Goal: Task Accomplishment & Management: Use online tool/utility

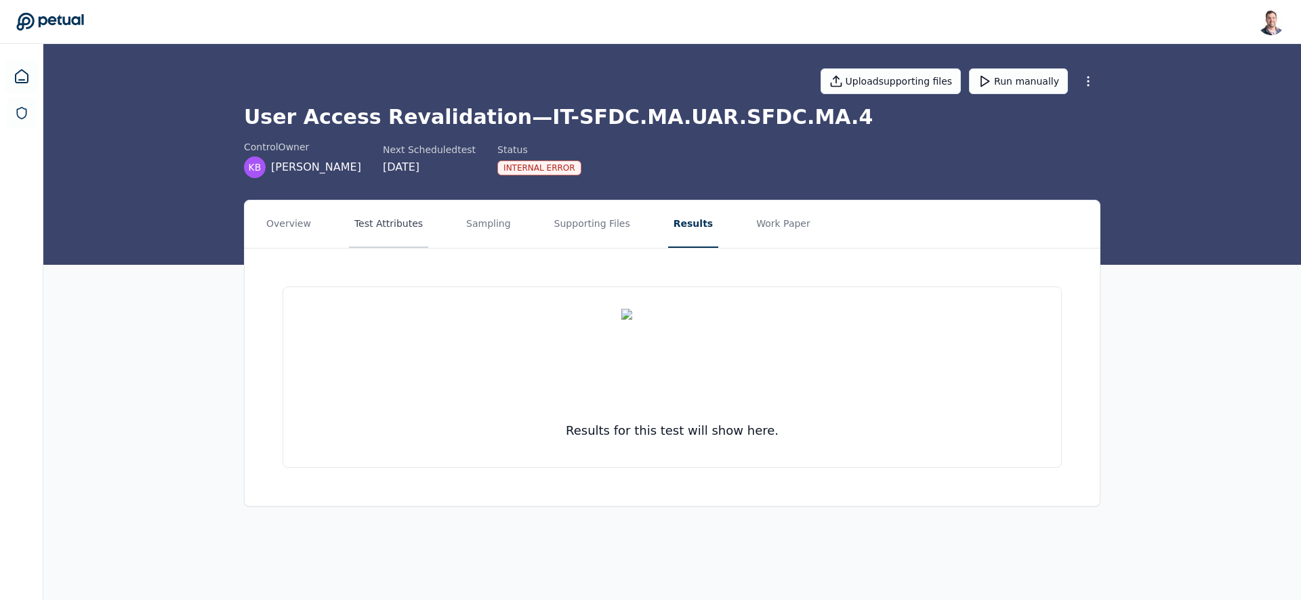
click at [369, 216] on button "Test Attributes" at bounding box center [388, 224] width 79 height 47
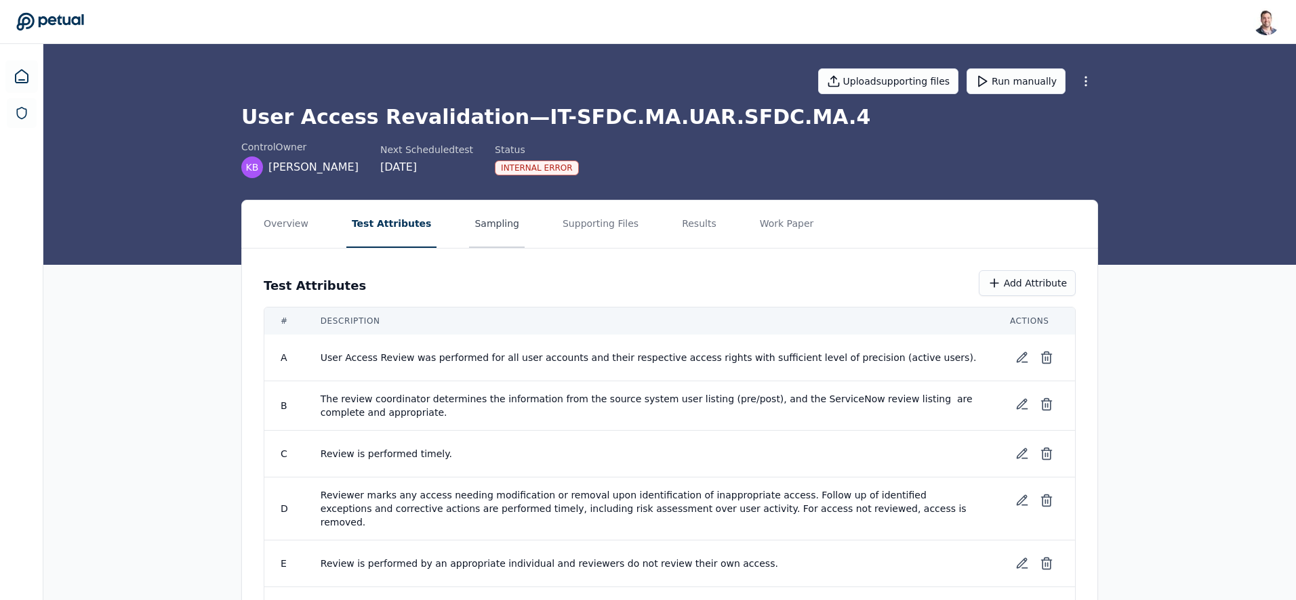
click at [469, 230] on button "Sampling" at bounding box center [497, 224] width 56 height 47
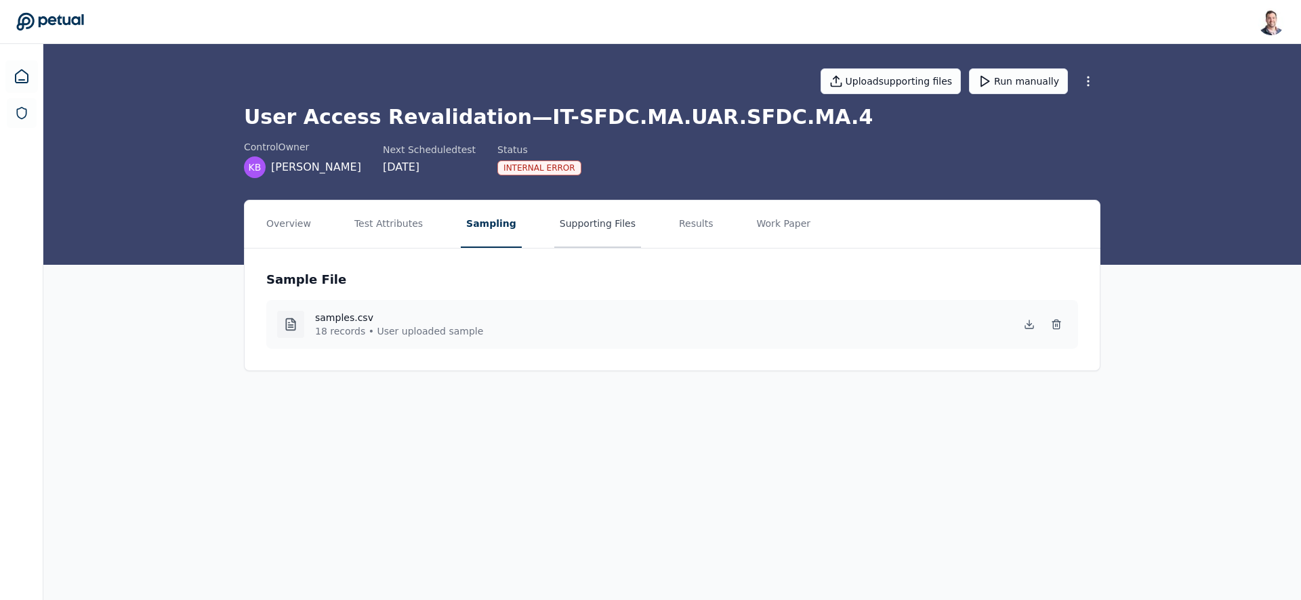
click at [569, 229] on button "Supporting Files" at bounding box center [597, 224] width 87 height 47
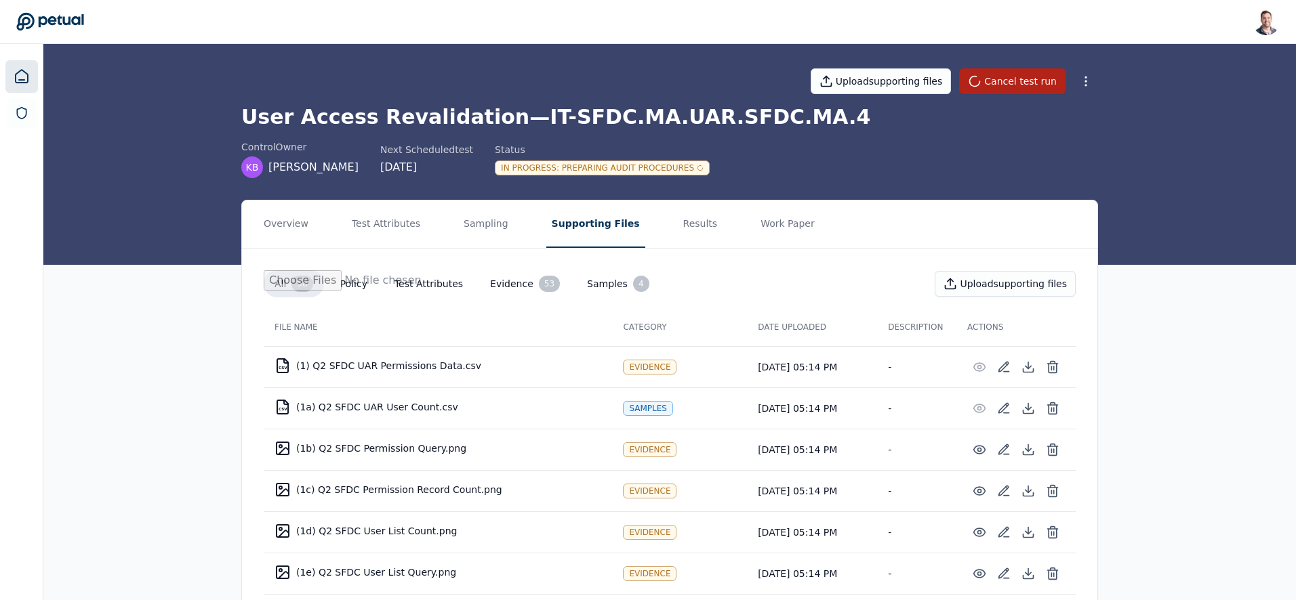
click at [20, 70] on icon at bounding box center [22, 76] width 16 height 16
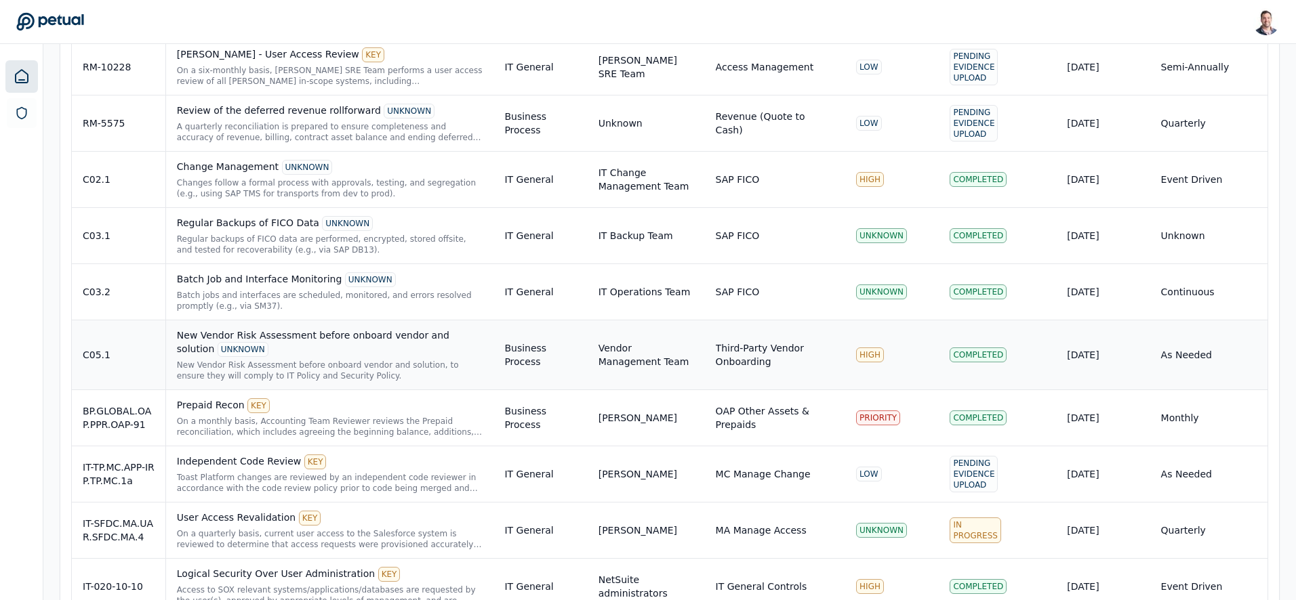
scroll to position [2344, 0]
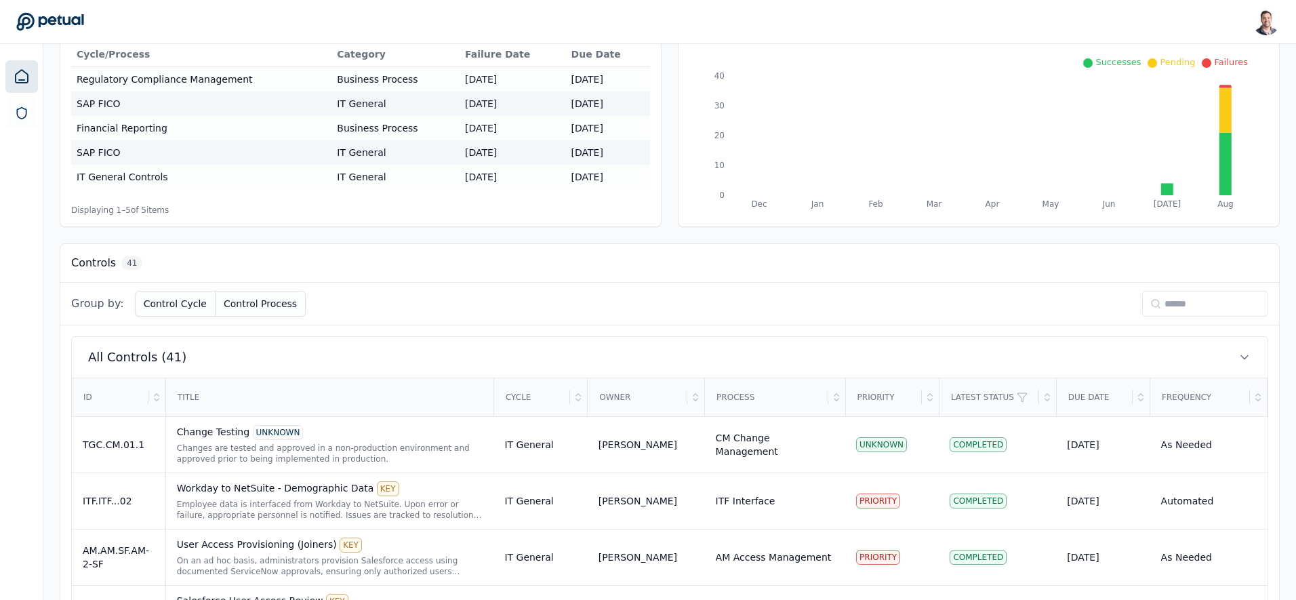
scroll to position [192, 0]
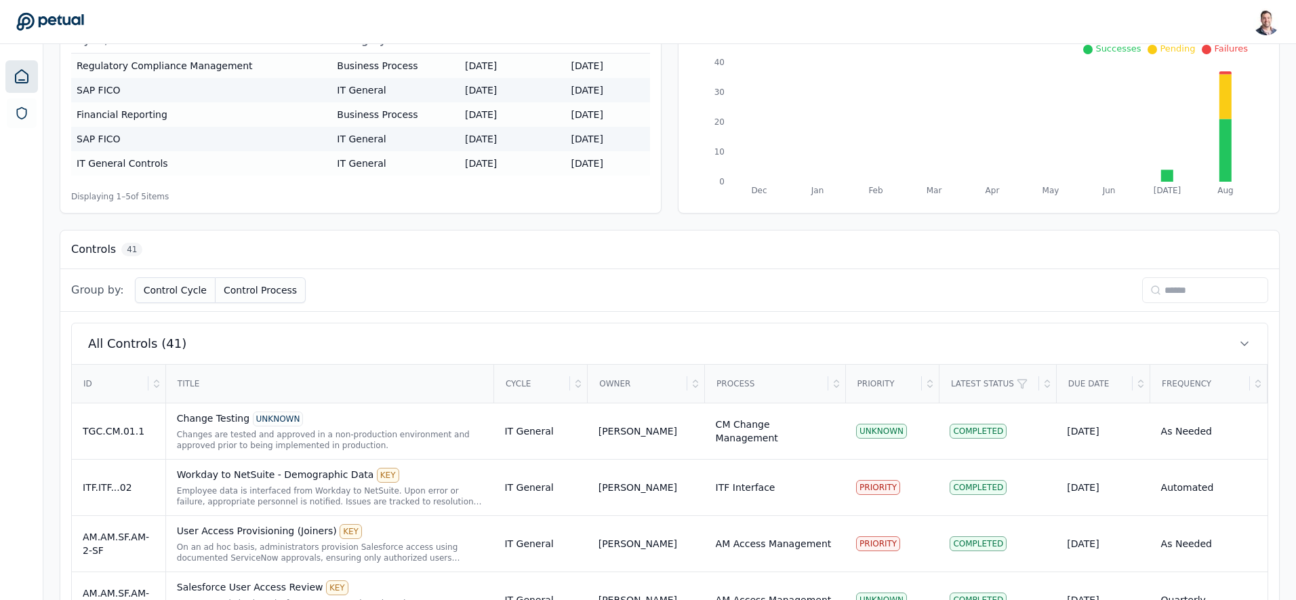
click at [1196, 291] on input at bounding box center [1205, 290] width 126 height 26
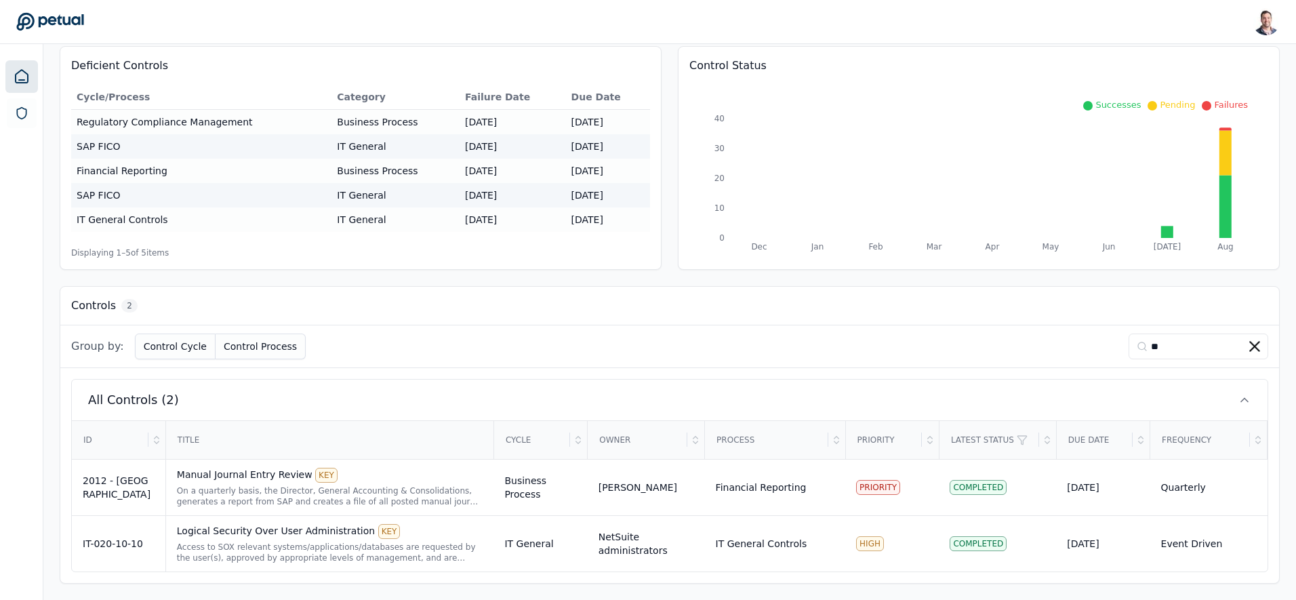
scroll to position [138, 0]
type input "**"
click at [335, 539] on div "Logical Security Over User Administration KEY Access to SOX relevant systems/ap…" at bounding box center [330, 543] width 306 height 39
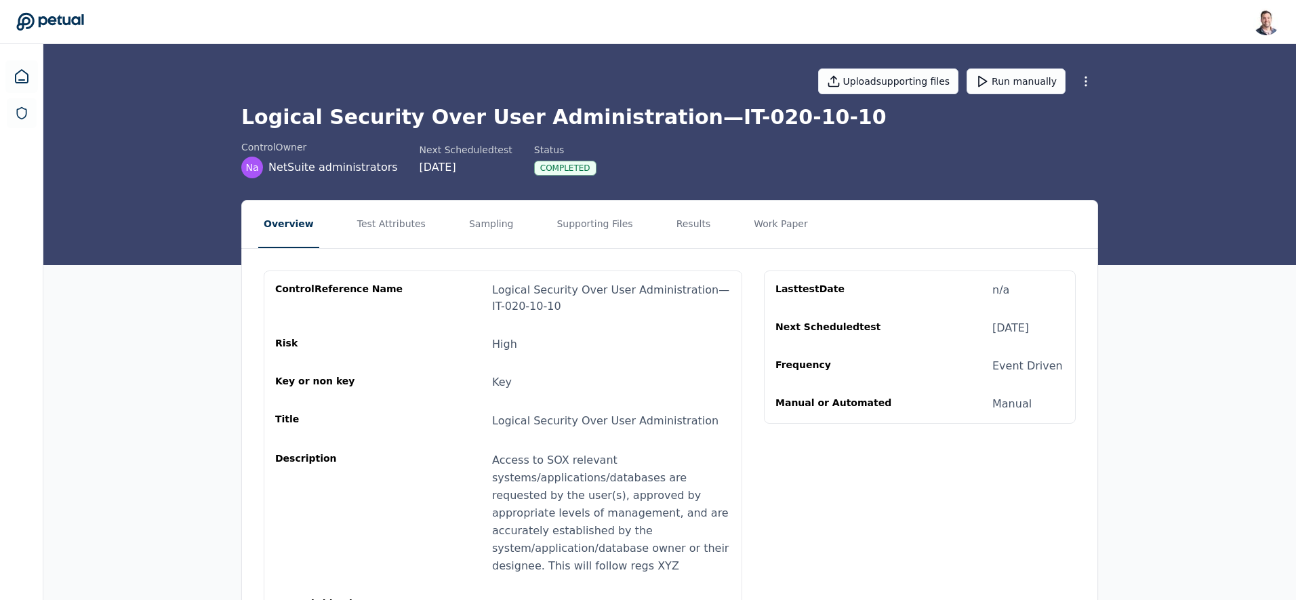
click at [1080, 87] on html "Snir Kodesh snir@petual.ai Sign out Upload supporting files Run manually Logica…" at bounding box center [648, 379] width 1296 height 758
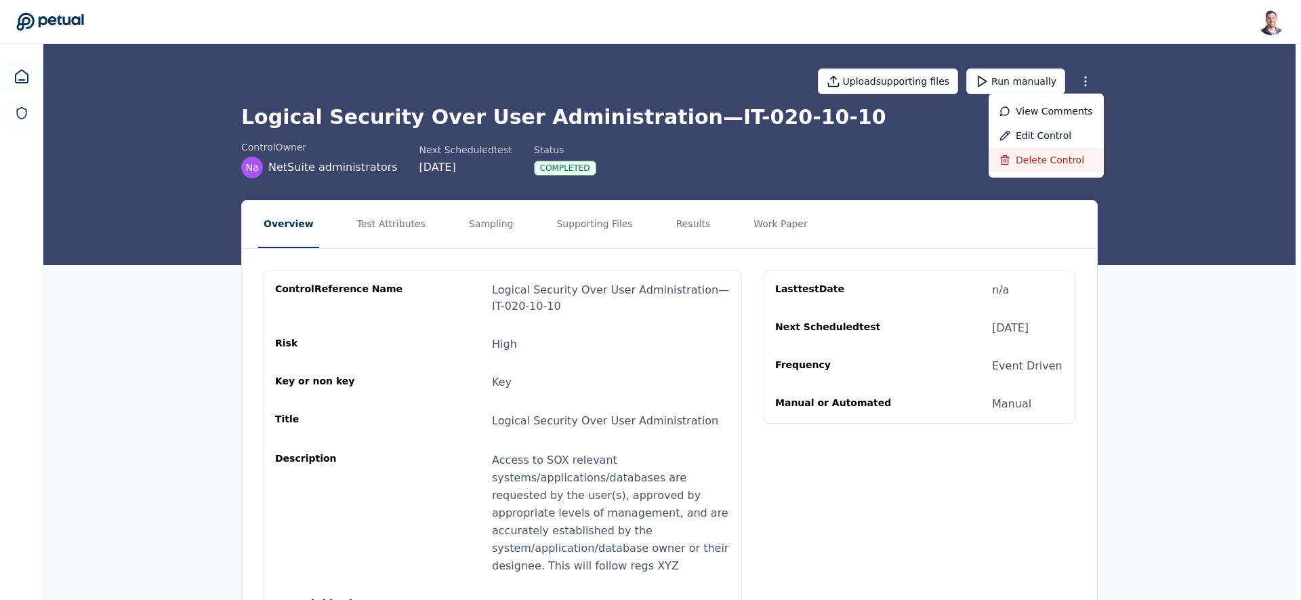
click at [1044, 156] on div "Delete control" at bounding box center [1046, 160] width 115 height 24
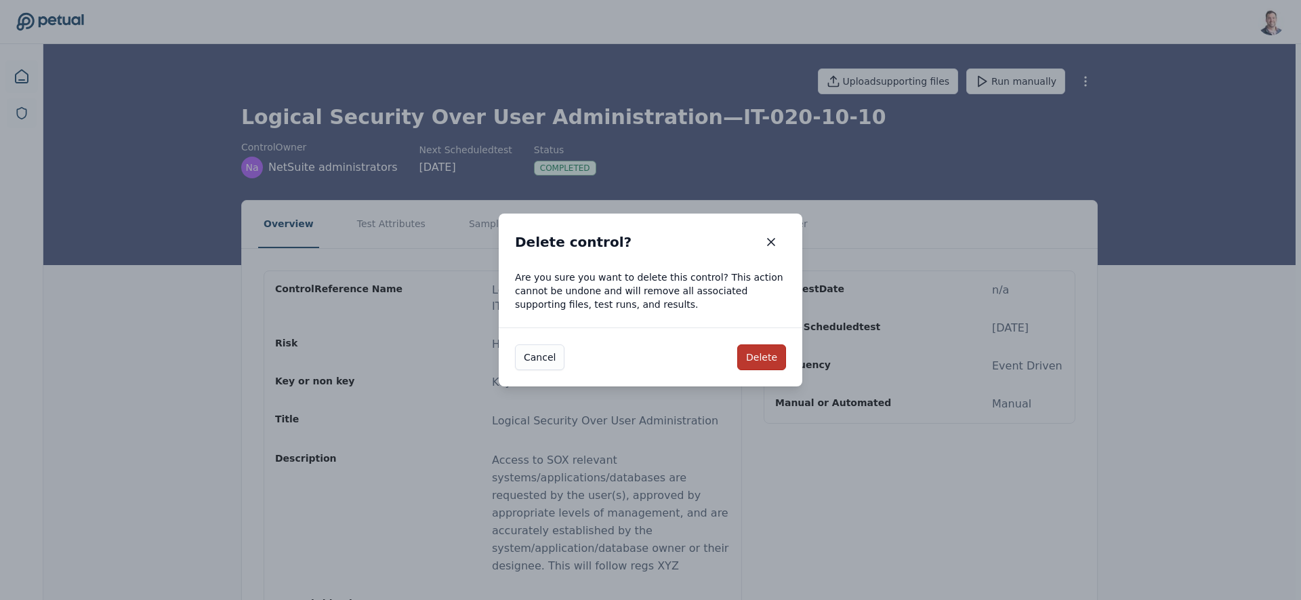
click at [778, 363] on button "Delete" at bounding box center [761, 357] width 49 height 26
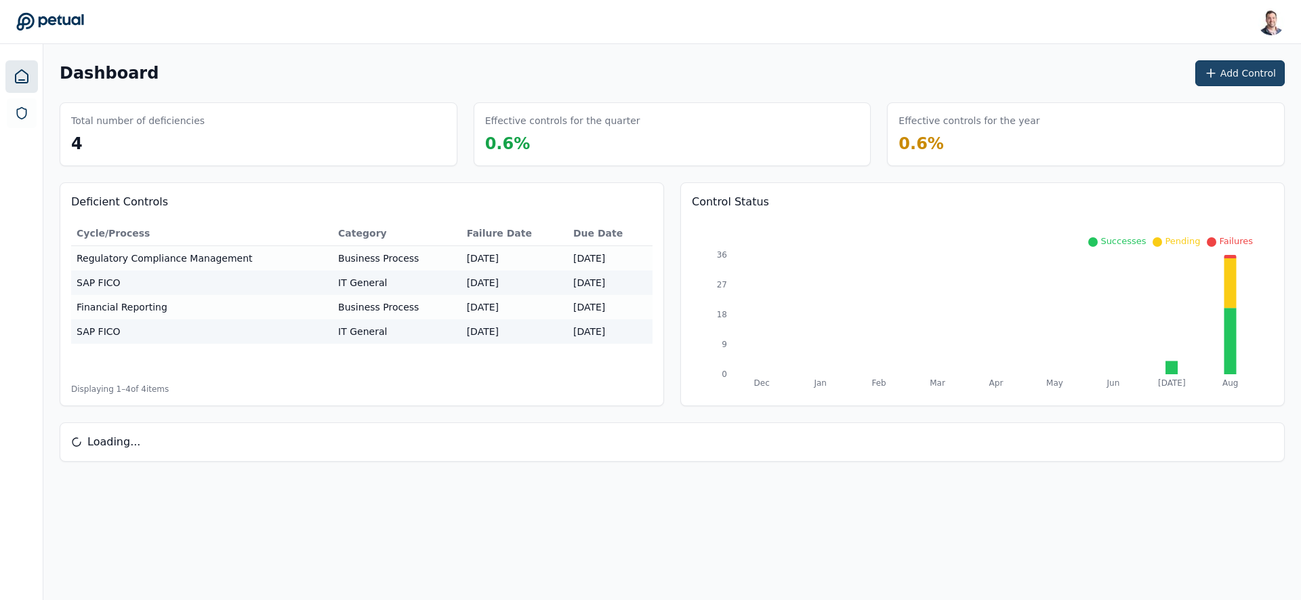
click at [1223, 73] on button "Add Control" at bounding box center [1239, 73] width 89 height 26
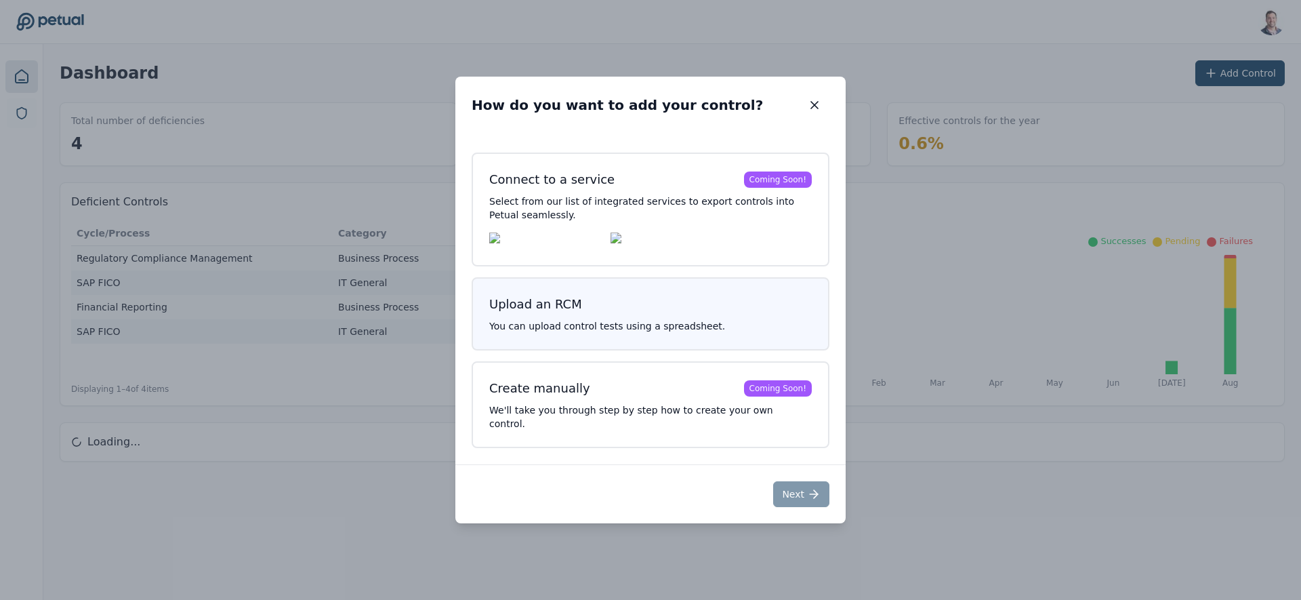
click at [680, 329] on p "You can upload control tests using a spreadsheet." at bounding box center [650, 326] width 323 height 14
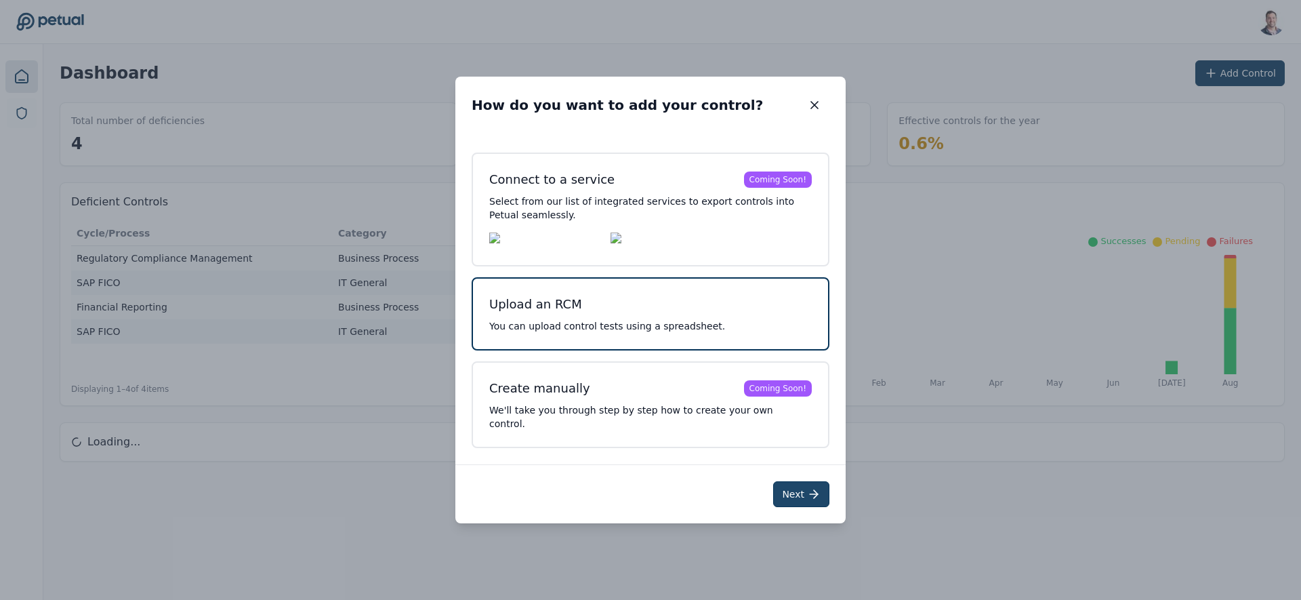
click at [814, 488] on icon at bounding box center [814, 494] width 14 height 14
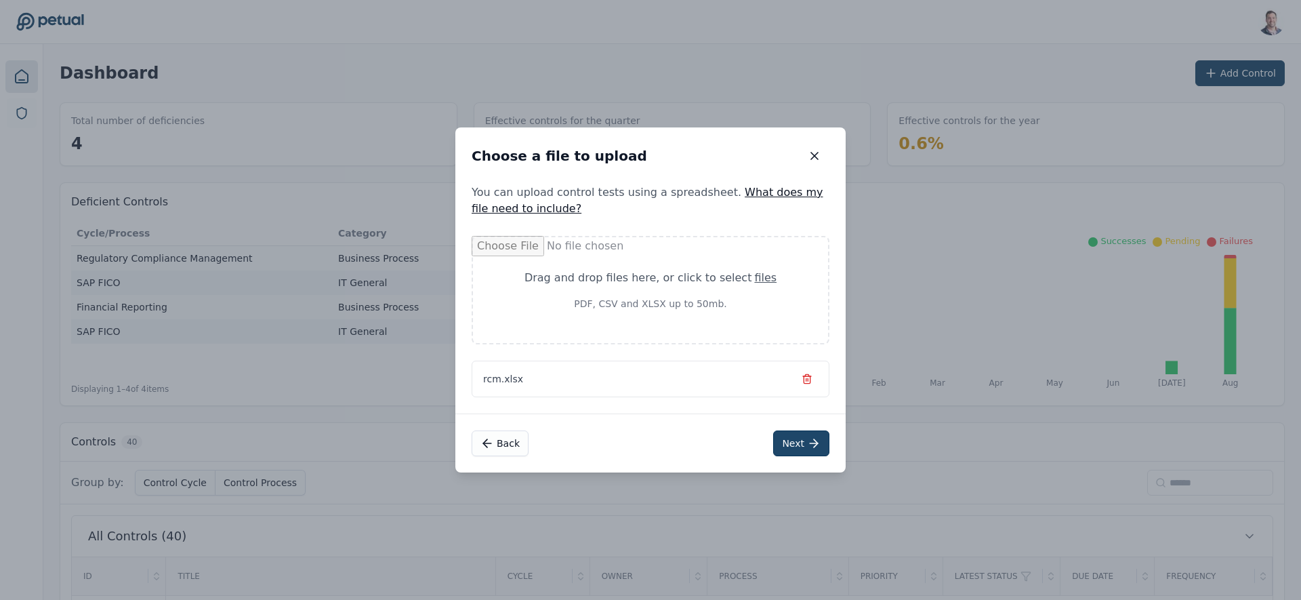
click at [785, 445] on button "Next" at bounding box center [801, 443] width 56 height 26
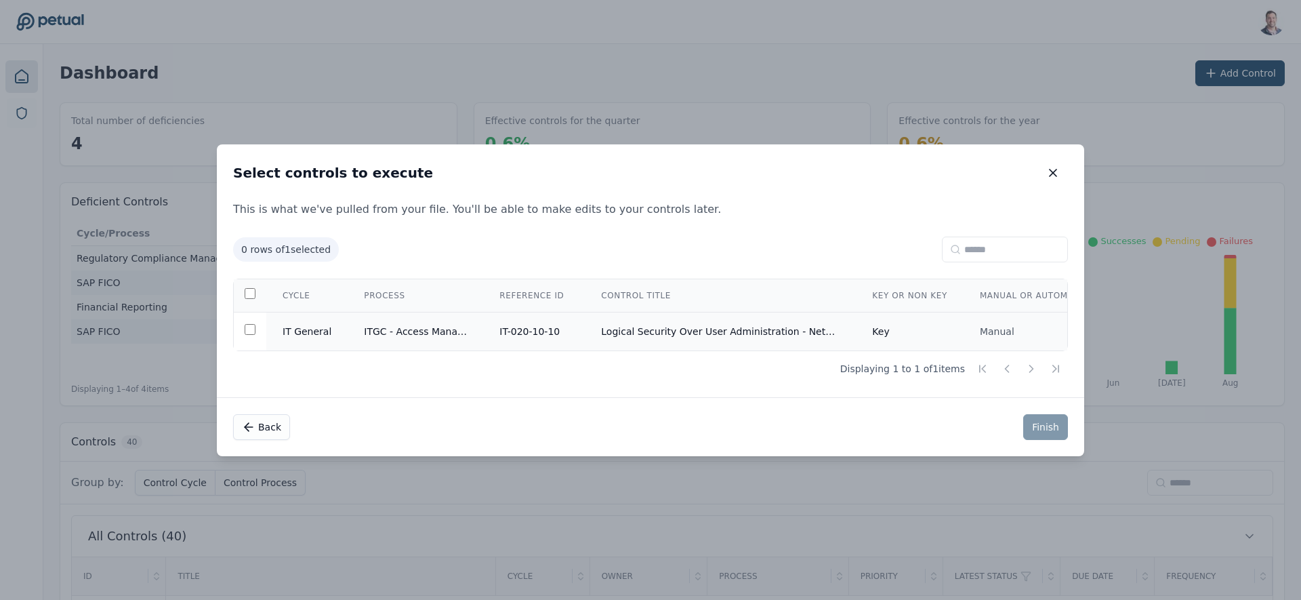
click at [629, 319] on td "Logical Security Over User Administration - NetSuite" at bounding box center [720, 331] width 271 height 39
click at [1035, 431] on button "Finish" at bounding box center [1045, 427] width 45 height 26
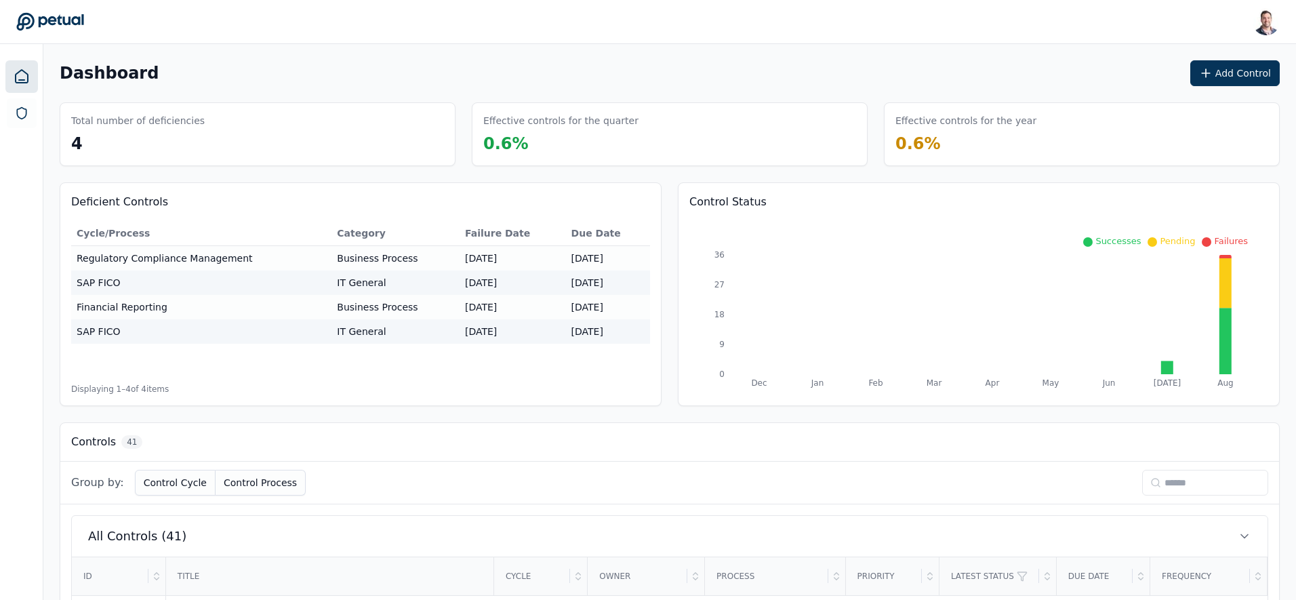
click at [1162, 479] on input at bounding box center [1205, 483] width 126 height 26
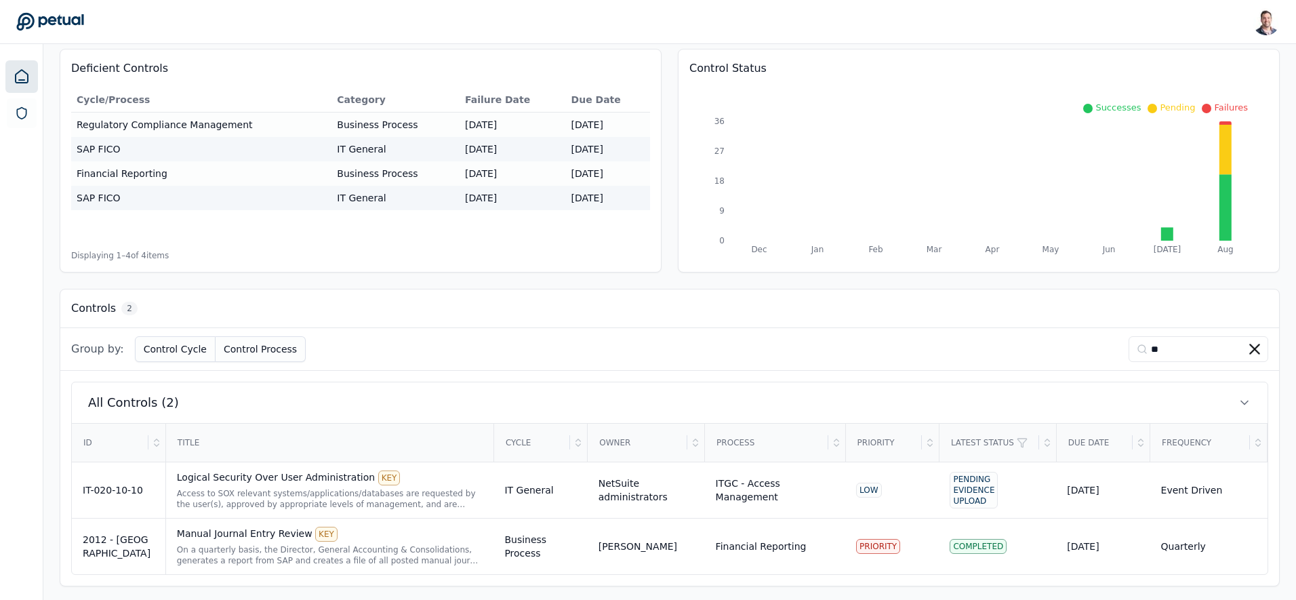
scroll to position [138, 0]
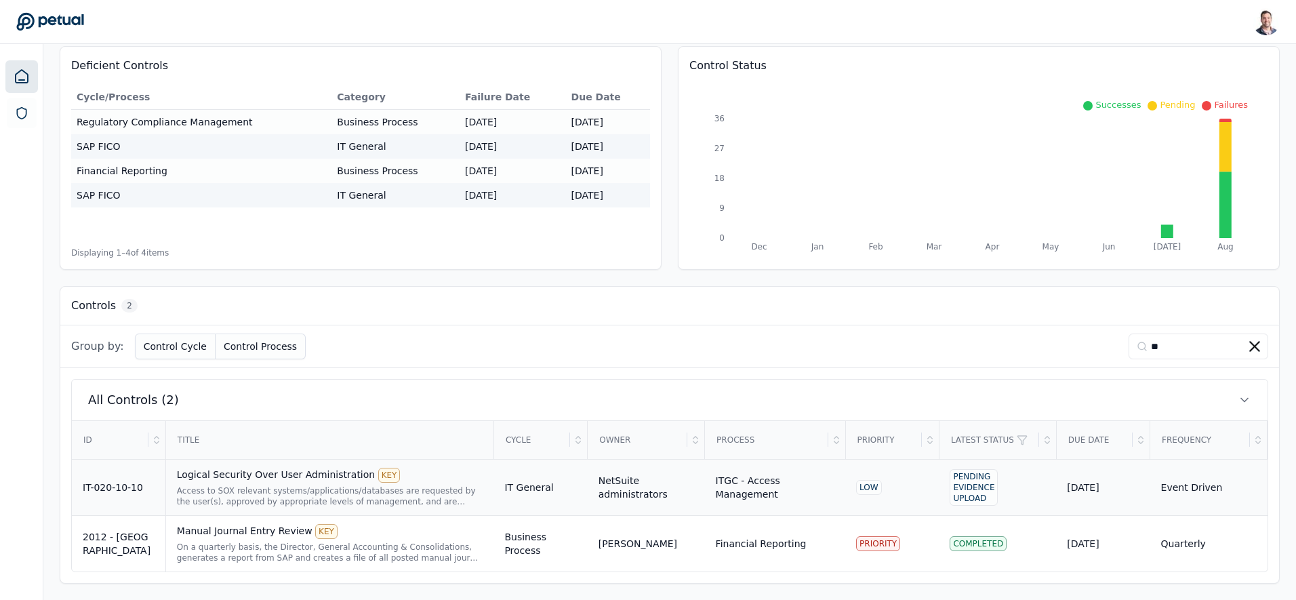
type input "**"
click at [217, 493] on div "Access to SOX relevant systems/applications/databases are requested by the user…" at bounding box center [330, 496] width 306 height 22
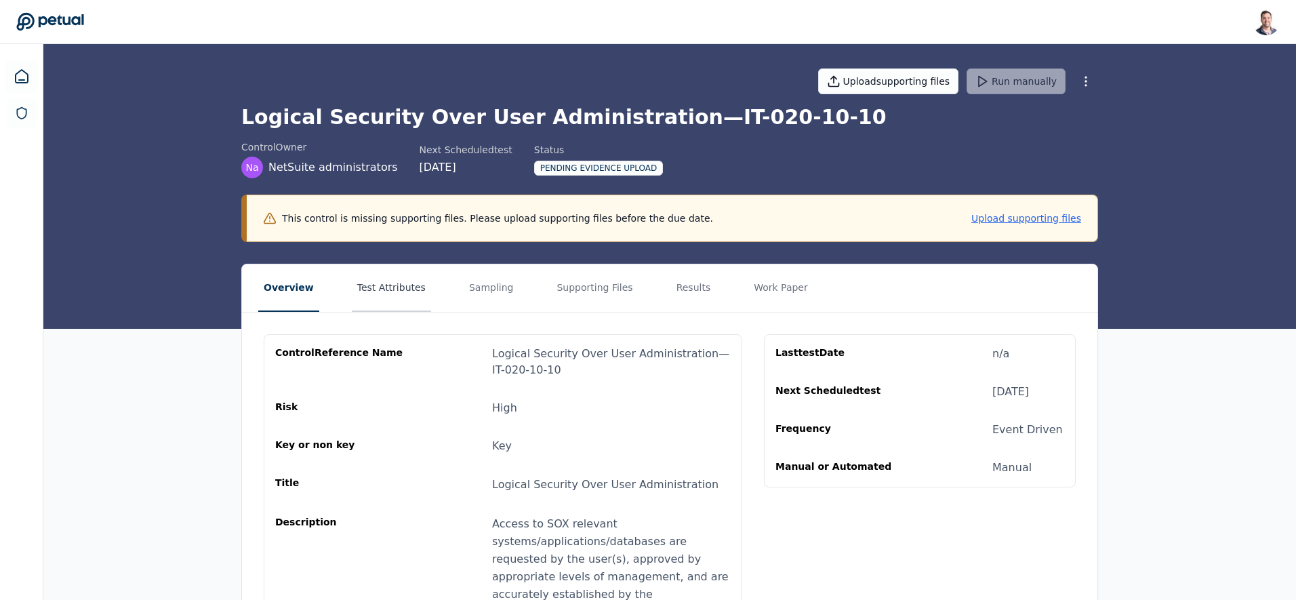
click at [385, 303] on button "Test Attributes" at bounding box center [391, 287] width 79 height 47
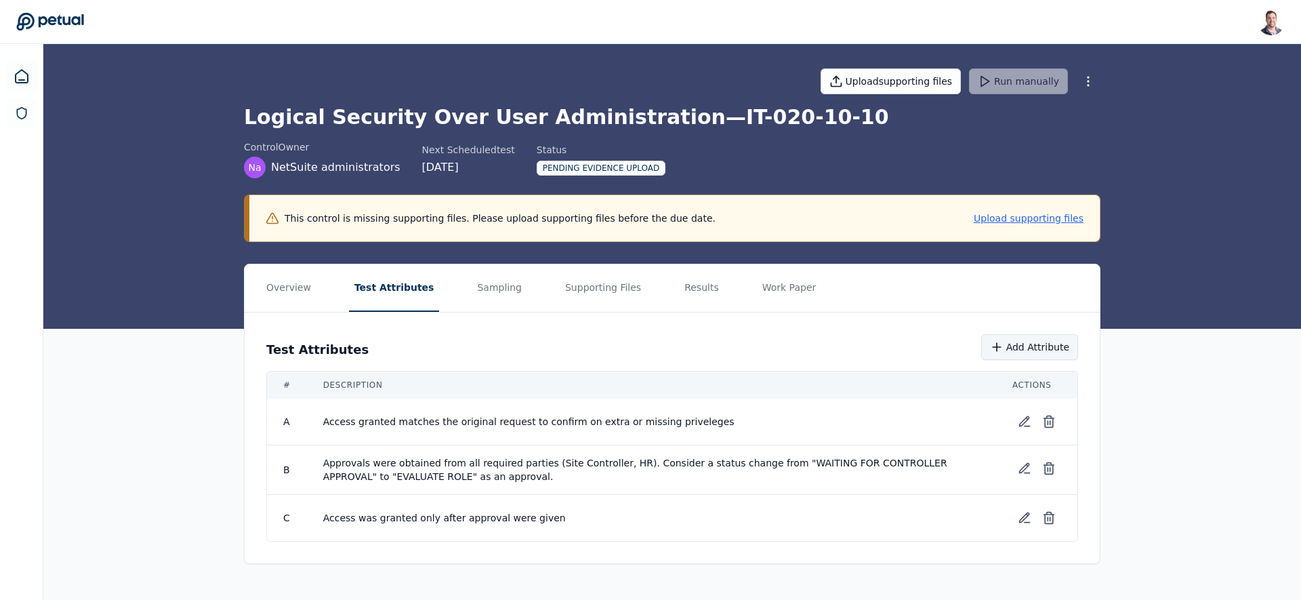
click at [1012, 352] on button "Add Attribute" at bounding box center [1029, 347] width 97 height 26
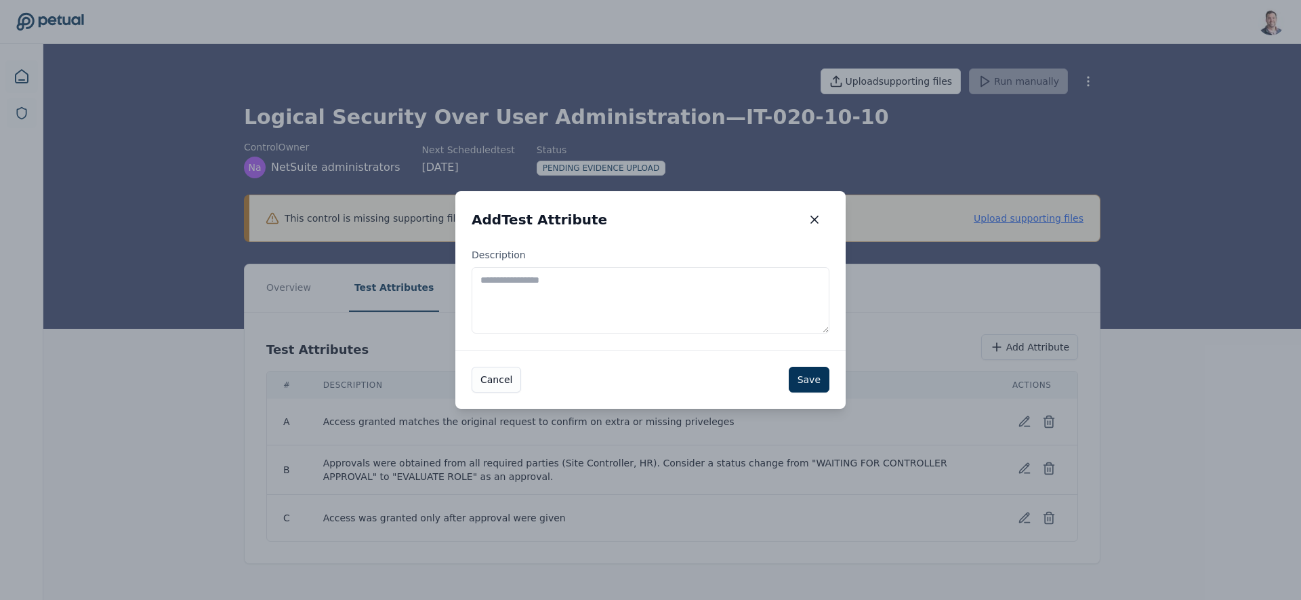
click at [564, 310] on textarea "Description" at bounding box center [651, 300] width 358 height 66
type textarea "**********"
click at [816, 380] on button "Save" at bounding box center [809, 380] width 41 height 26
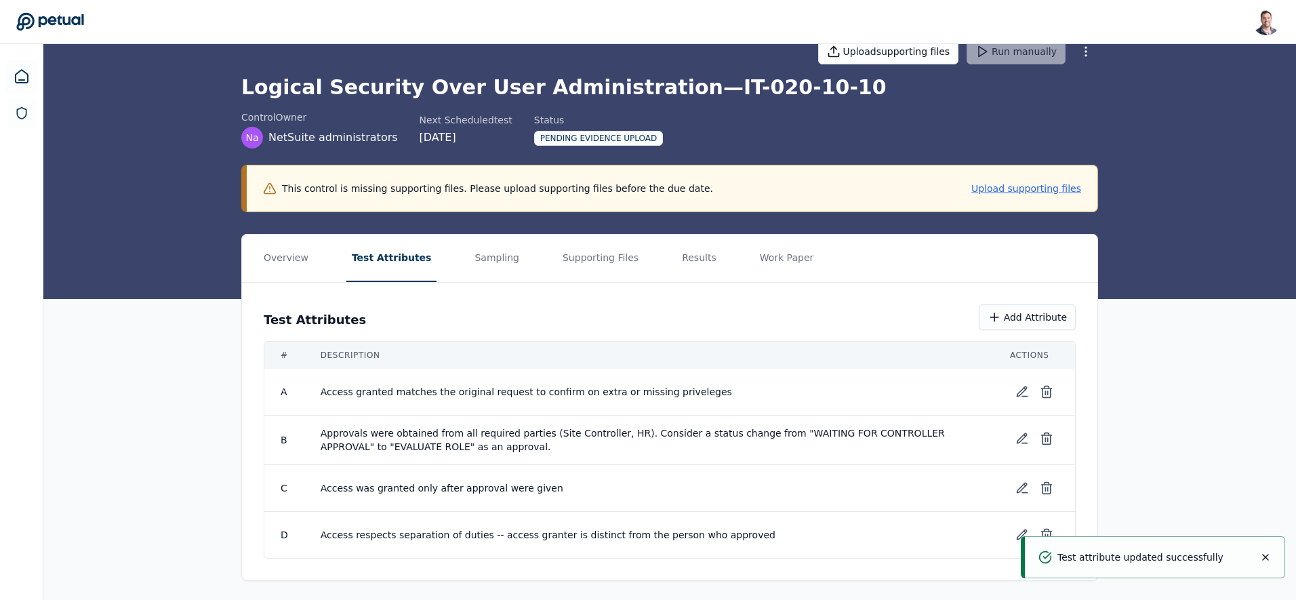
scroll to position [33, 0]
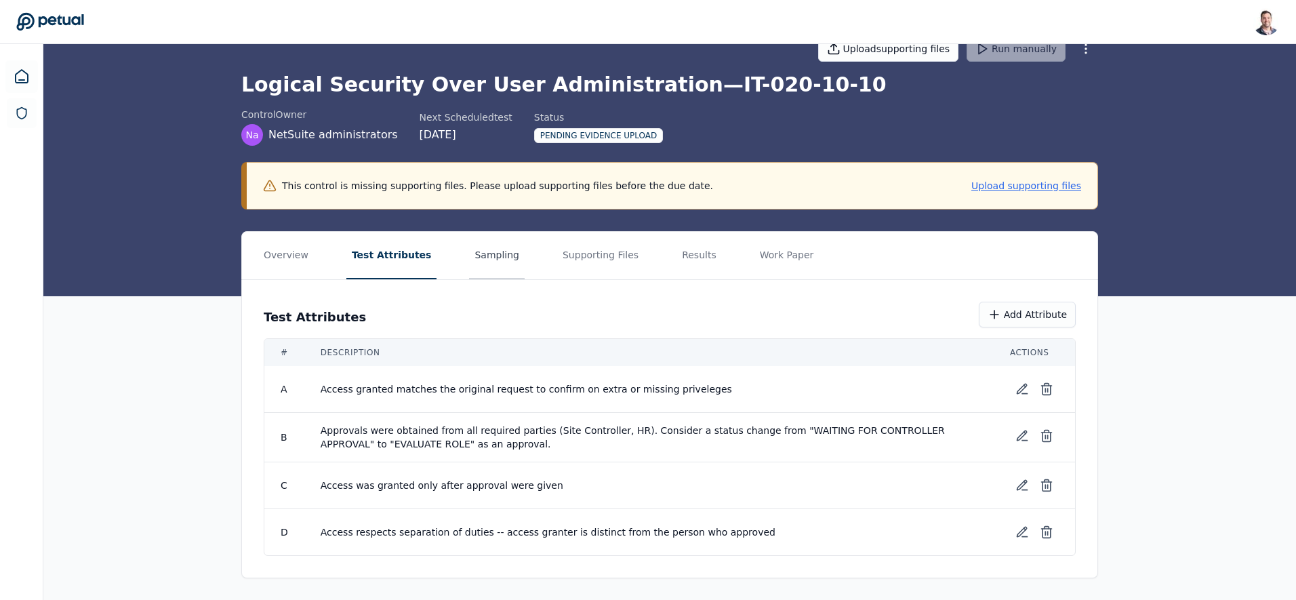
click at [469, 250] on button "Sampling" at bounding box center [497, 255] width 56 height 47
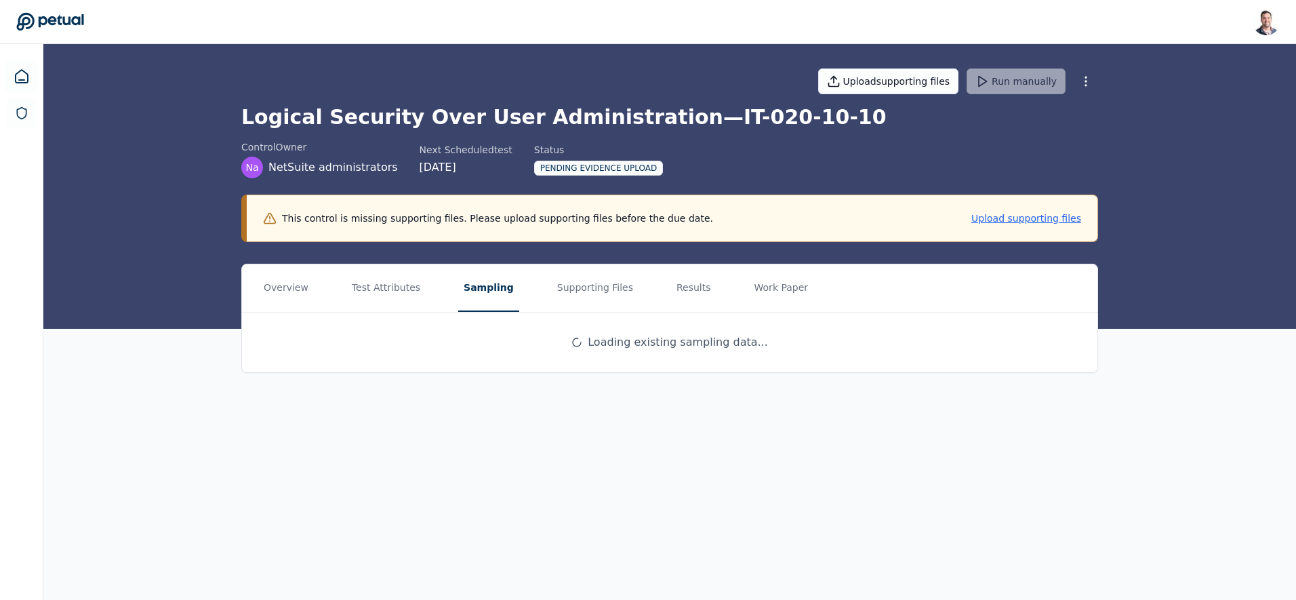
scroll to position [0, 0]
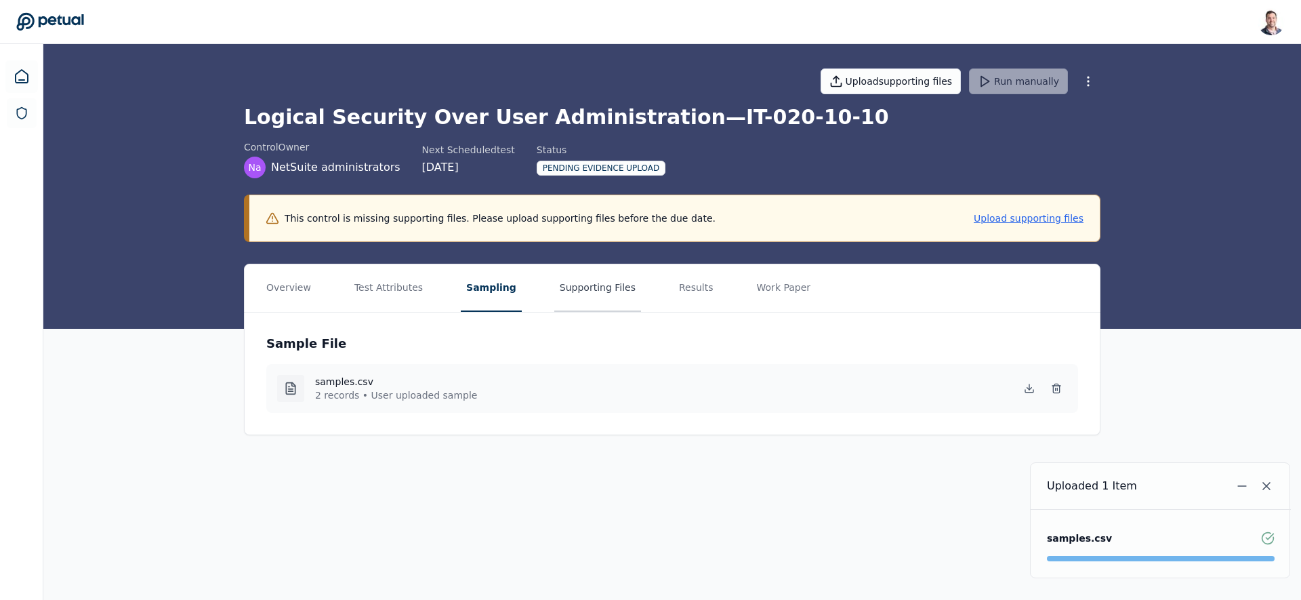
click at [584, 294] on button "Supporting Files" at bounding box center [597, 287] width 87 height 47
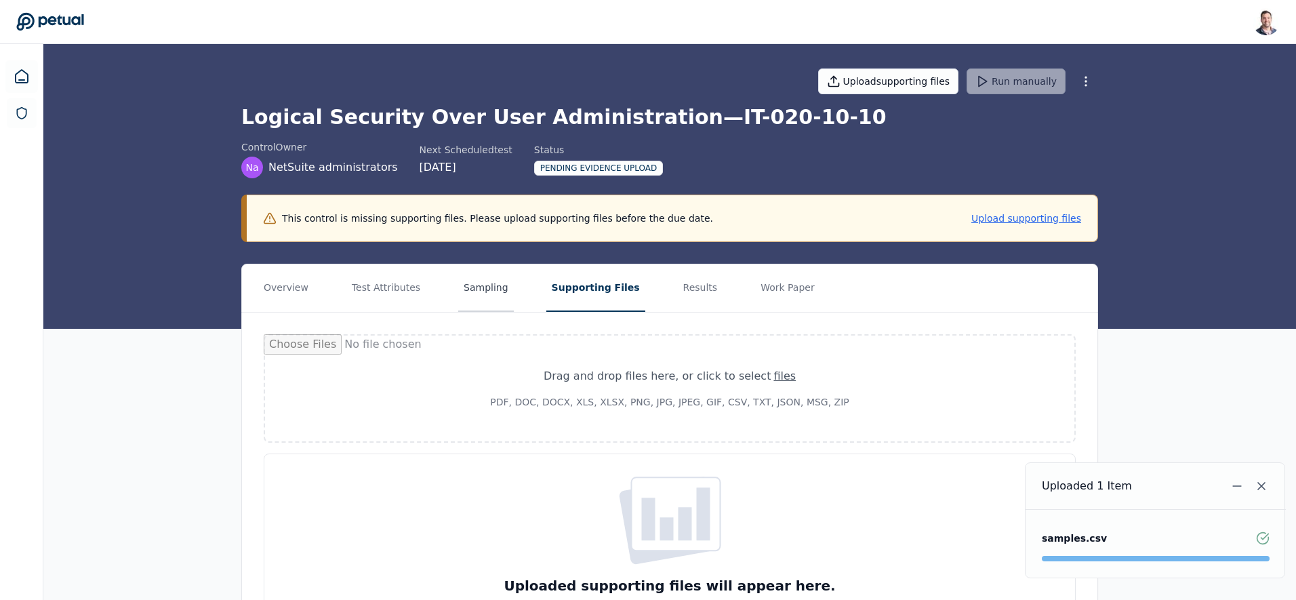
click at [489, 287] on button "Sampling" at bounding box center [486, 287] width 56 height 47
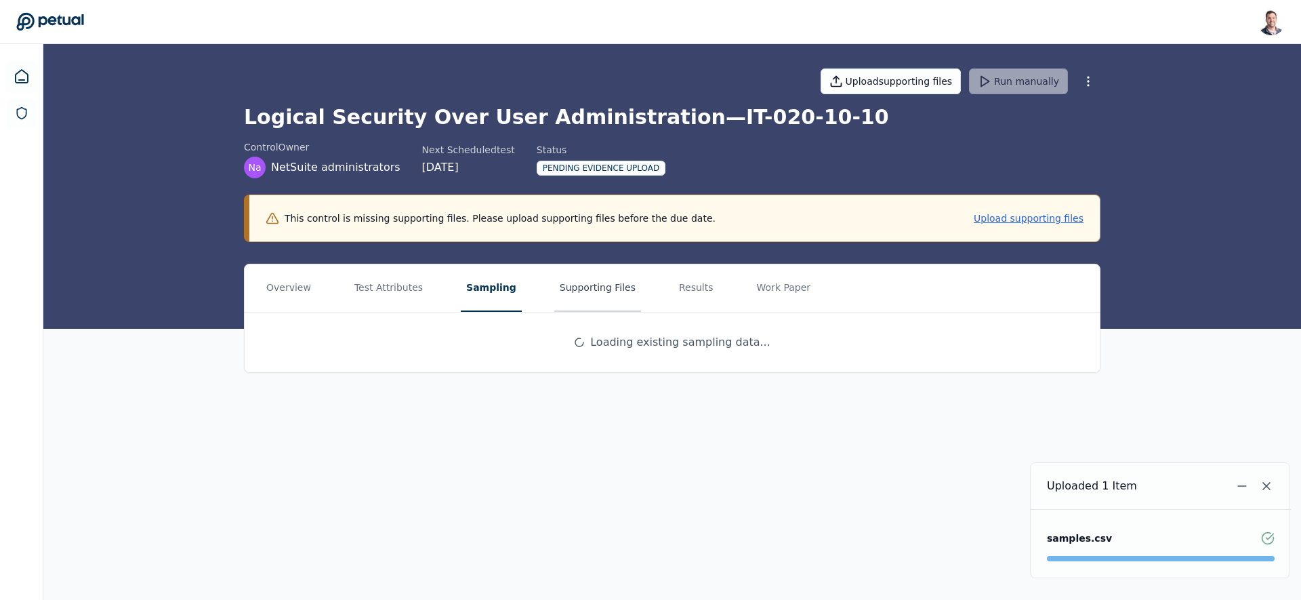
click at [564, 289] on button "Supporting Files" at bounding box center [597, 287] width 87 height 47
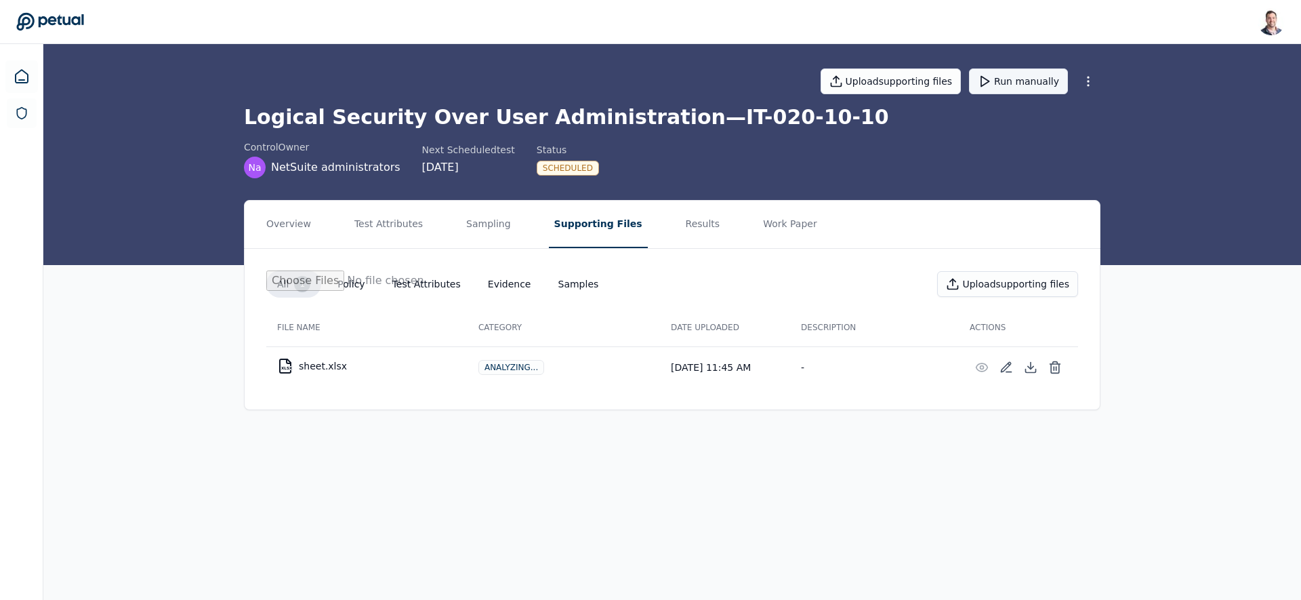
click at [1021, 90] on button "Run manually" at bounding box center [1018, 81] width 99 height 26
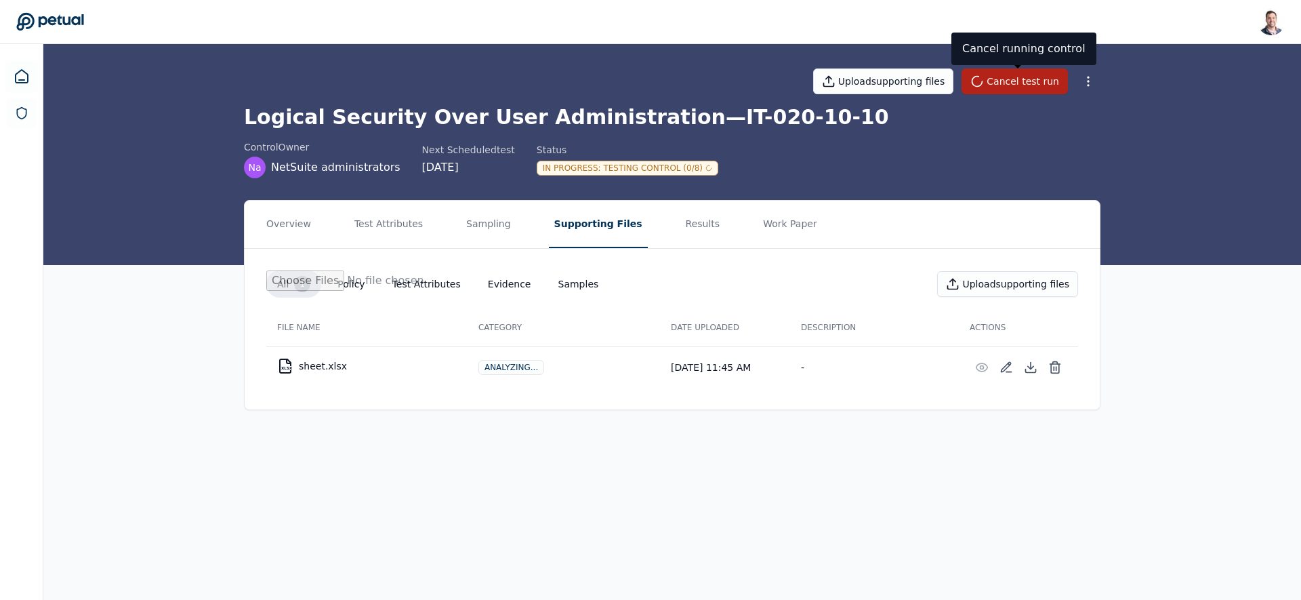
click at [607, 485] on main "Upload supporting files Cancel test run Logical Security Over User Administrati…" at bounding box center [672, 322] width 1258 height 556
drag, startPoint x: 681, startPoint y: 167, endPoint x: 682, endPoint y: 181, distance: 14.3
click at [678, 167] on div "In Progress : Testing Control (0/8)" at bounding box center [628, 168] width 182 height 15
click at [471, 221] on button "Sampling" at bounding box center [489, 224] width 56 height 47
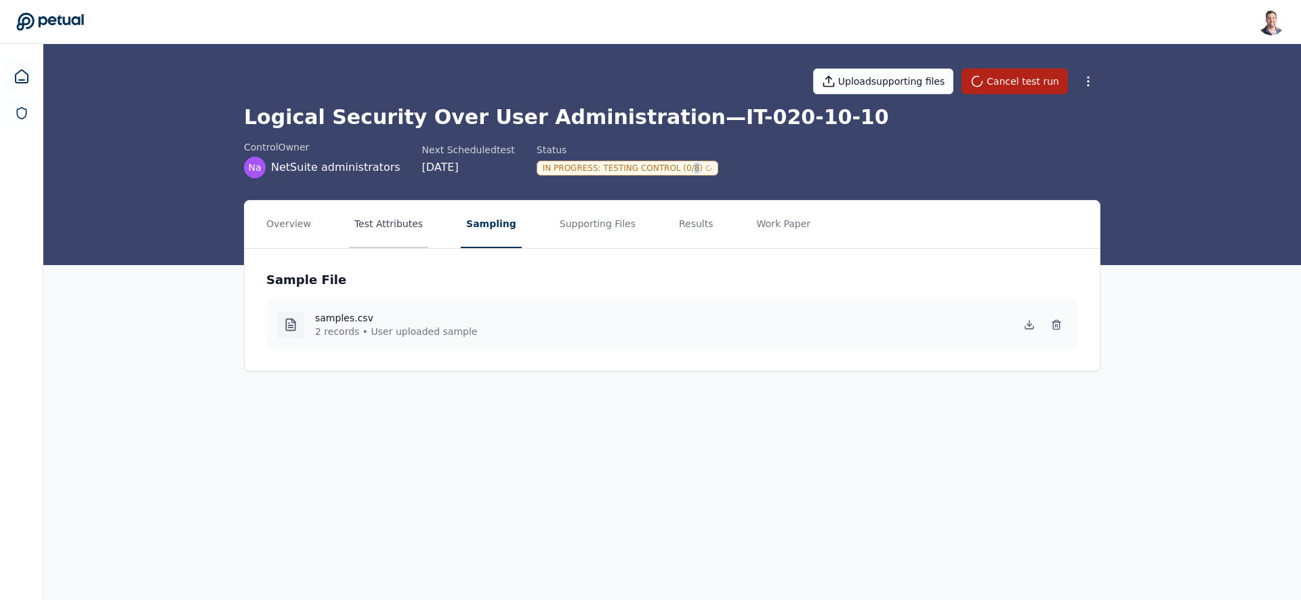
click at [398, 230] on button "Test Attributes" at bounding box center [388, 224] width 79 height 47
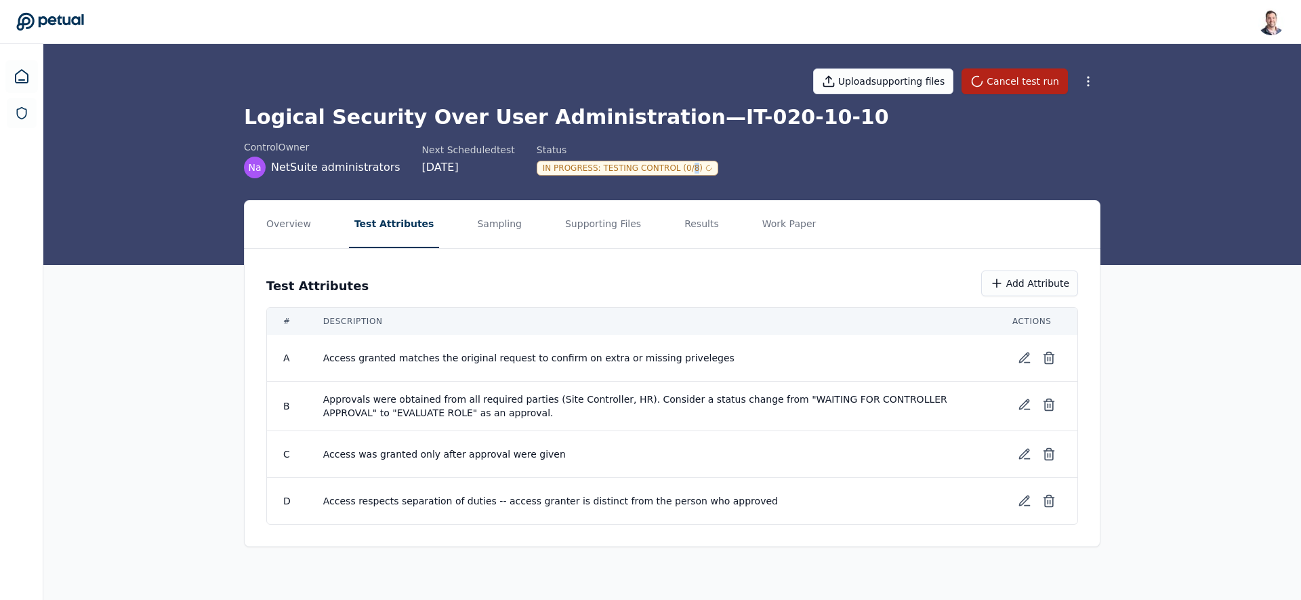
click at [676, 173] on div "In Progress : Testing Control (0/8)" at bounding box center [628, 168] width 182 height 15
click at [489, 235] on button "Sampling" at bounding box center [500, 224] width 56 height 47
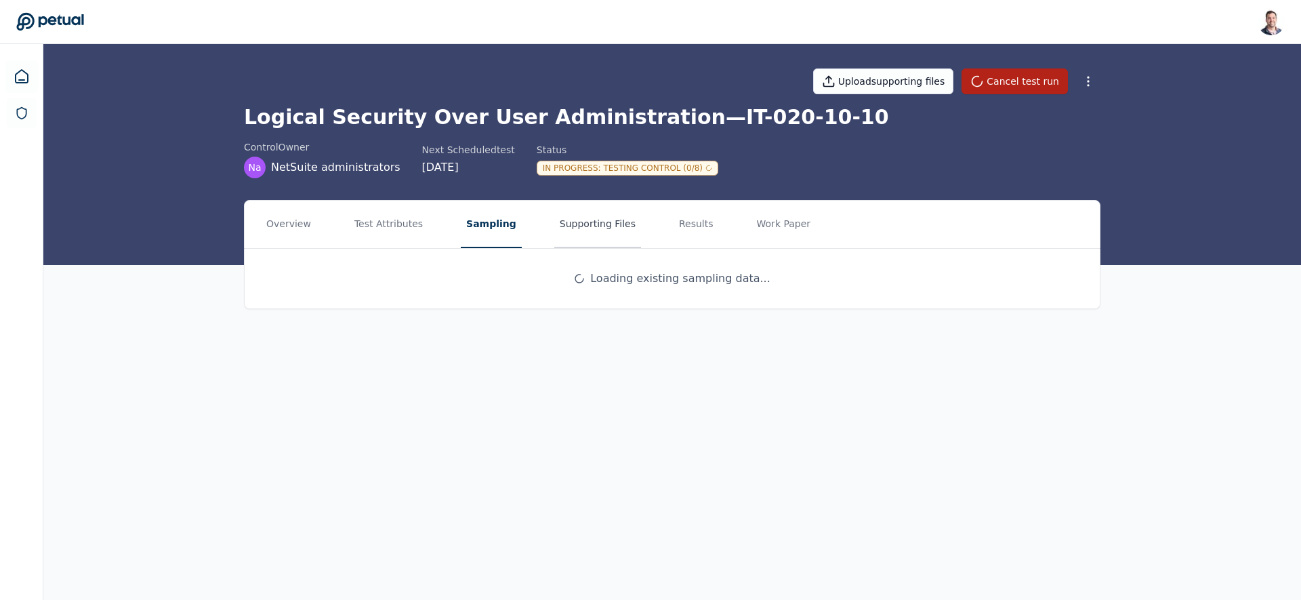
click at [563, 234] on button "Supporting Files" at bounding box center [597, 224] width 87 height 47
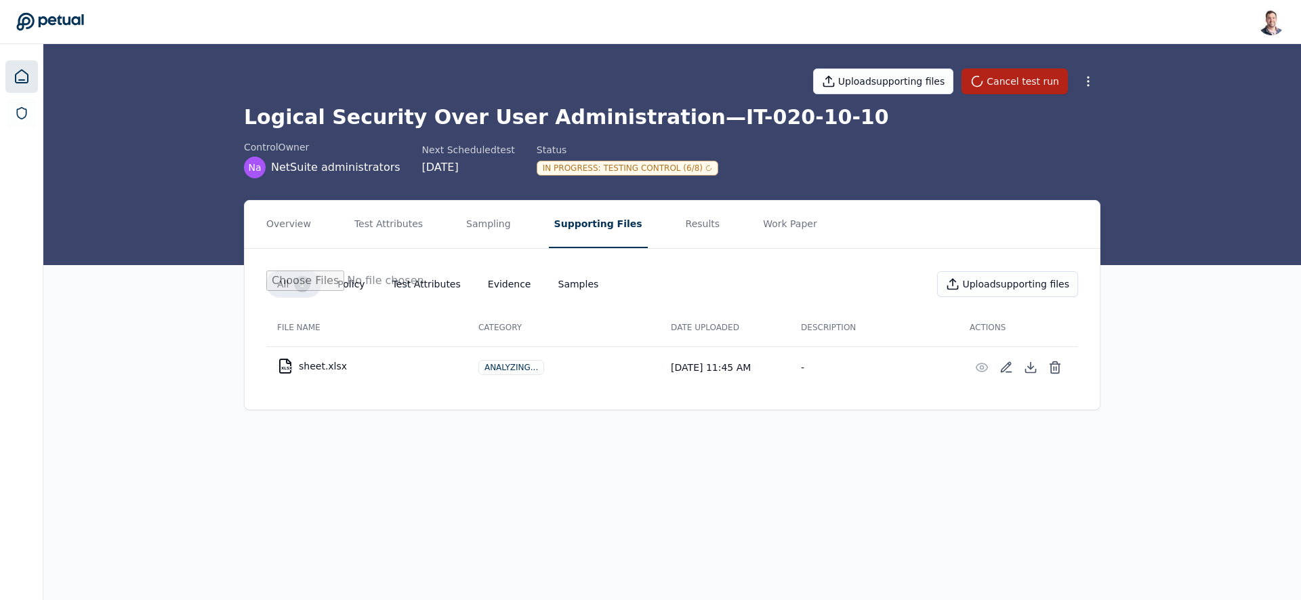
click at [20, 70] on icon at bounding box center [22, 76] width 12 height 13
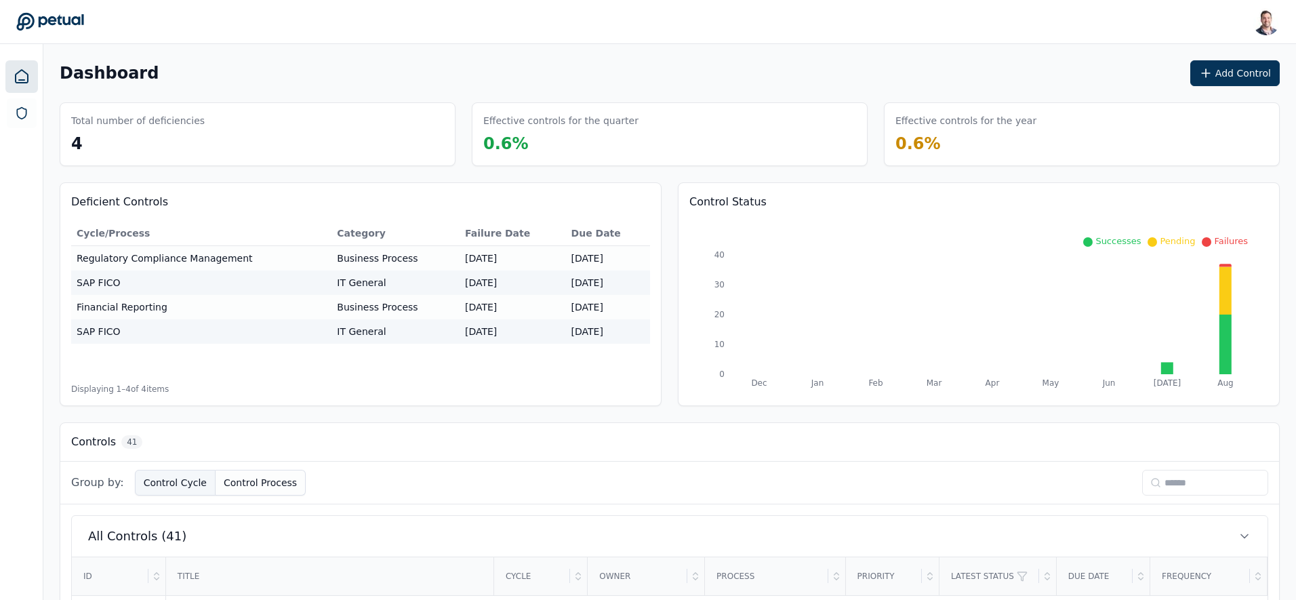
click at [148, 478] on button "Control Cycle" at bounding box center [175, 483] width 81 height 26
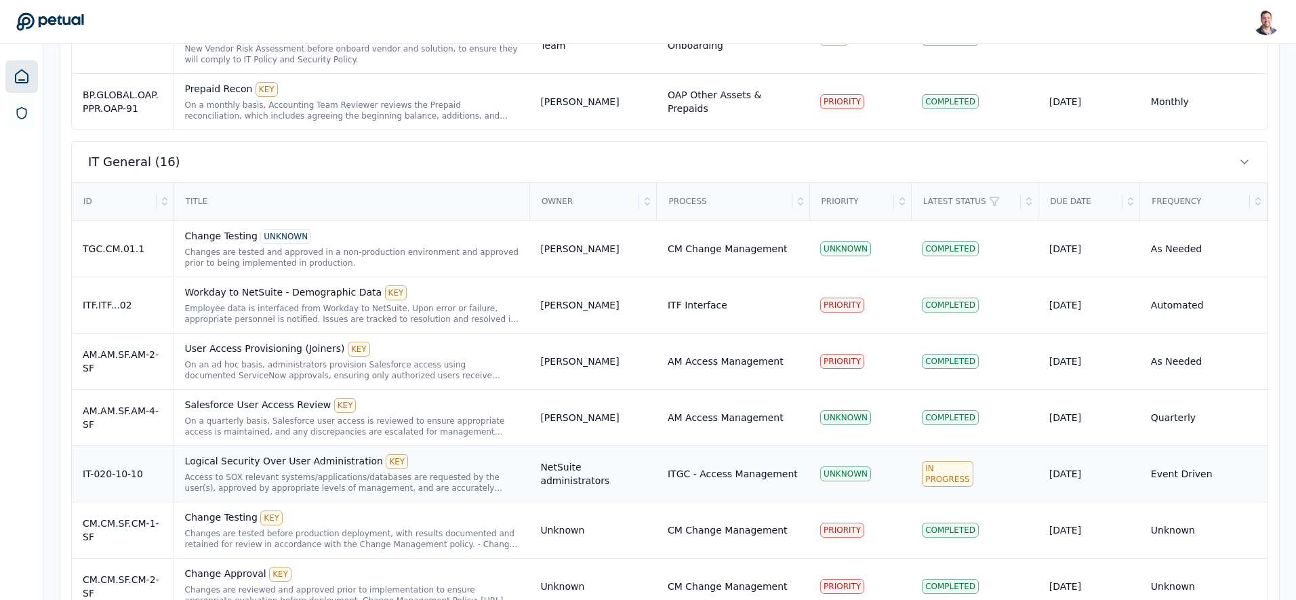
scroll to position [1997, 0]
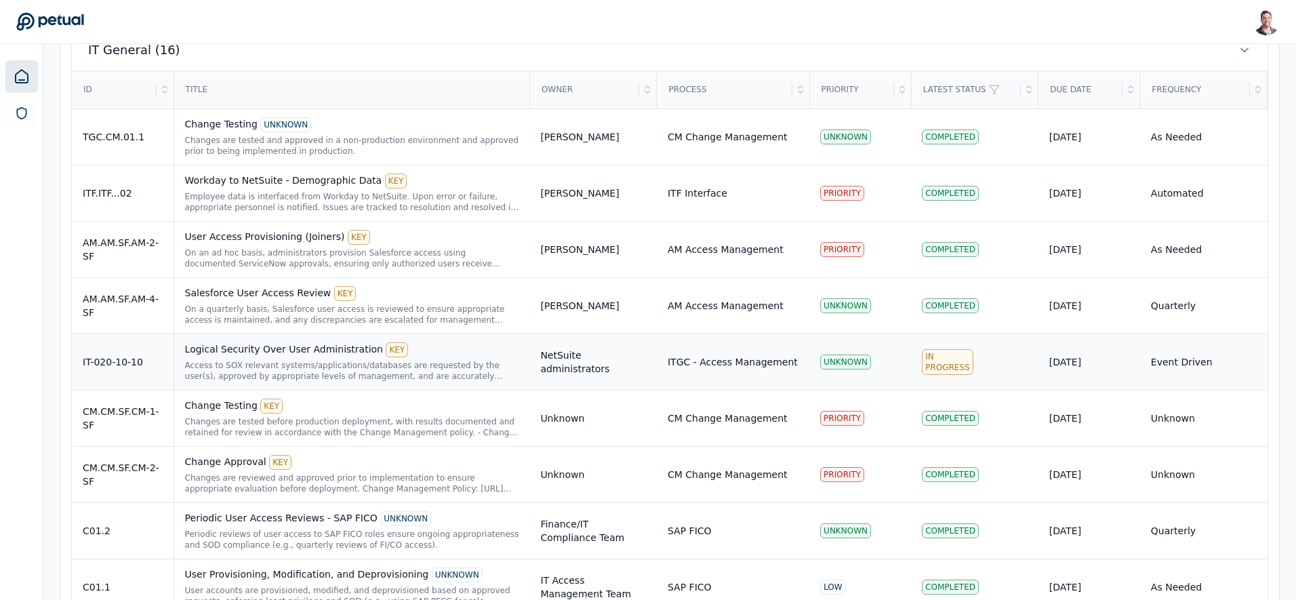
click at [417, 367] on div "Access to SOX relevant systems/applications/databases are requested by the user…" at bounding box center [352, 371] width 334 height 22
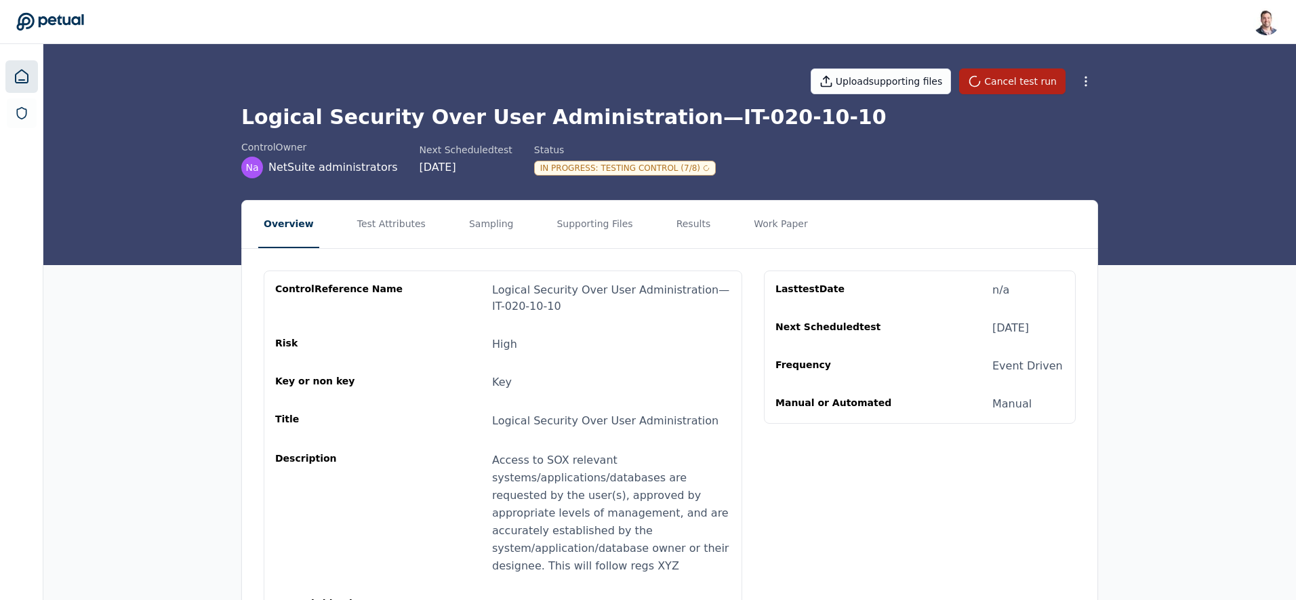
click at [18, 76] on icon at bounding box center [22, 76] width 16 height 16
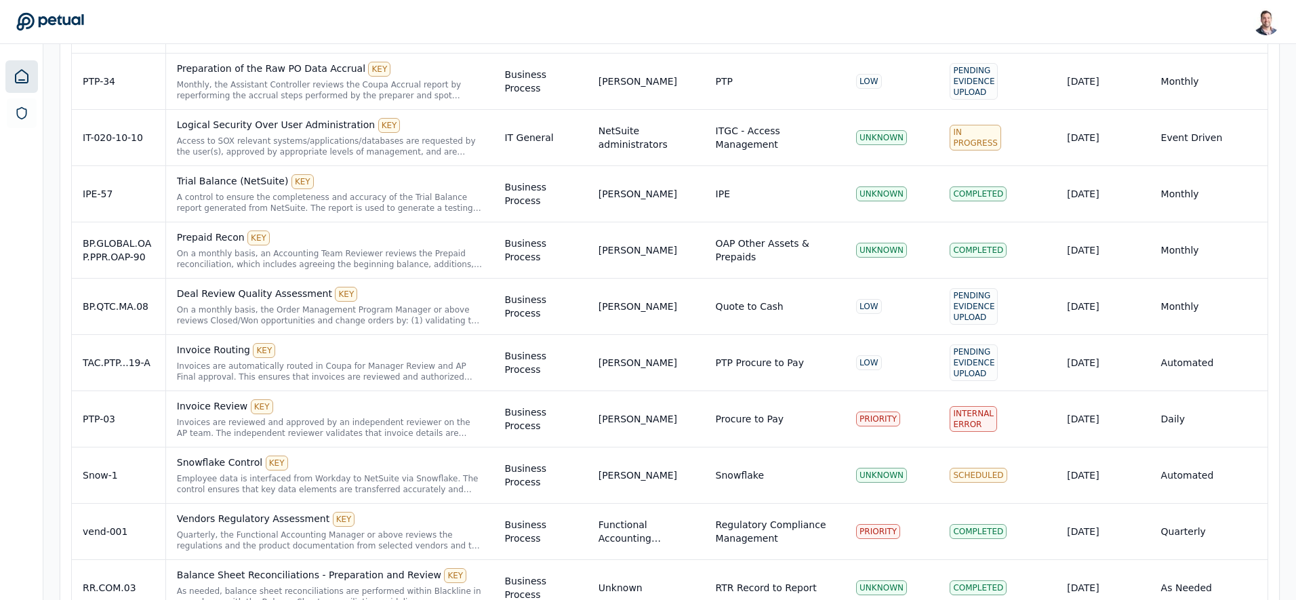
scroll to position [380, 0]
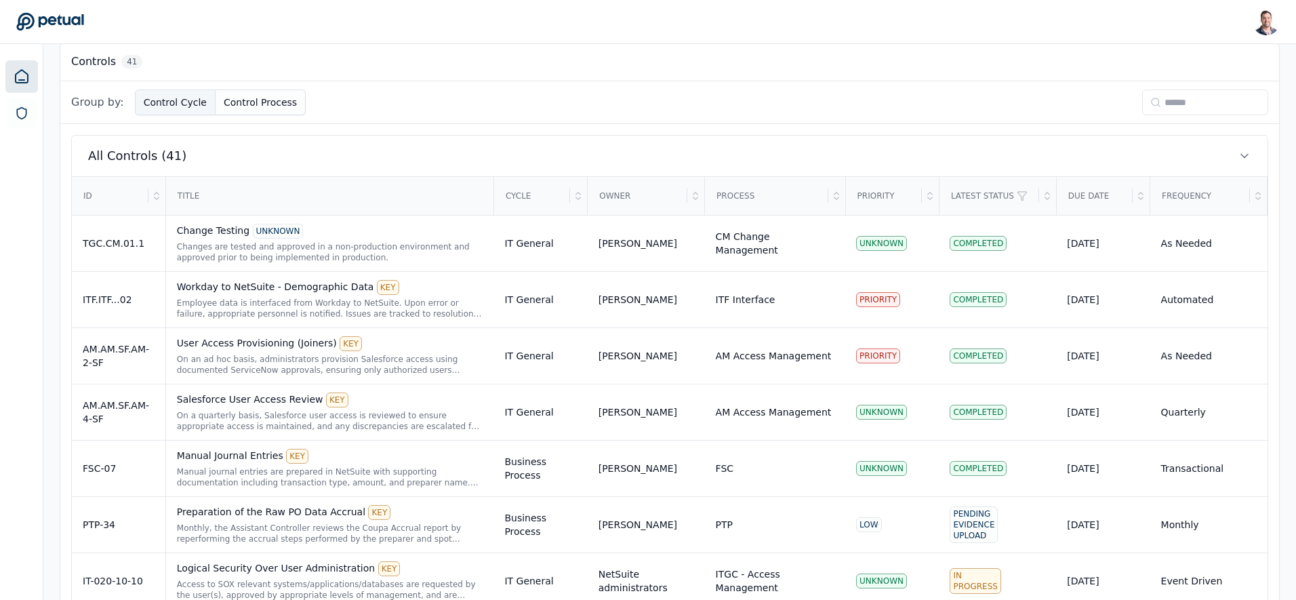
click at [176, 106] on button "Control Cycle" at bounding box center [175, 102] width 81 height 26
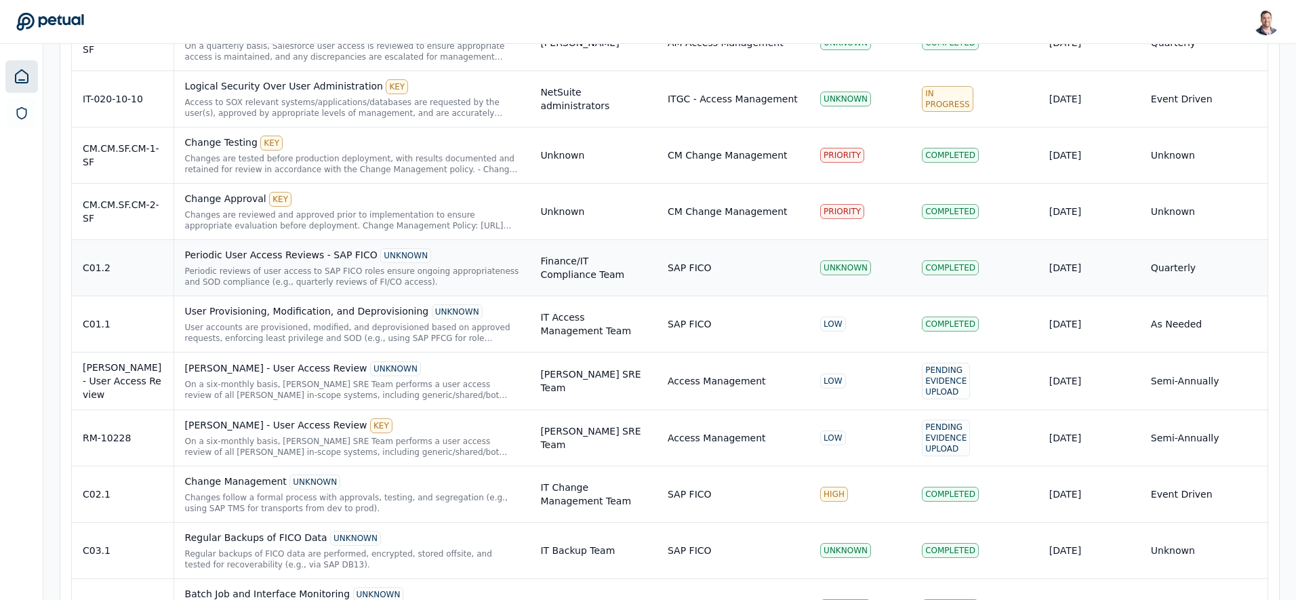
scroll to position [2042, 0]
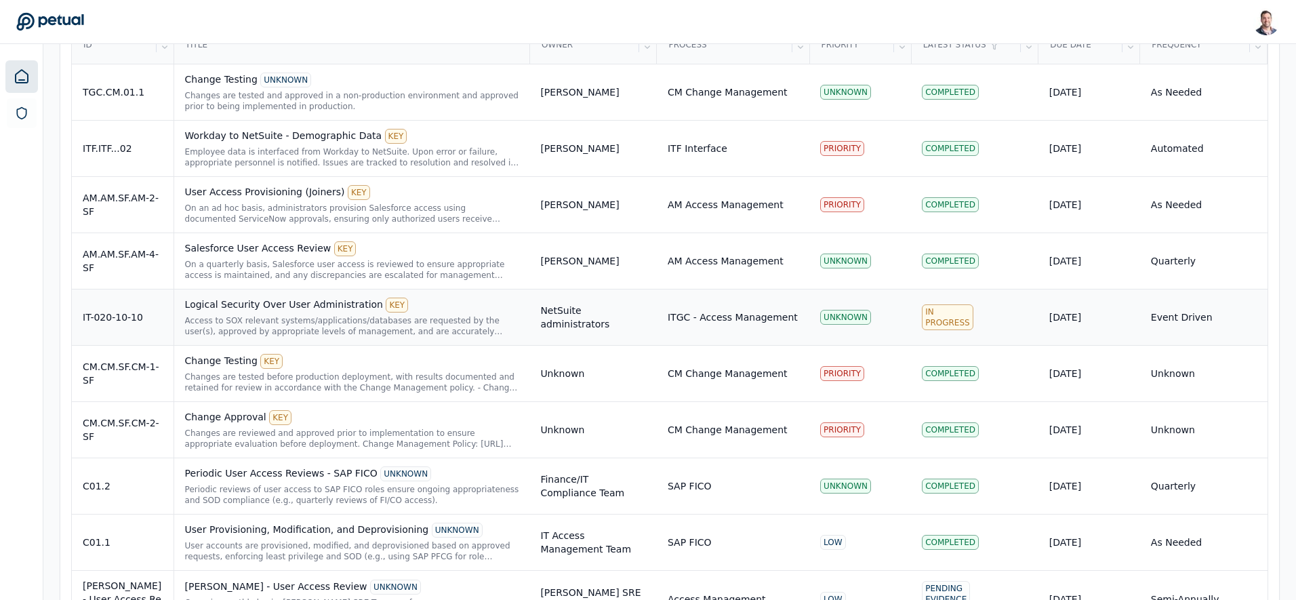
click at [325, 322] on div "Access to SOX relevant systems/applications/databases are requested by the user…" at bounding box center [352, 326] width 334 height 22
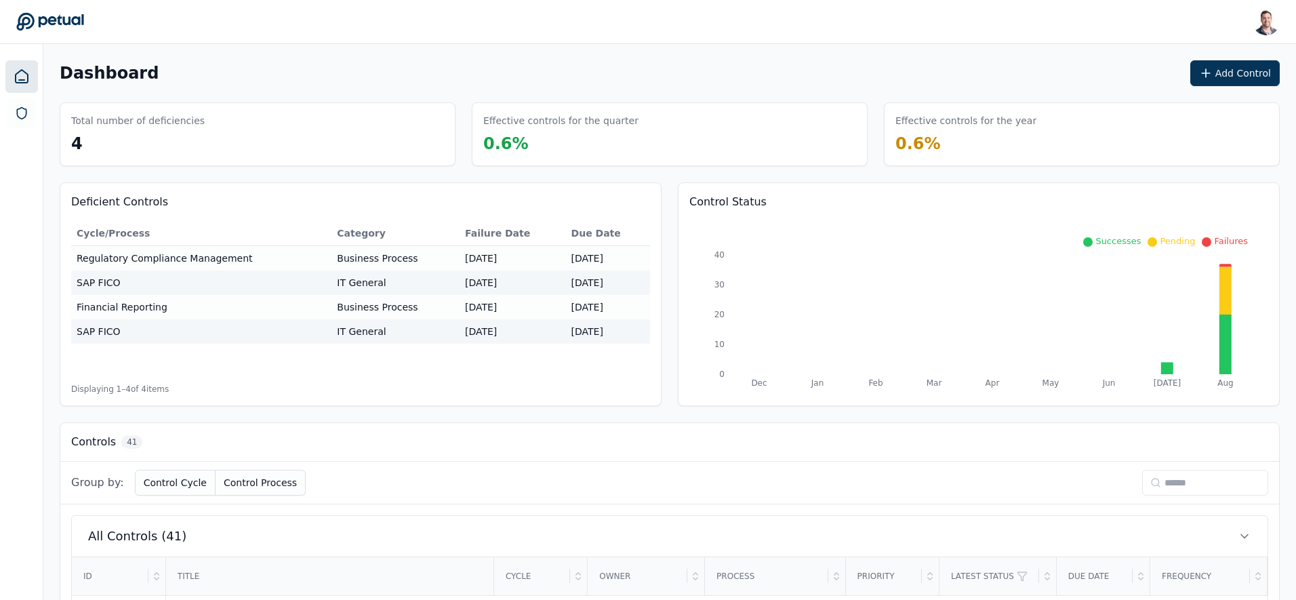
click at [1174, 480] on input at bounding box center [1205, 483] width 126 height 26
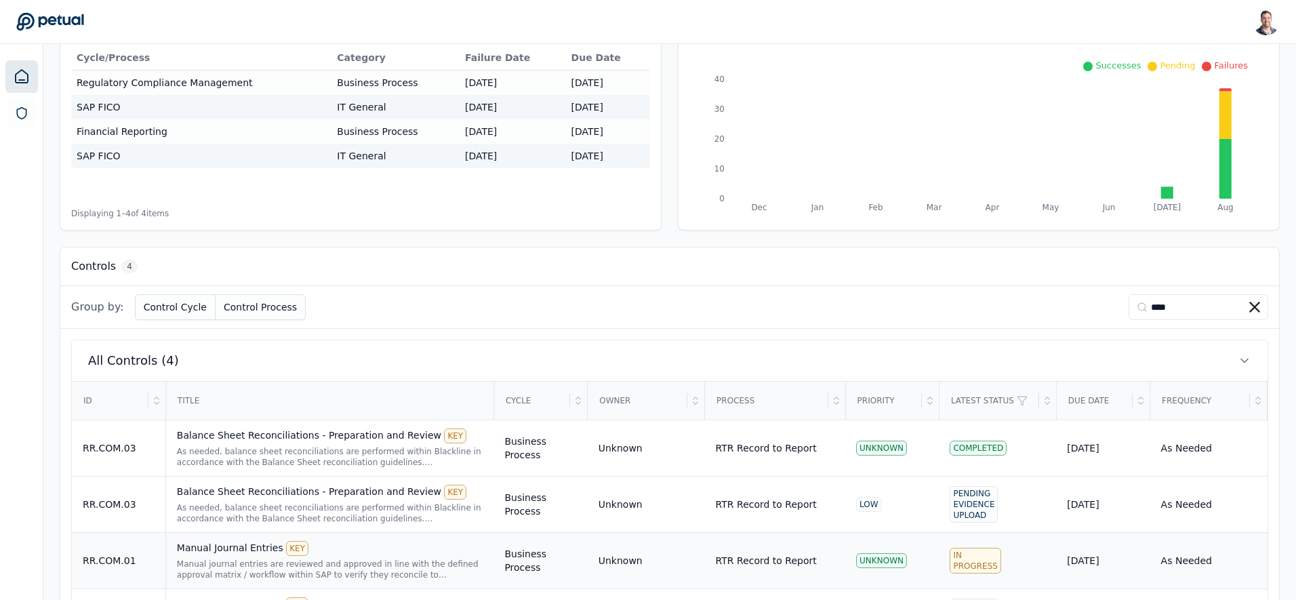
scroll to position [250, 0]
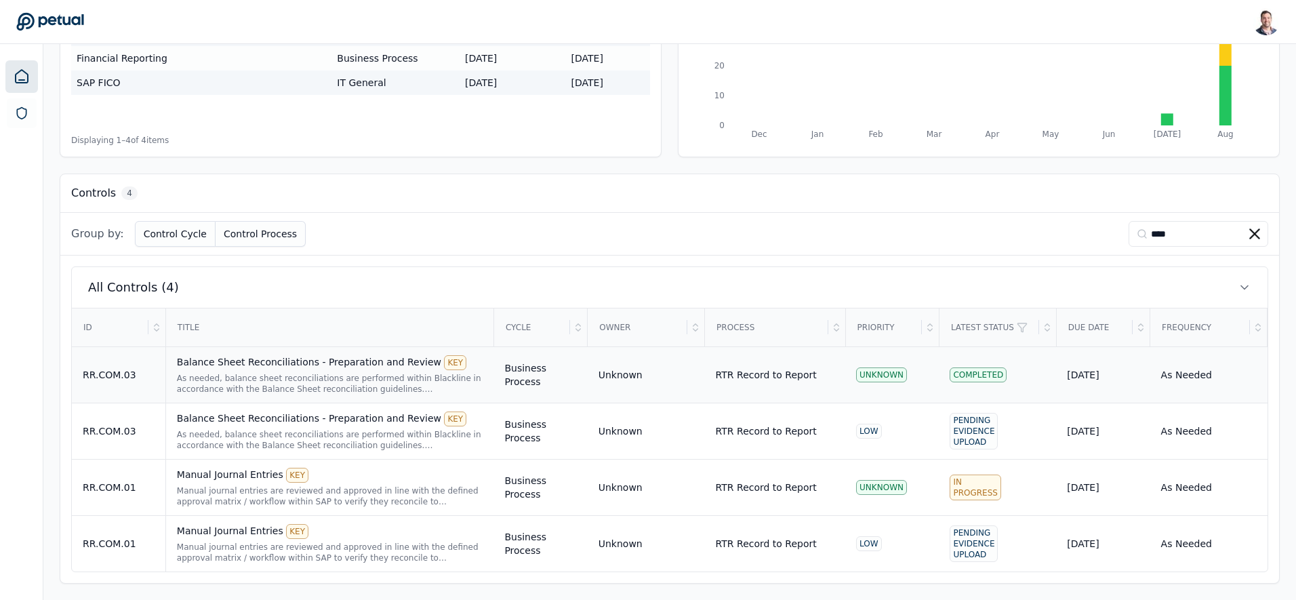
type input "****"
click at [318, 371] on div "Balance Sheet Reconciliations - Preparation and Review KEY As needed, balance s…" at bounding box center [330, 374] width 306 height 39
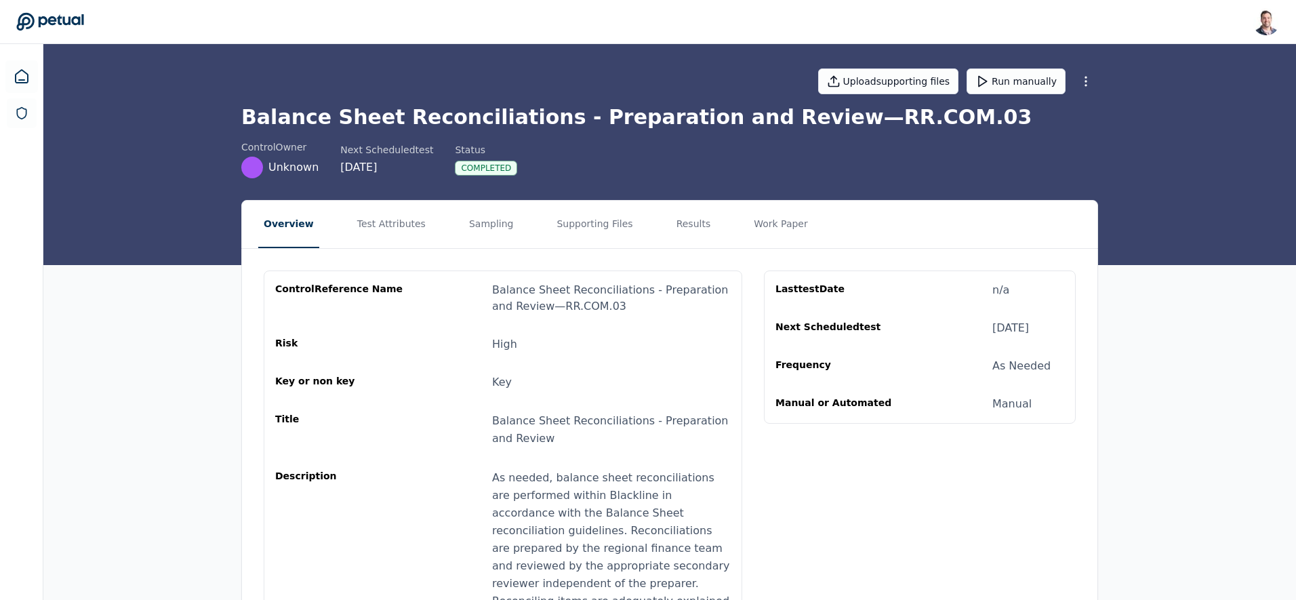
click at [451, 218] on nav "Overview Test Attributes Sampling Supporting Files Results Work Paper" at bounding box center [669, 224] width 855 height 47
click at [487, 215] on button "Sampling" at bounding box center [492, 224] width 56 height 47
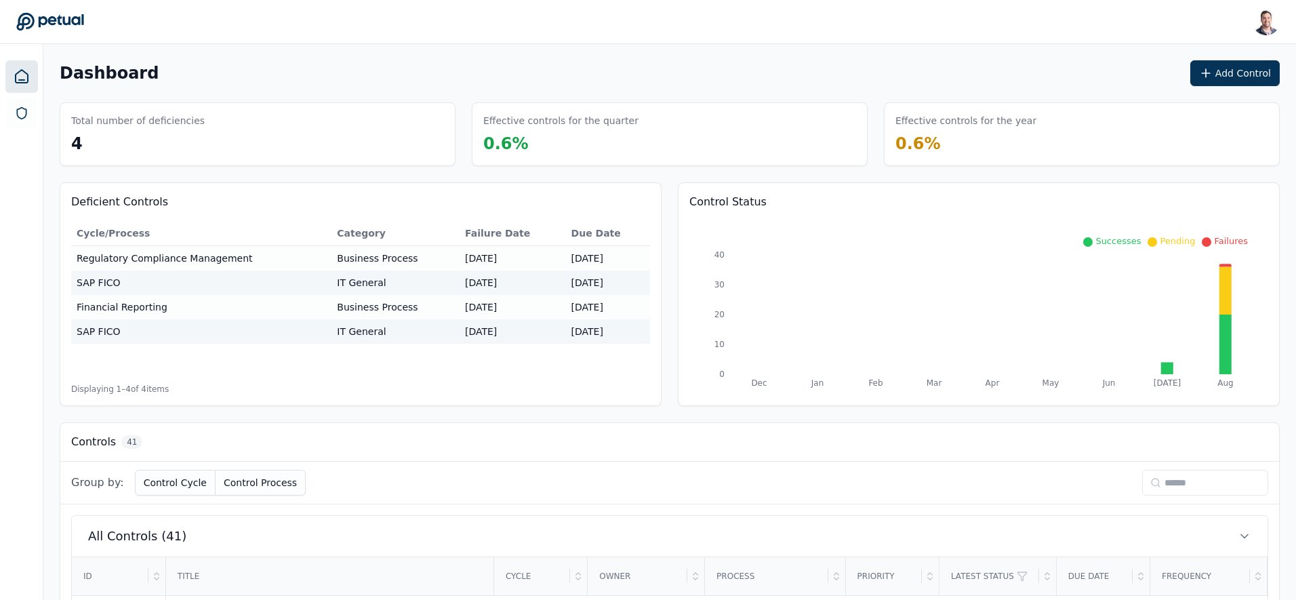
click at [1205, 482] on input at bounding box center [1205, 483] width 126 height 26
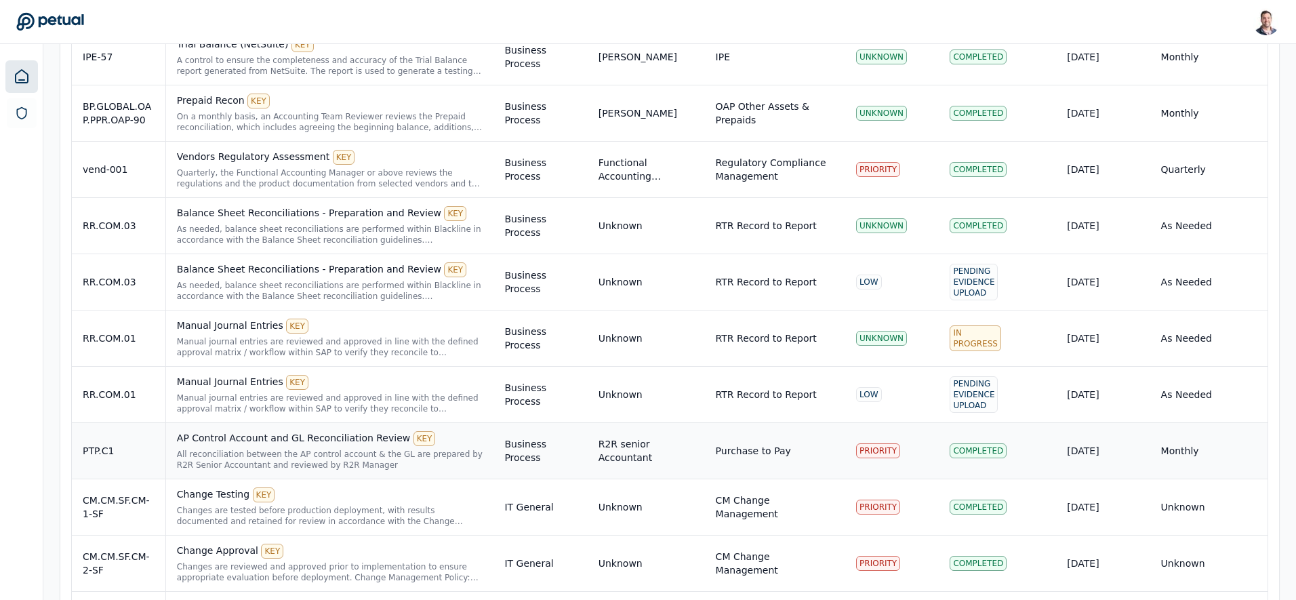
scroll to position [1008, 0]
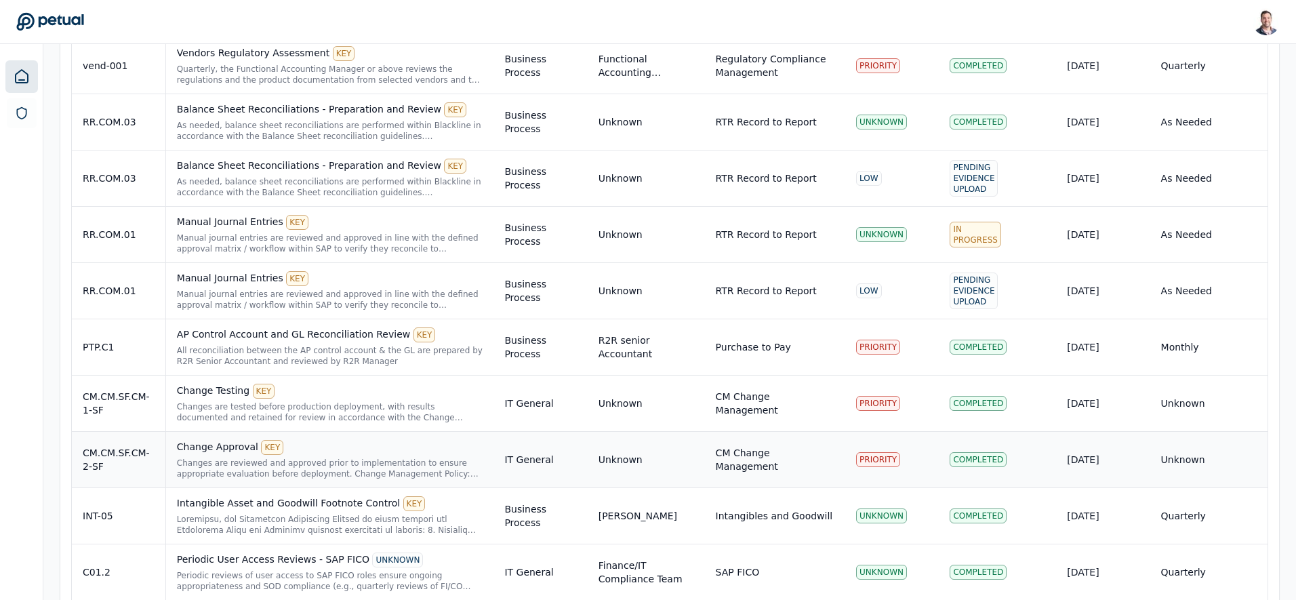
type input "***"
click at [335, 463] on div "Changes are reviewed and approved prior to implementation to ensure appropriate…" at bounding box center [330, 468] width 306 height 22
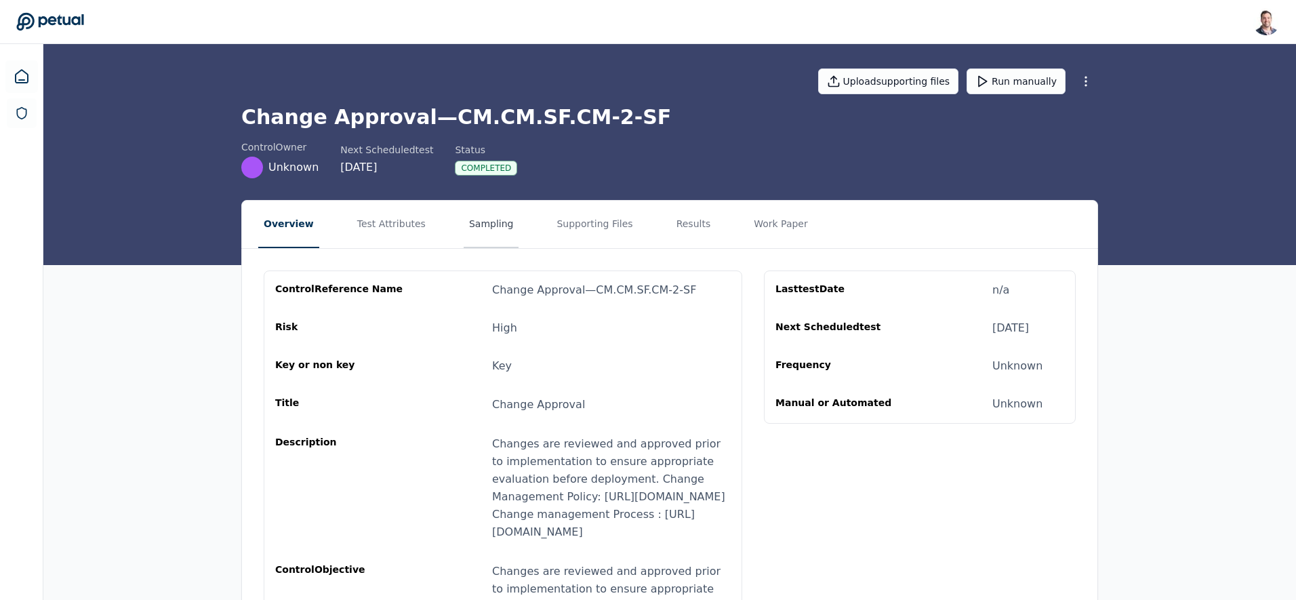
click at [470, 222] on button "Sampling" at bounding box center [492, 224] width 56 height 47
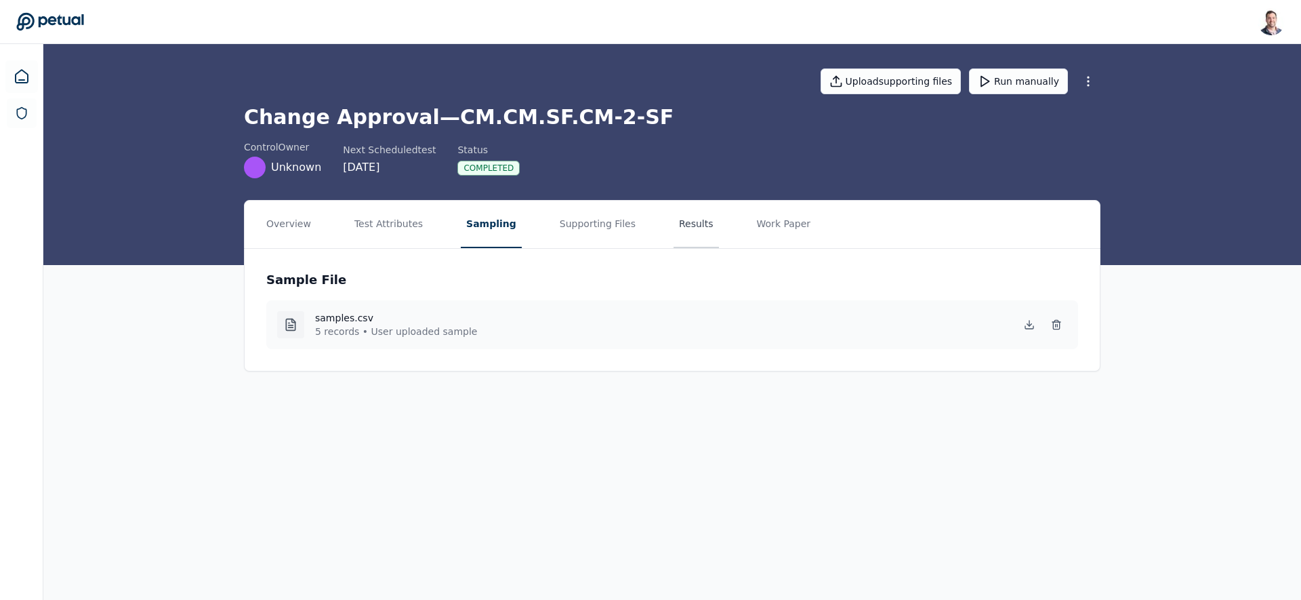
click at [691, 226] on button "Results" at bounding box center [696, 224] width 45 height 47
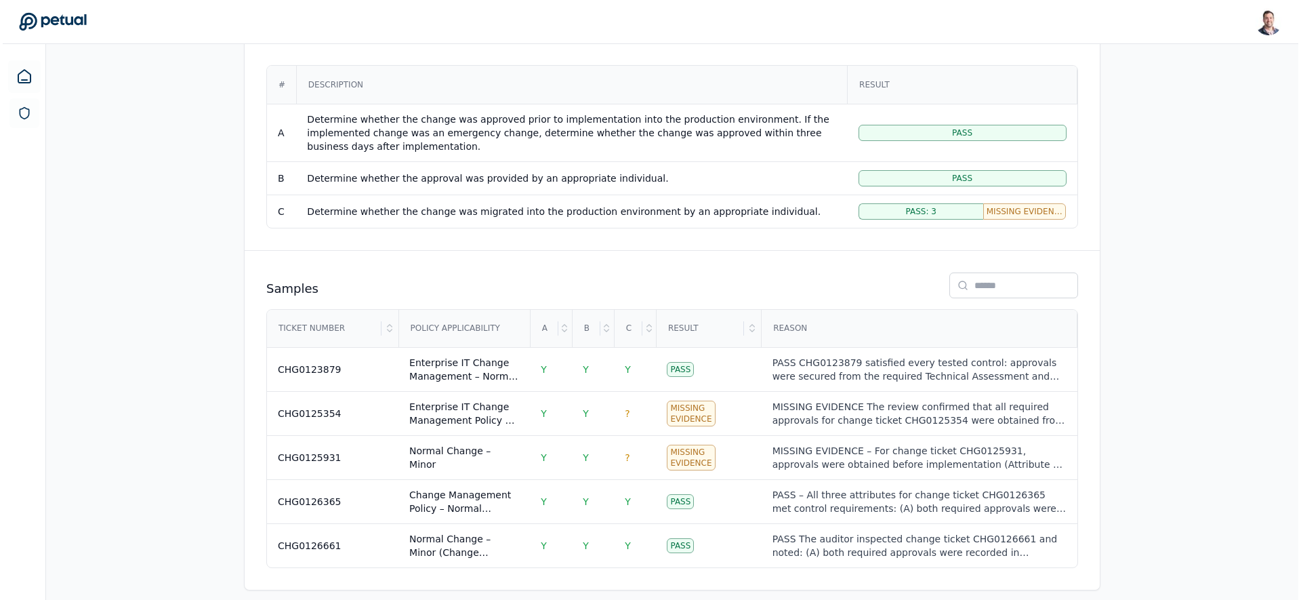
scroll to position [258, 0]
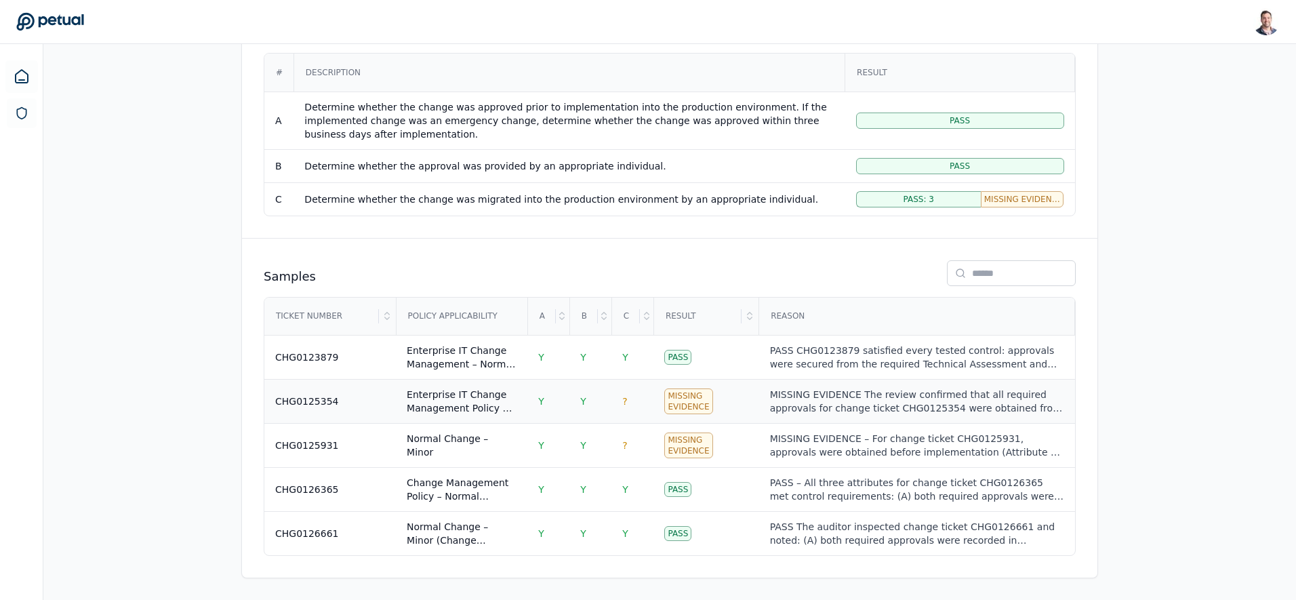
click at [720, 402] on td "Missing Evidence" at bounding box center [705, 401] width 105 height 44
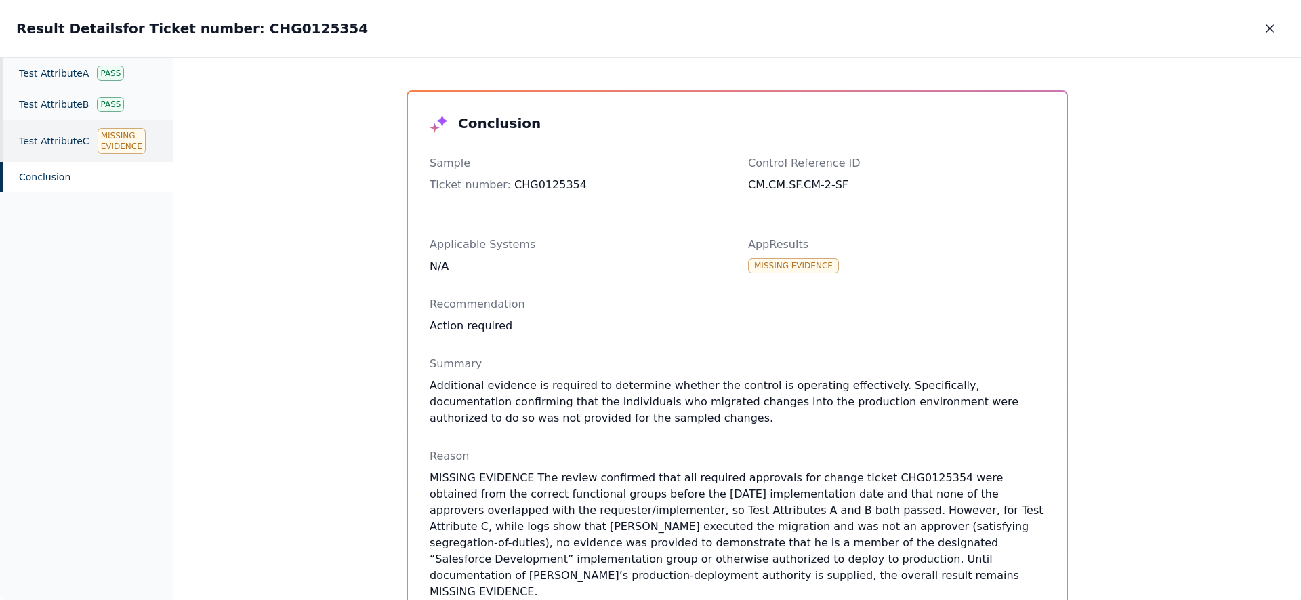
click at [33, 129] on div "Test Attribute C Missing Evidence" at bounding box center [86, 141] width 173 height 42
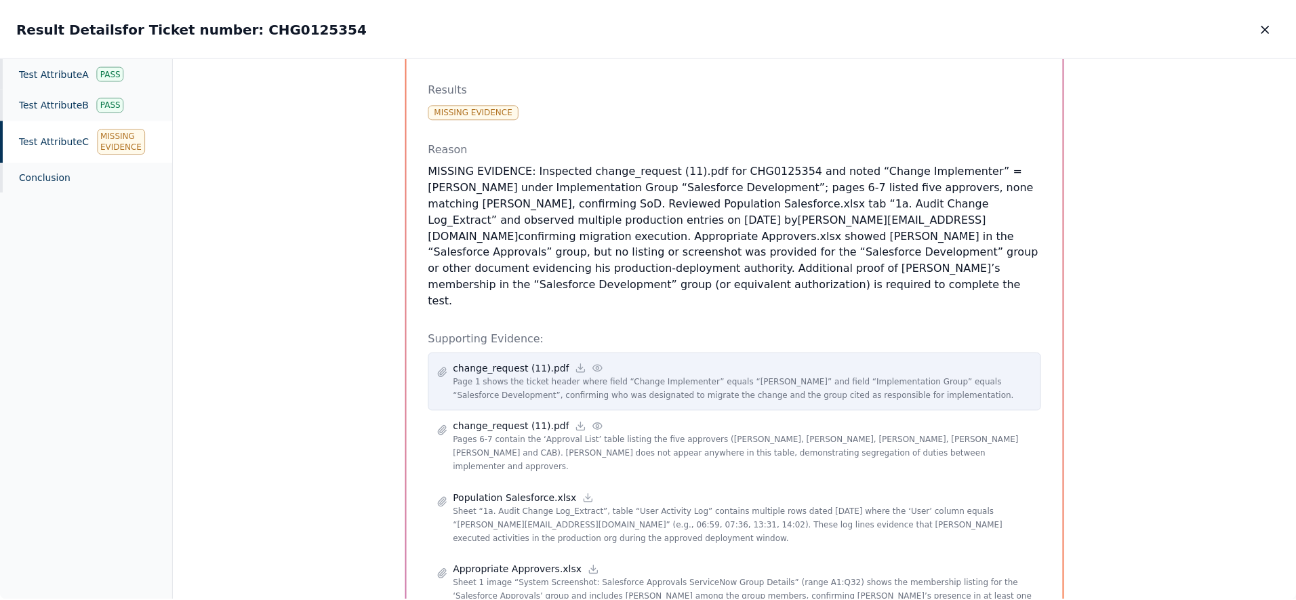
scroll to position [192, 0]
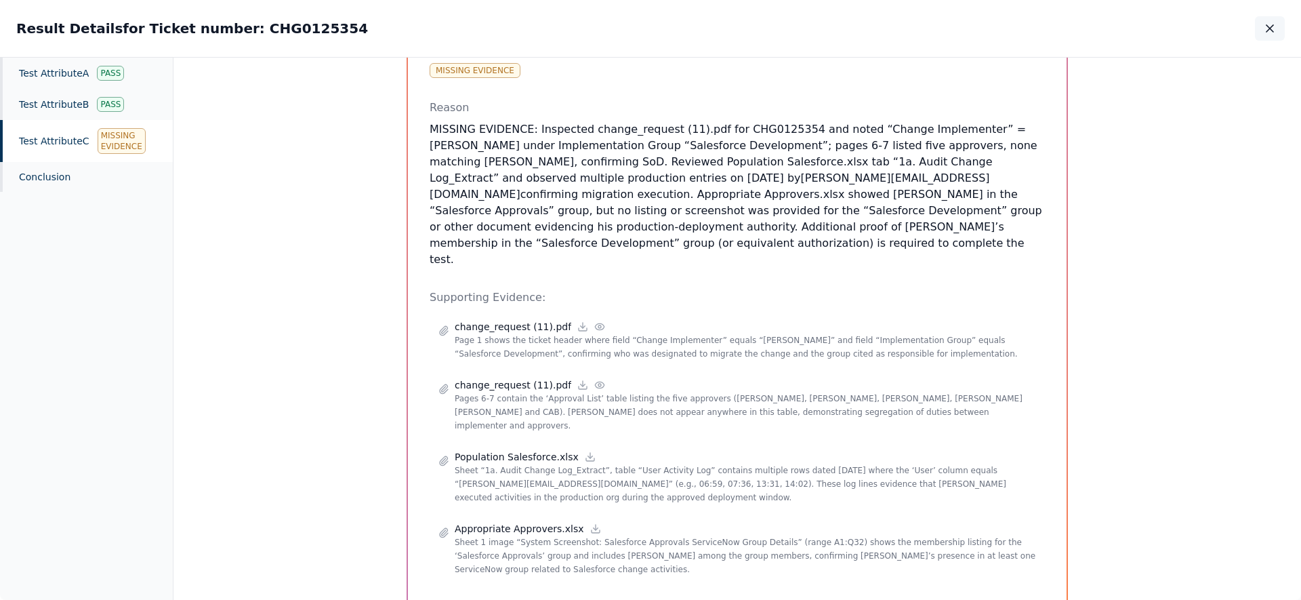
click at [1273, 26] on icon "button" at bounding box center [1270, 29] width 14 height 14
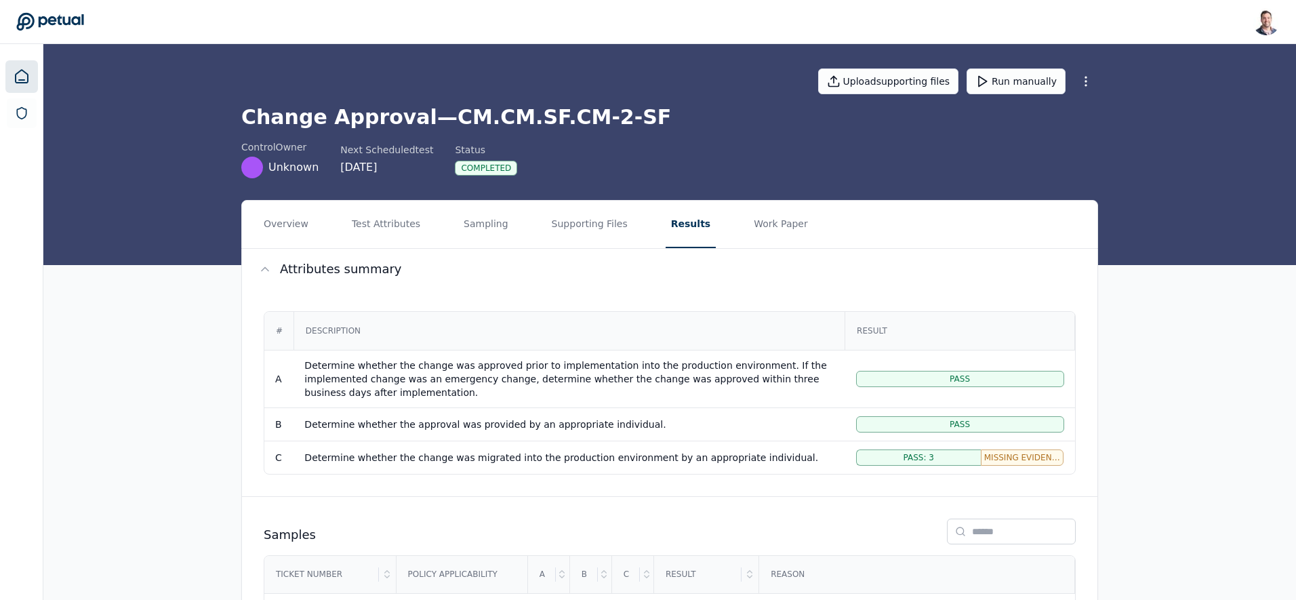
click at [26, 78] on icon at bounding box center [22, 76] width 12 height 13
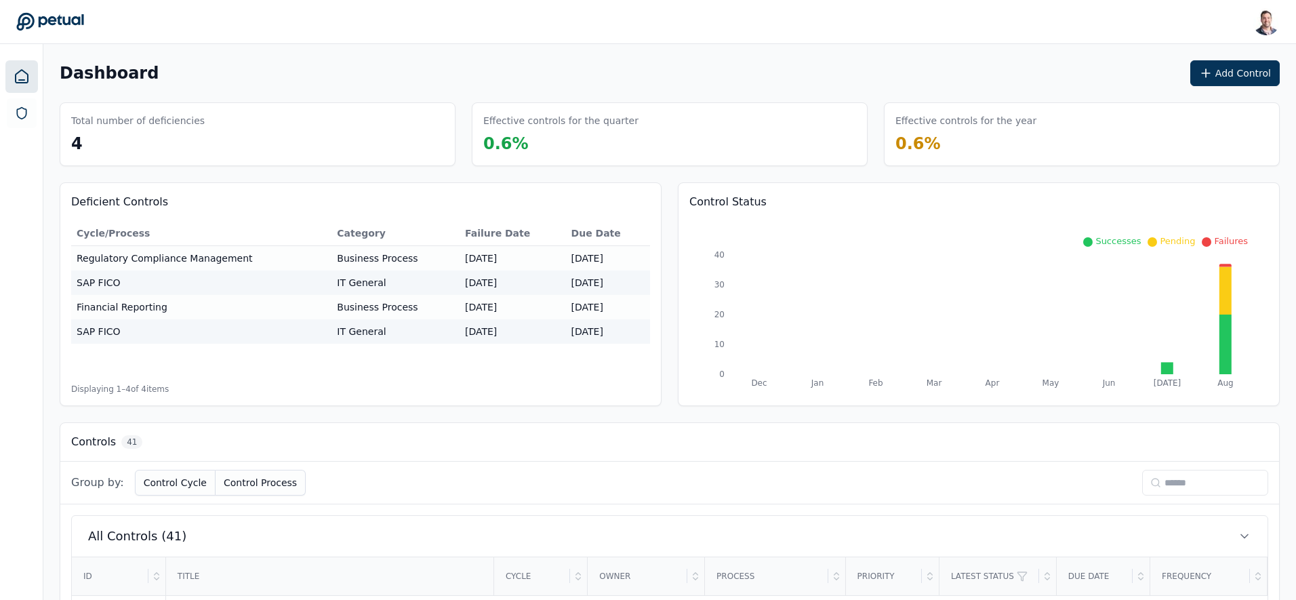
click at [1168, 481] on input at bounding box center [1205, 483] width 126 height 26
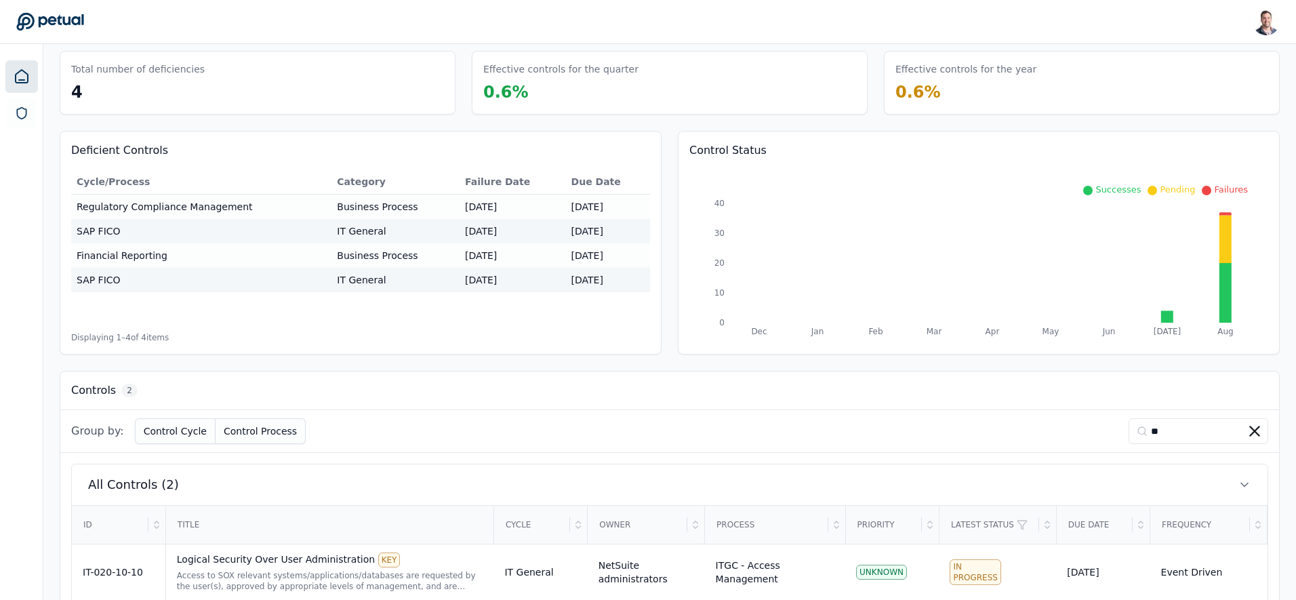
scroll to position [138, 0]
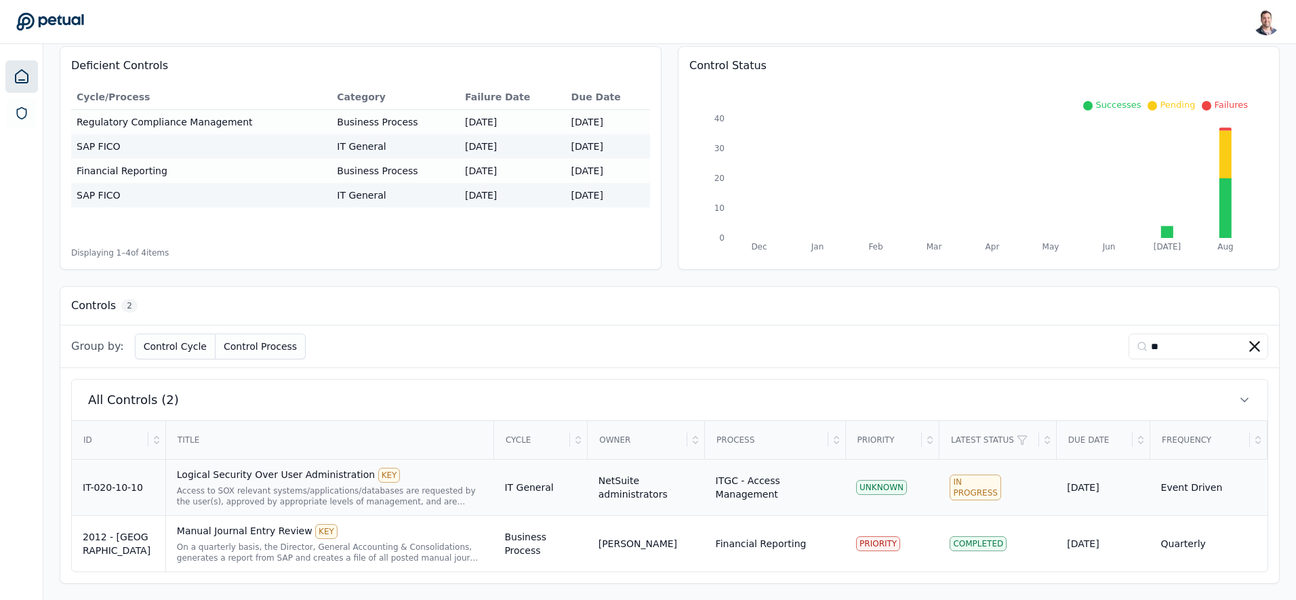
type input "**"
click at [239, 492] on div "Access to SOX relevant systems/applications/databases are requested by the user…" at bounding box center [330, 496] width 306 height 22
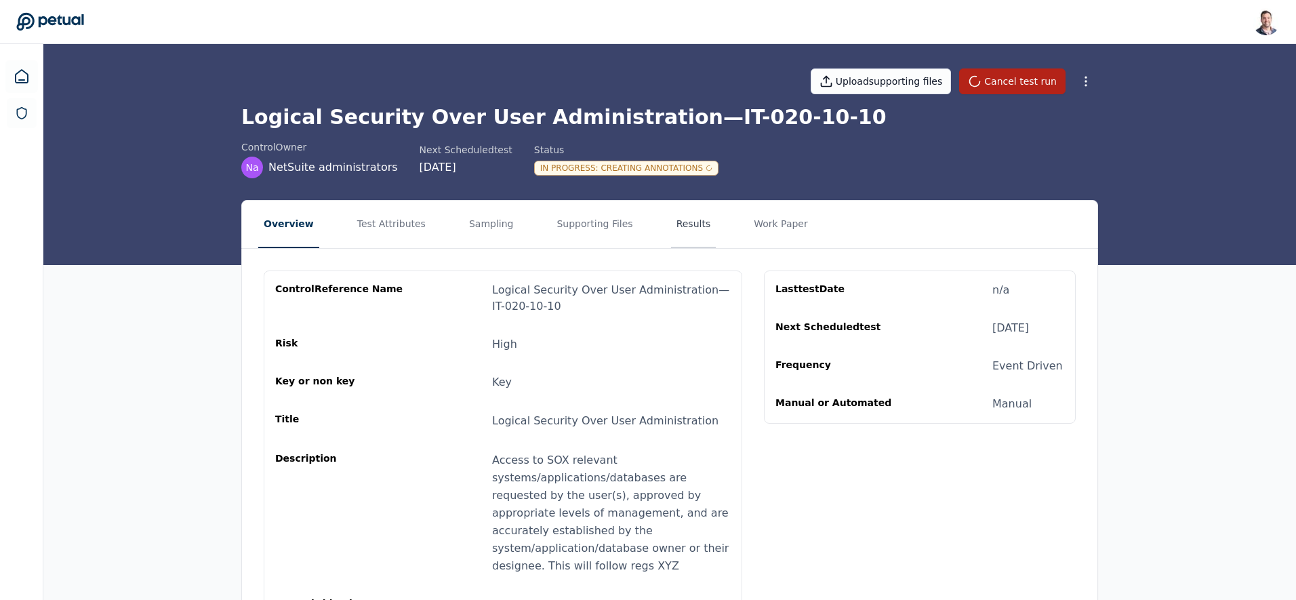
click at [673, 223] on button "Results" at bounding box center [693, 224] width 45 height 47
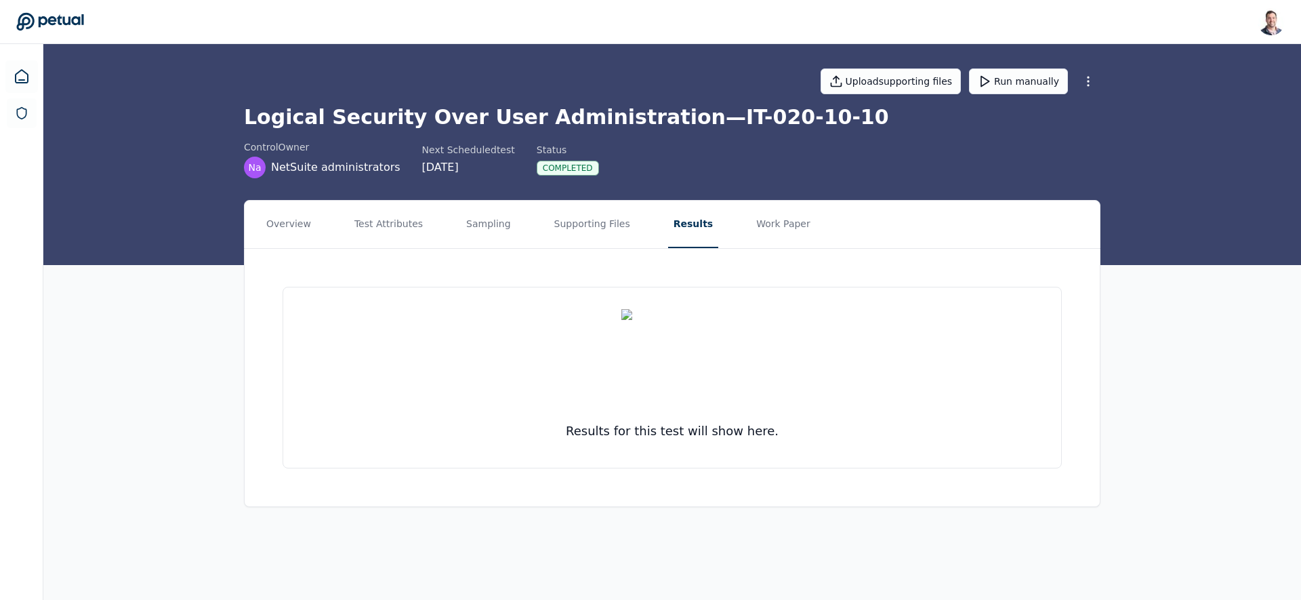
click at [672, 228] on button "Results" at bounding box center [693, 224] width 50 height 47
click at [577, 234] on button "Supporting Files" at bounding box center [592, 224] width 87 height 47
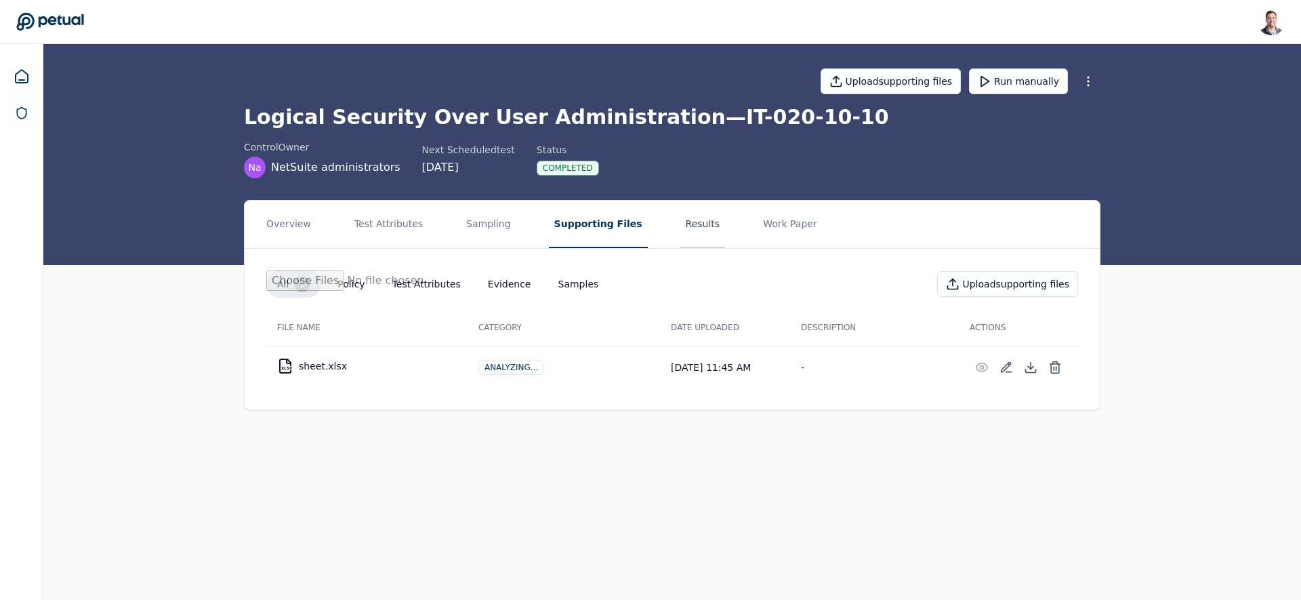
click at [680, 228] on button "Results" at bounding box center [702, 224] width 45 height 47
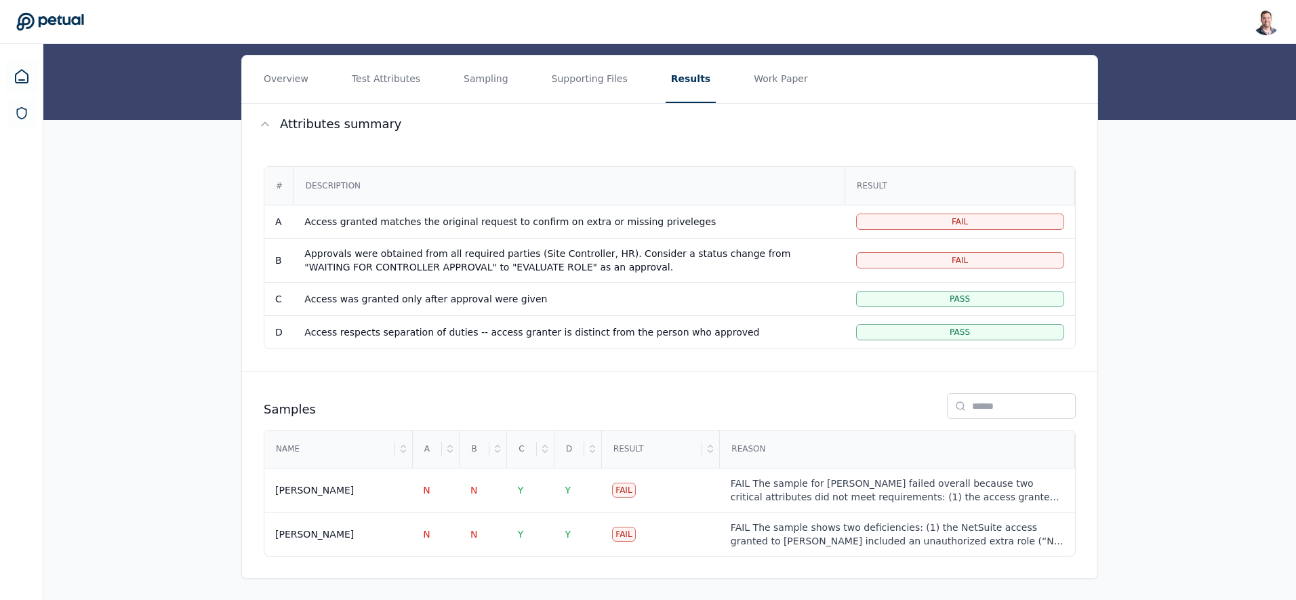
scroll to position [146, 0]
click at [764, 68] on button "Work Paper" at bounding box center [780, 78] width 65 height 47
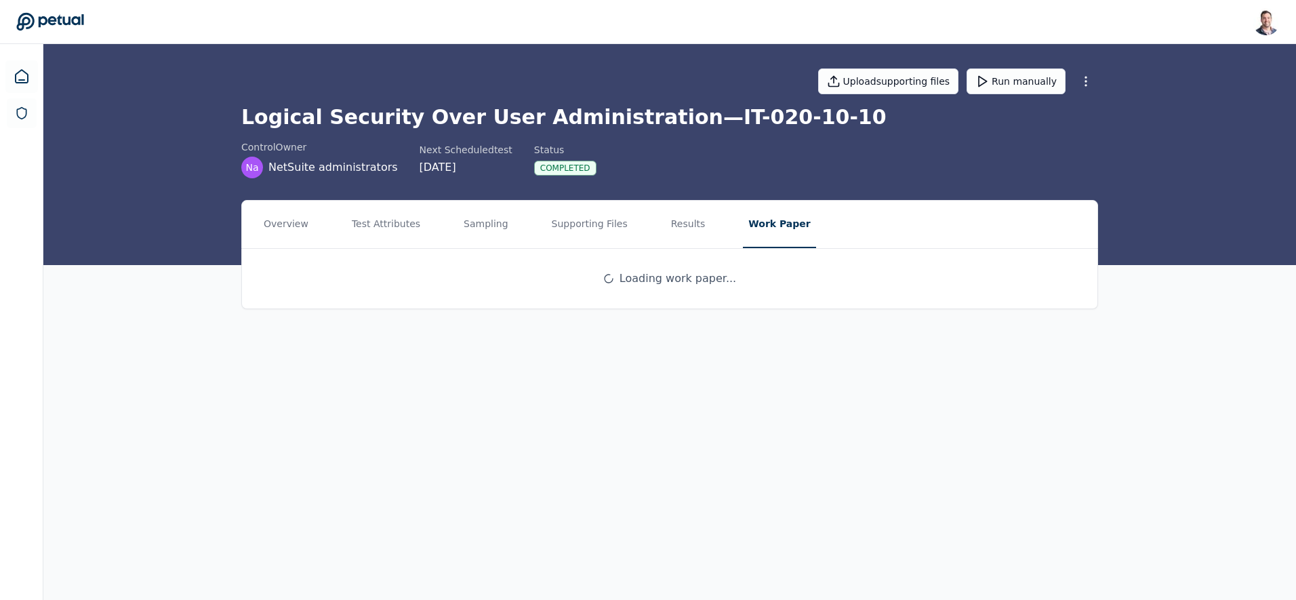
scroll to position [0, 0]
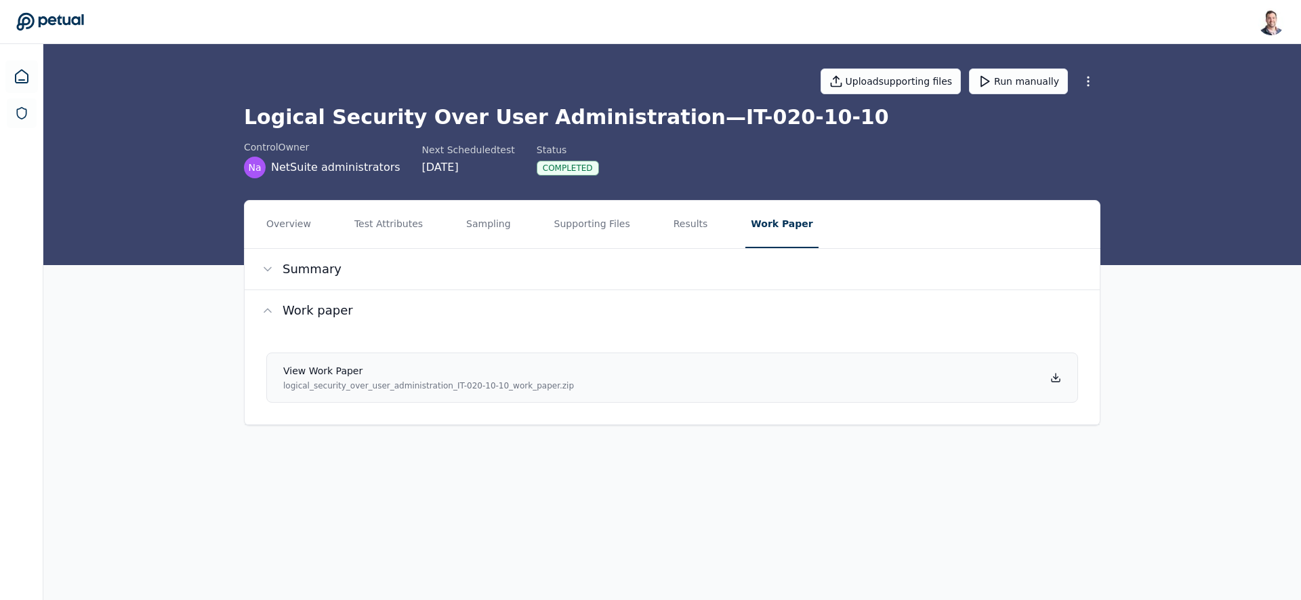
click at [1057, 380] on icon at bounding box center [1055, 377] width 11 height 11
click at [668, 216] on button "Results" at bounding box center [690, 224] width 45 height 47
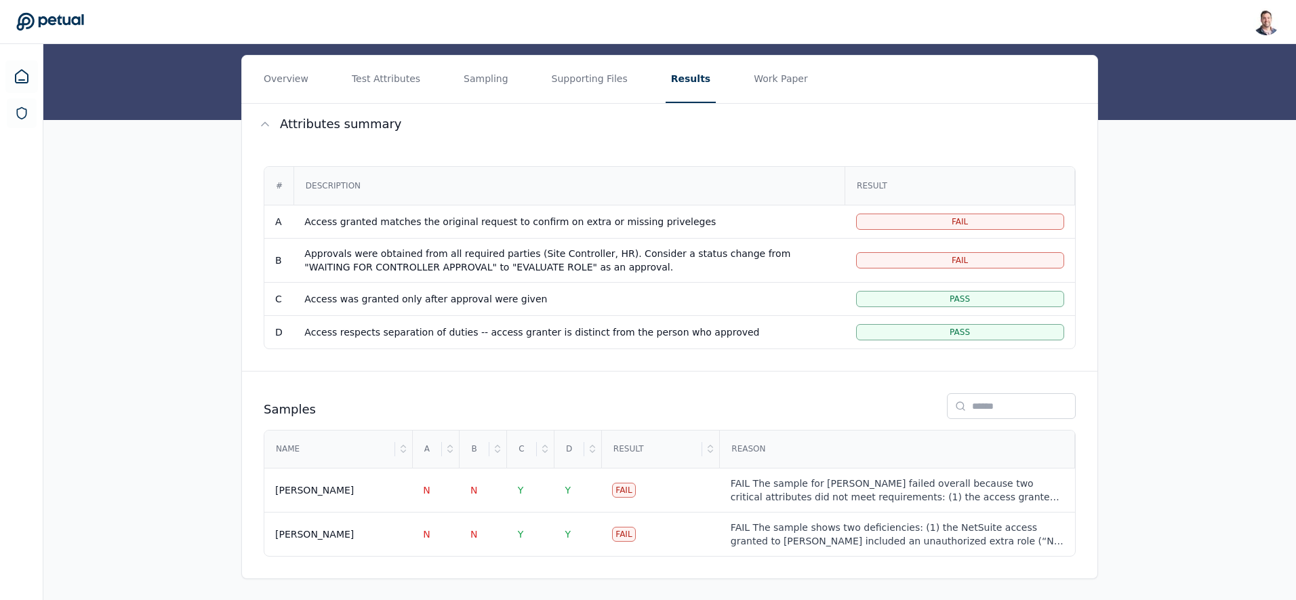
scroll to position [146, 0]
click at [451, 497] on td "N" at bounding box center [435, 490] width 47 height 44
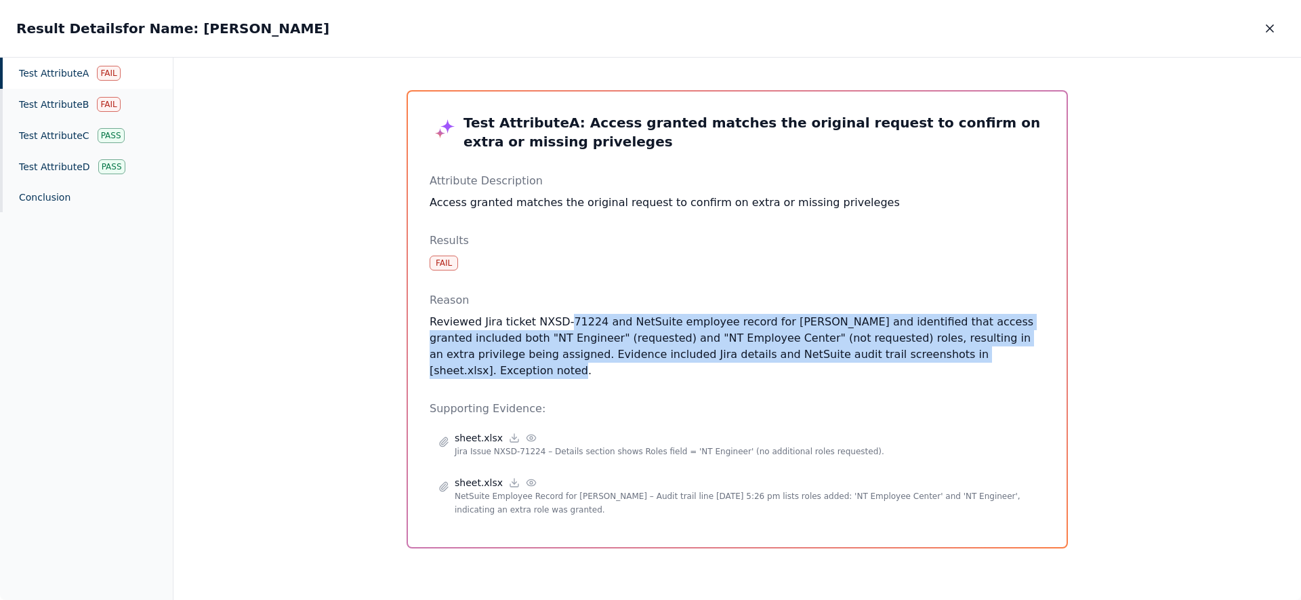
drag, startPoint x: 572, startPoint y: 373, endPoint x: 561, endPoint y: 306, distance: 68.6
click at [561, 307] on div "Test Attribute A : Access granted matches the original request to confirm on ex…" at bounding box center [737, 319] width 615 height 412
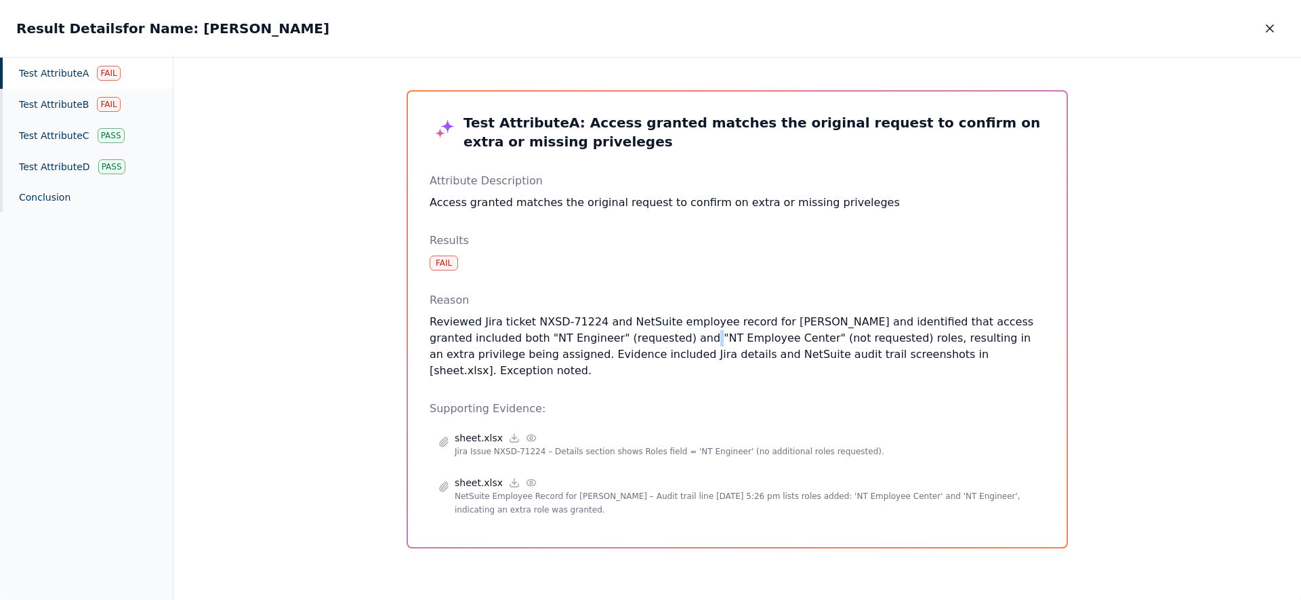
click at [655, 339] on p "Reviewed Jira ticket NXSD-71224 and NetSuite employee record for Ricky Dunbar a…" at bounding box center [737, 346] width 615 height 65
drag, startPoint x: 655, startPoint y: 338, endPoint x: 748, endPoint y: 335, distance: 92.9
click at [748, 335] on p "Reviewed Jira ticket NXSD-71224 and NetSuite employee record for Ricky Dunbar a…" at bounding box center [737, 346] width 615 height 65
drag, startPoint x: 760, startPoint y: 335, endPoint x: 670, endPoint y: 337, distance: 90.8
click at [669, 335] on p "Reviewed Jira ticket NXSD-71224 and NetSuite employee record for Ricky Dunbar a…" at bounding box center [737, 346] width 615 height 65
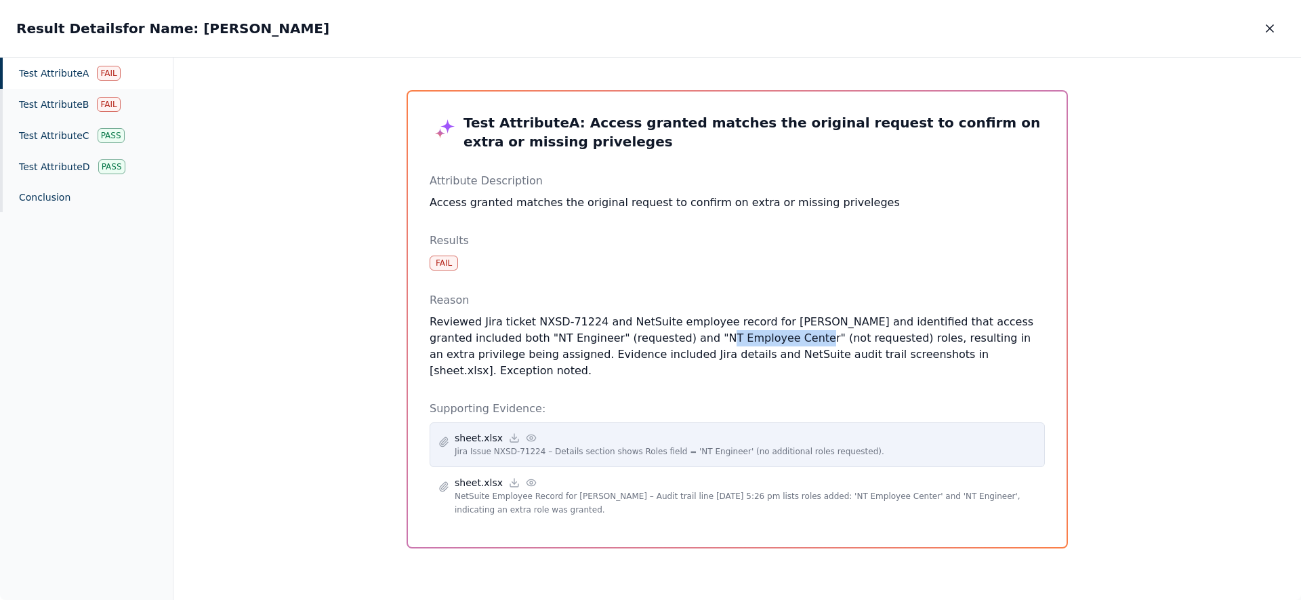
click at [526, 432] on icon at bounding box center [531, 437] width 11 height 11
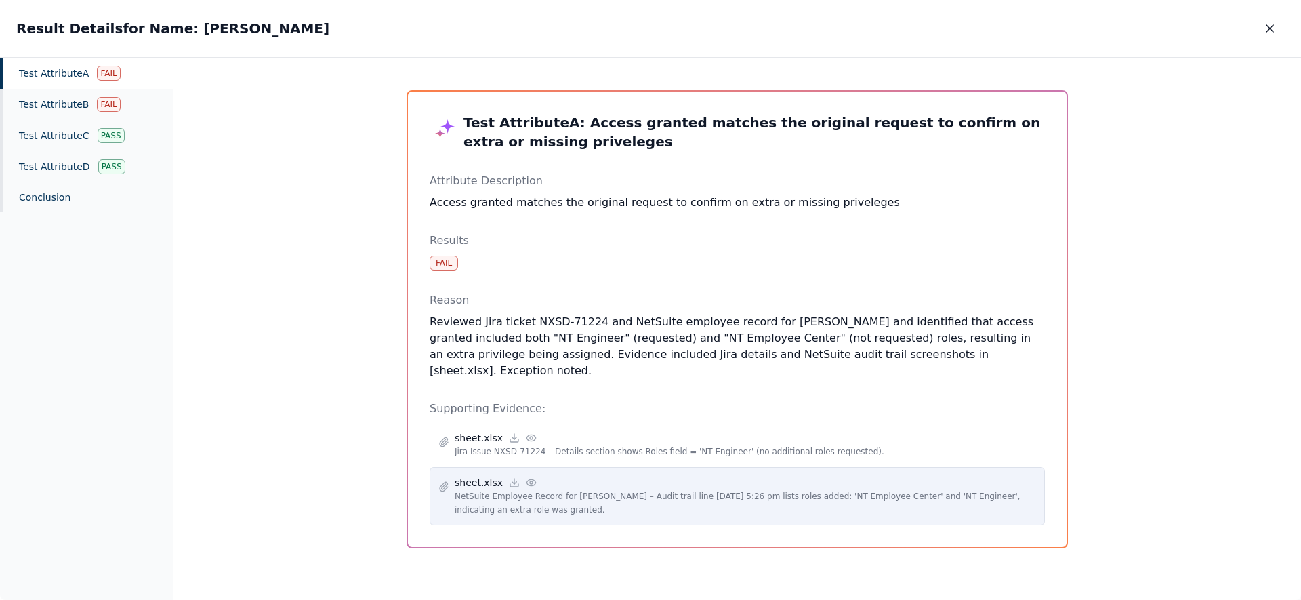
click at [526, 477] on icon at bounding box center [531, 482] width 11 height 11
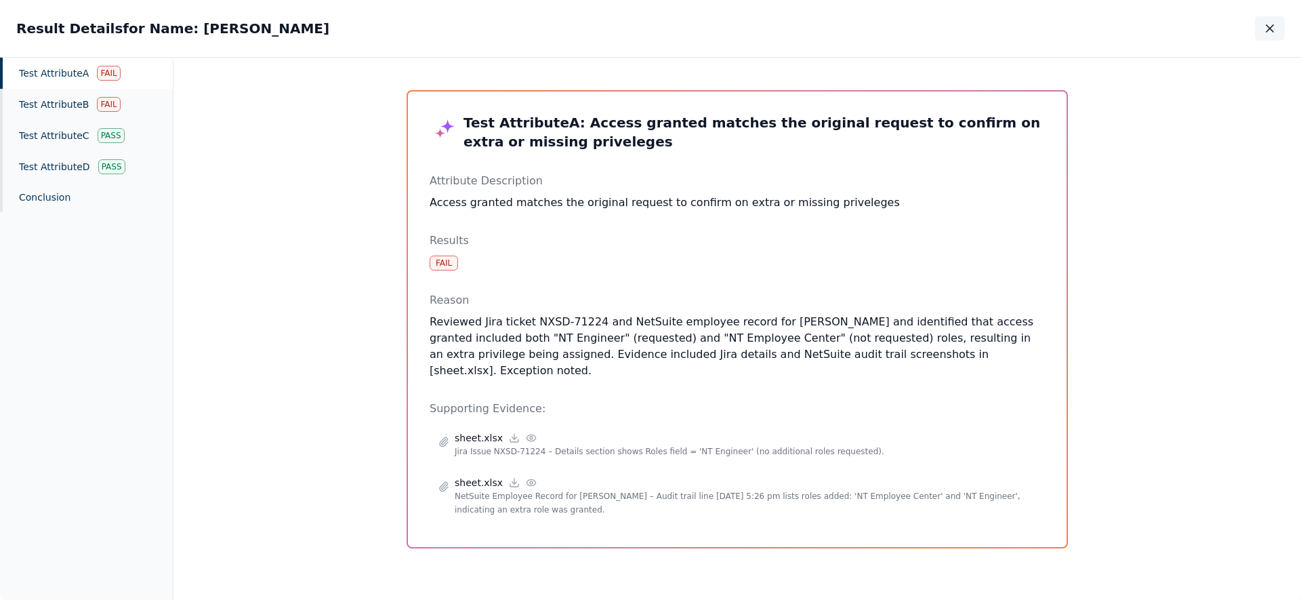
click at [1277, 25] on button "button" at bounding box center [1270, 28] width 30 height 24
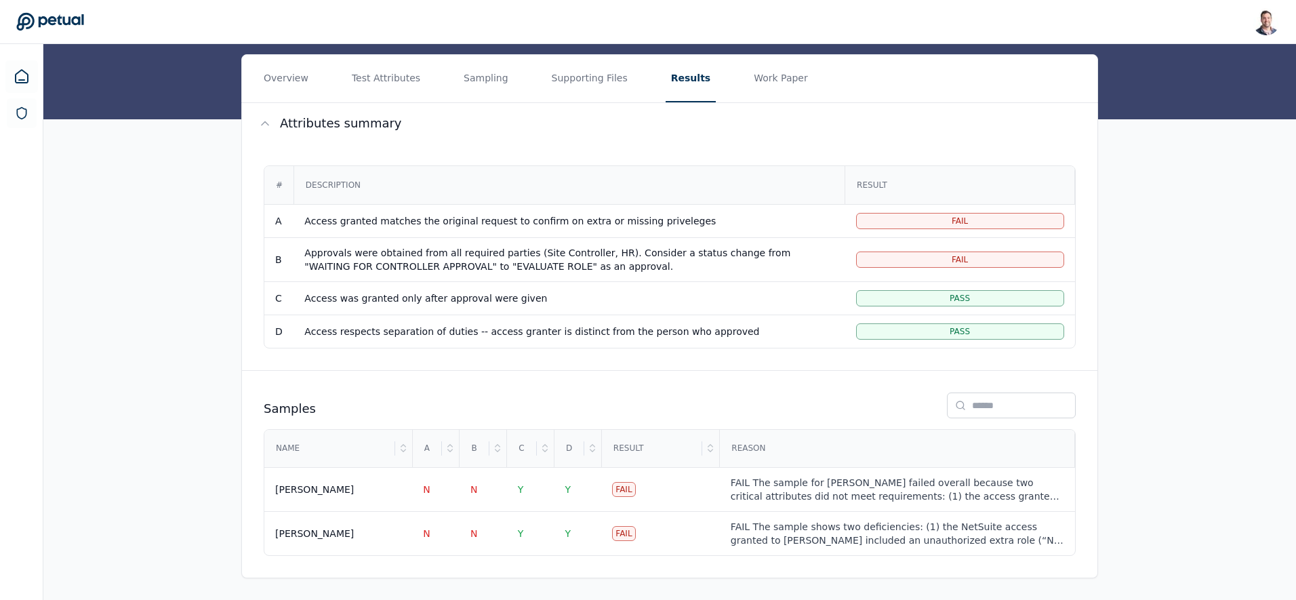
scroll to position [143, 0]
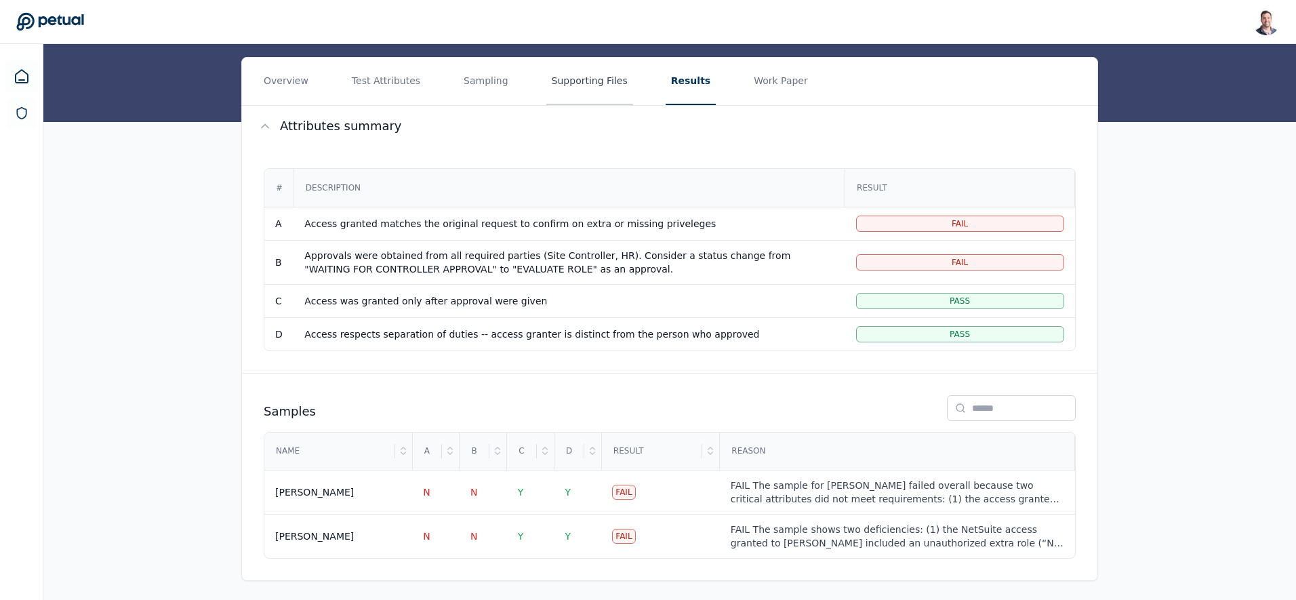
click at [594, 68] on button "Supporting Files" at bounding box center [589, 81] width 87 height 47
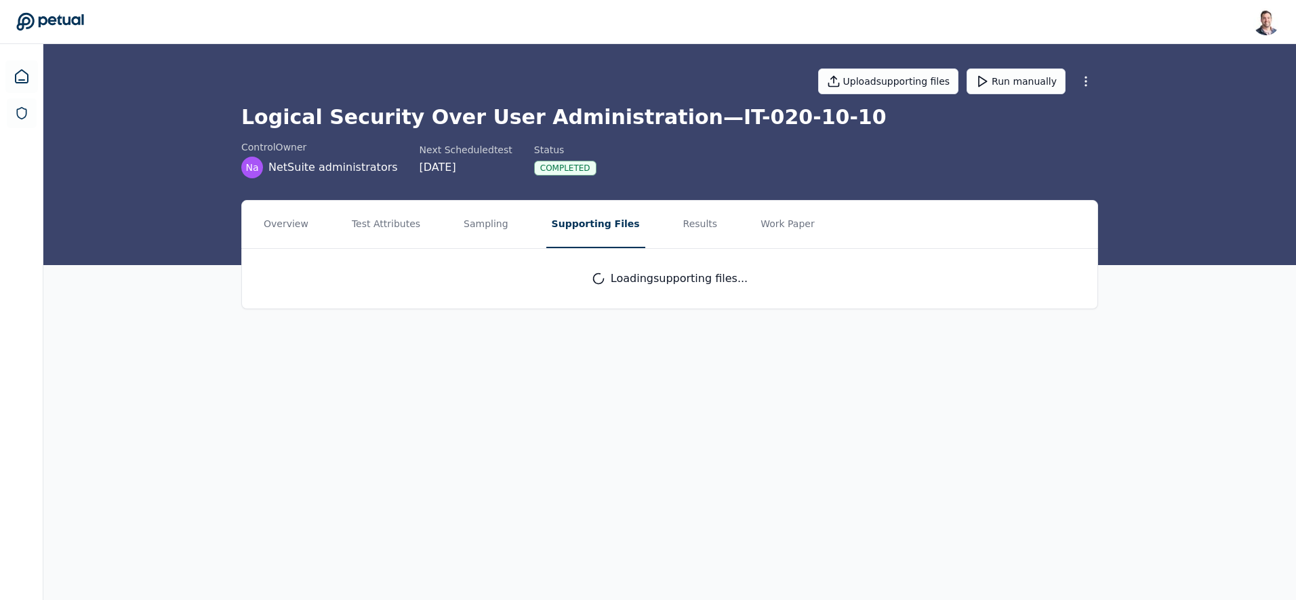
scroll to position [0, 0]
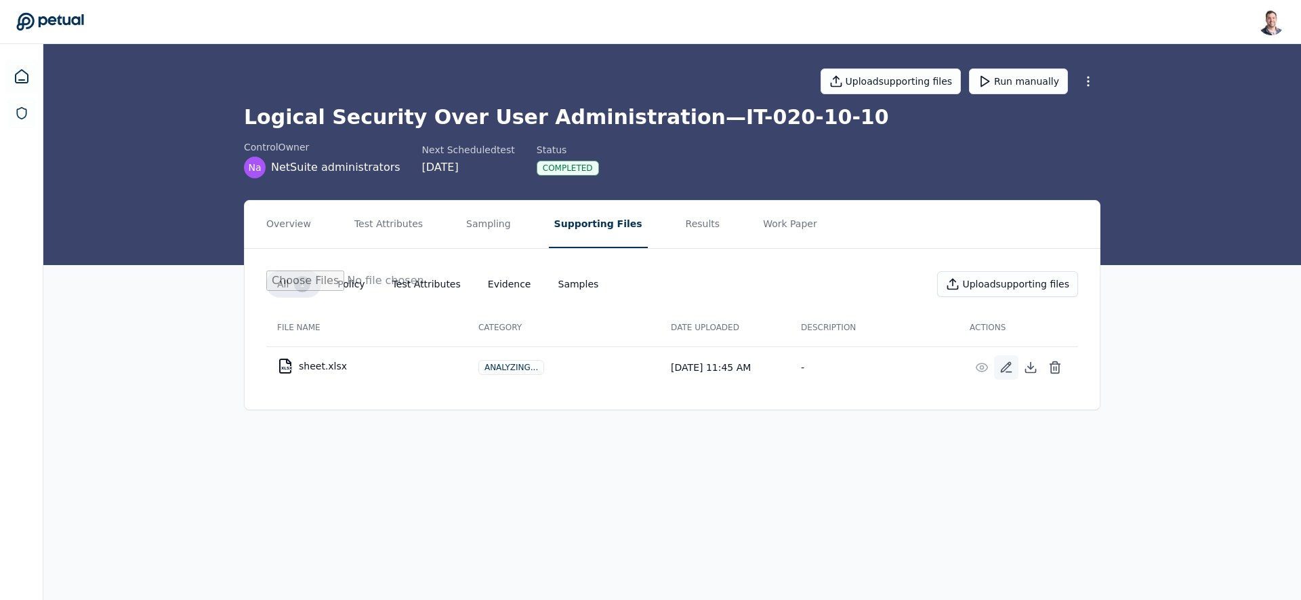
click at [1006, 366] on icon at bounding box center [1007, 368] width 14 height 14
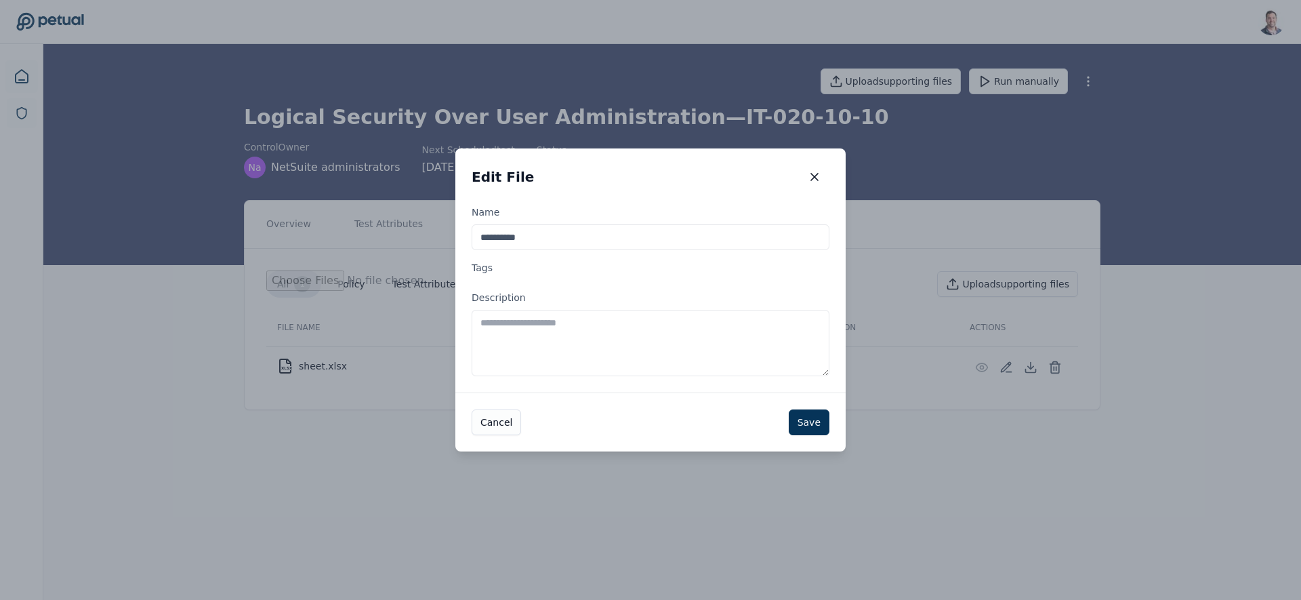
click at [599, 331] on textarea "Description" at bounding box center [651, 343] width 358 height 66
type textarea "**********"
click at [813, 419] on button "Save" at bounding box center [809, 422] width 41 height 26
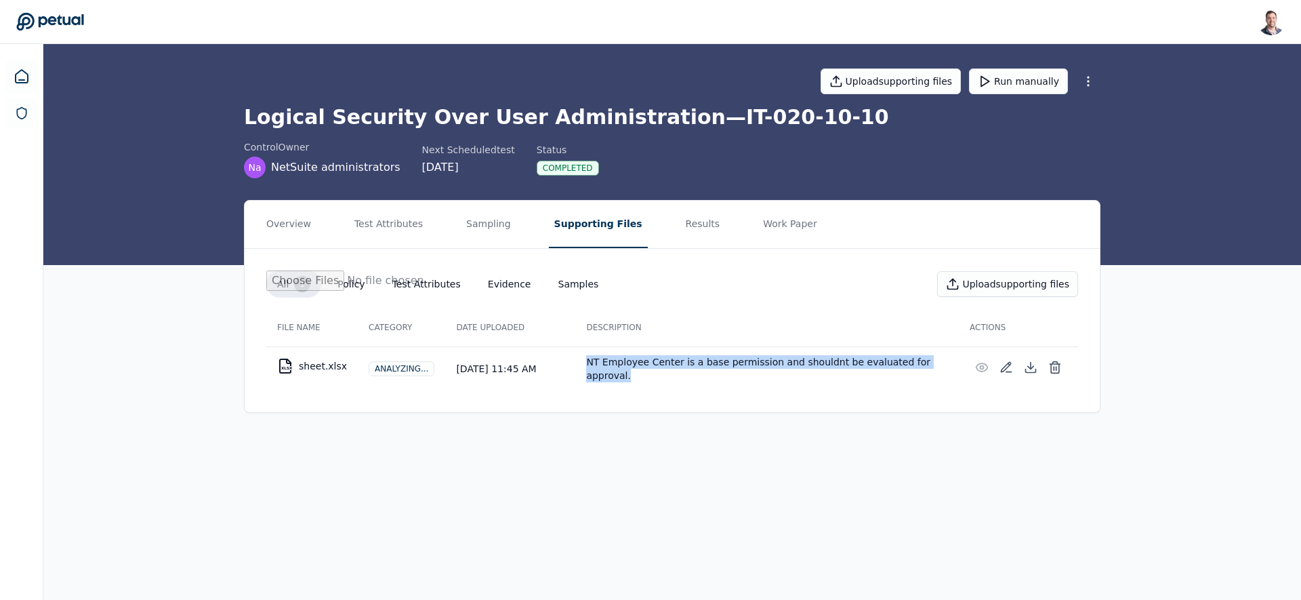
drag, startPoint x: 578, startPoint y: 365, endPoint x: 940, endPoint y: 370, distance: 361.9
click at [940, 369] on td "NT Employee Center is a base permission and shouldnt be evaluated for approval." at bounding box center [767, 368] width 384 height 44
click at [689, 229] on button "Results" at bounding box center [702, 224] width 45 height 47
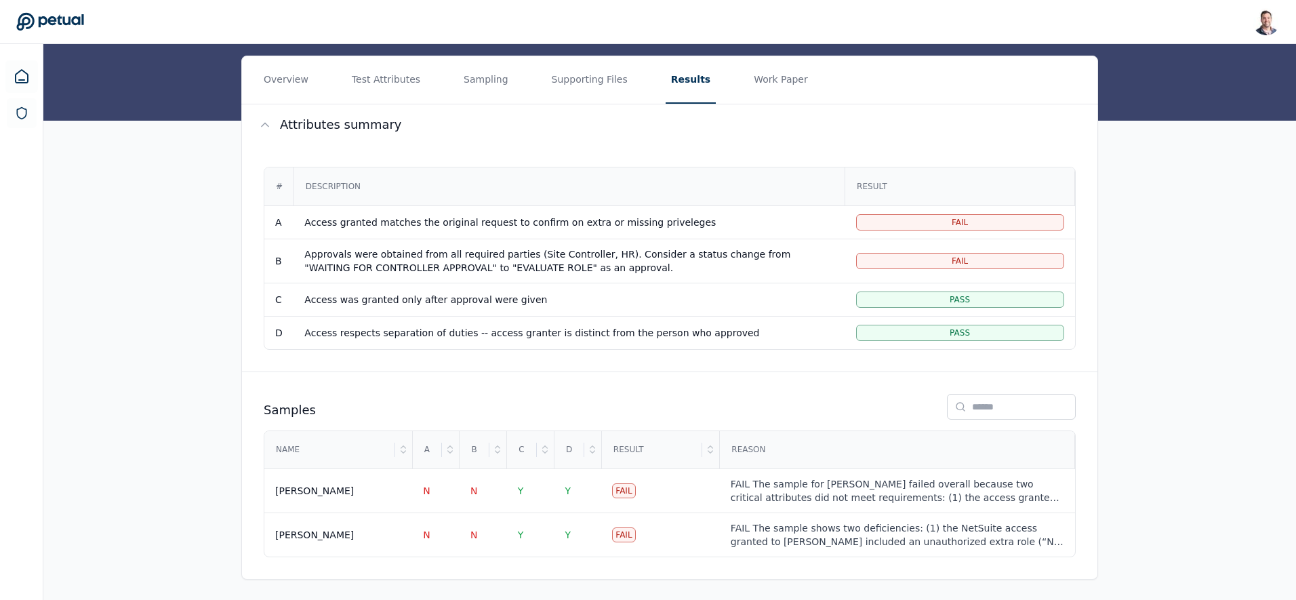
scroll to position [146, 0]
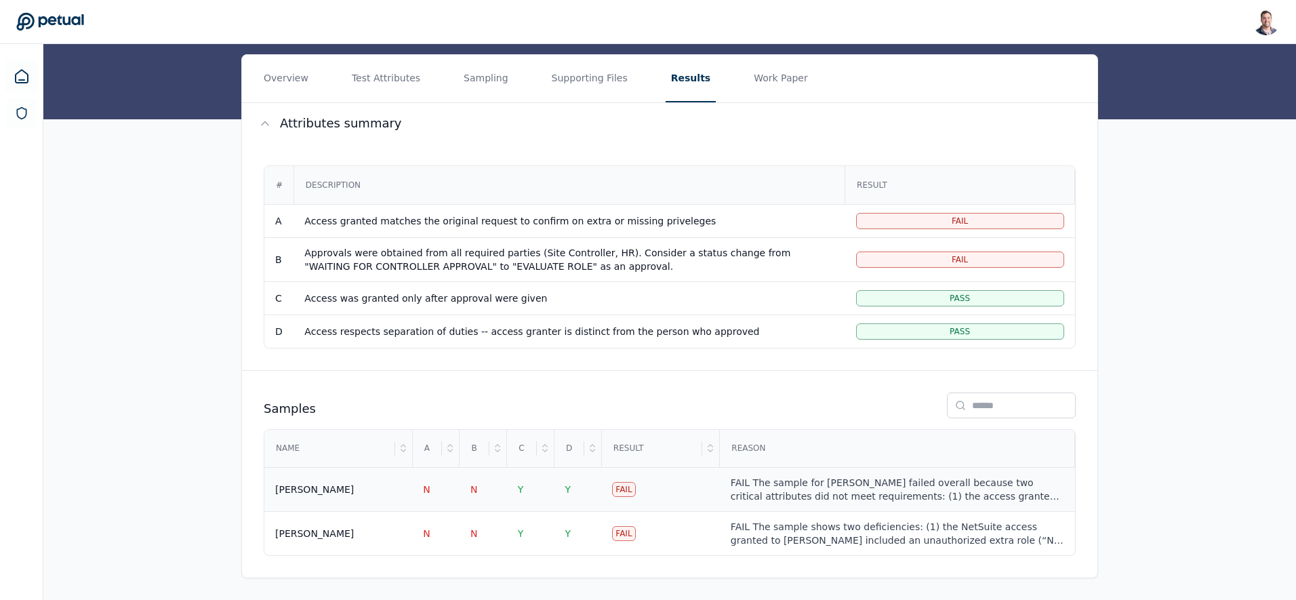
click at [345, 495] on div "Ricky Dunbar" at bounding box center [338, 489] width 126 height 14
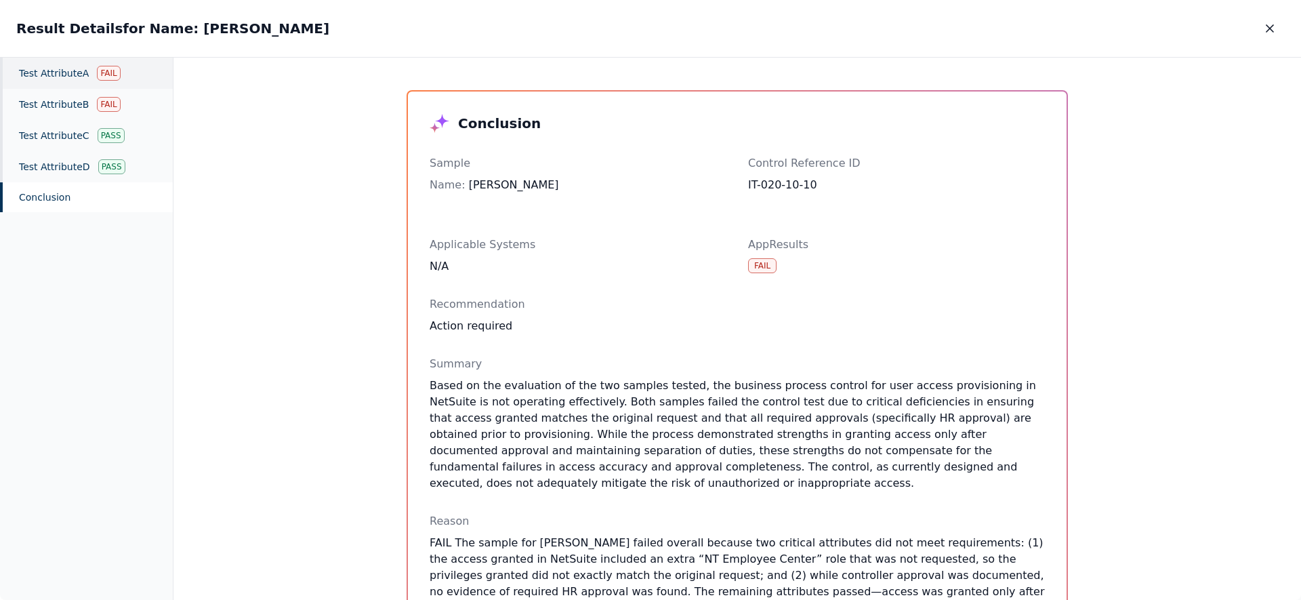
click at [52, 76] on div "Test Attribute A Fail" at bounding box center [86, 73] width 173 height 31
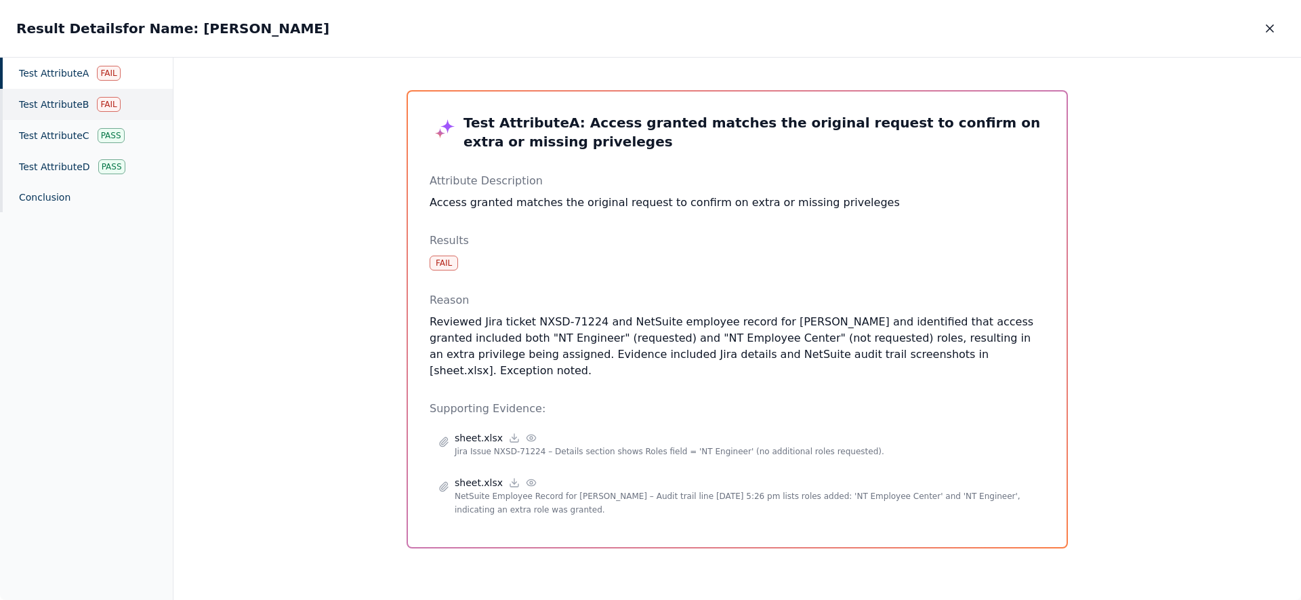
click at [43, 104] on div "Test Attribute B Fail" at bounding box center [86, 104] width 173 height 31
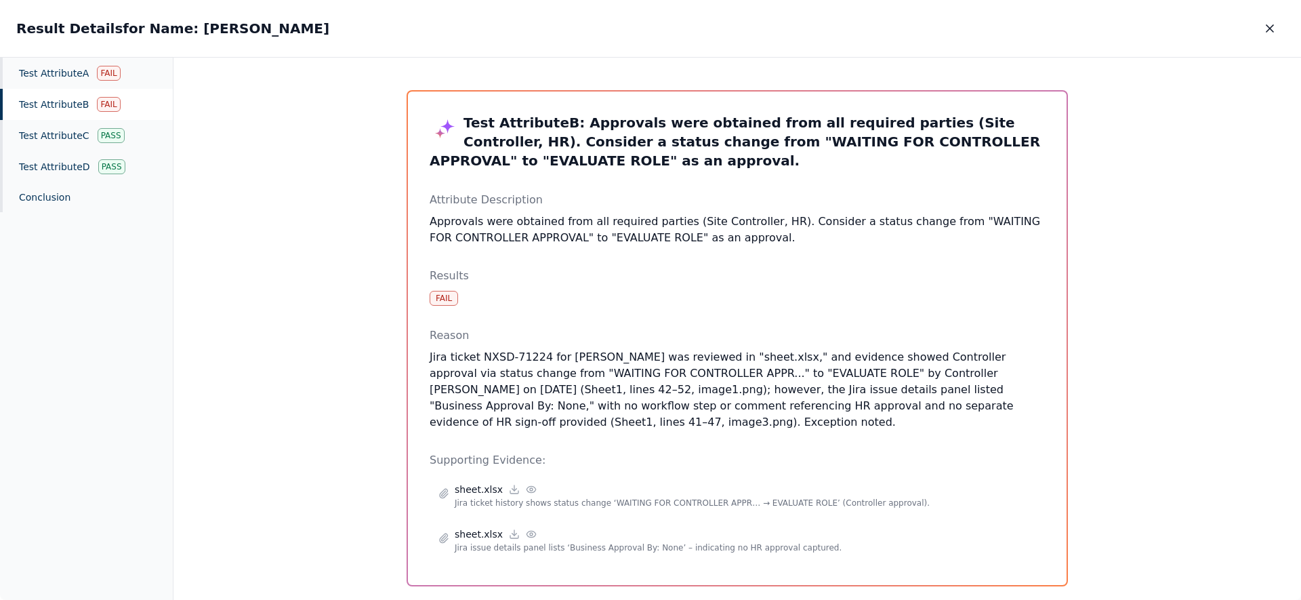
drag, startPoint x: 639, startPoint y: 423, endPoint x: 630, endPoint y: 393, distance: 31.3
click at [630, 393] on p "Jira ticket NXSD-71224 for Ricky Dunbar was reviewed in "sheet.xlsx," and evide…" at bounding box center [737, 389] width 615 height 81
click at [628, 406] on p "Jira ticket NXSD-71224 for Ricky Dunbar was reviewed in "sheet.xlsx," and evide…" at bounding box center [737, 389] width 615 height 81
drag, startPoint x: 615, startPoint y: 411, endPoint x: 933, endPoint y: 406, distance: 317.9
click at [933, 406] on p "Jira ticket NXSD-71224 for Ricky Dunbar was reviewed in "sheet.xlsx," and evide…" at bounding box center [737, 389] width 615 height 81
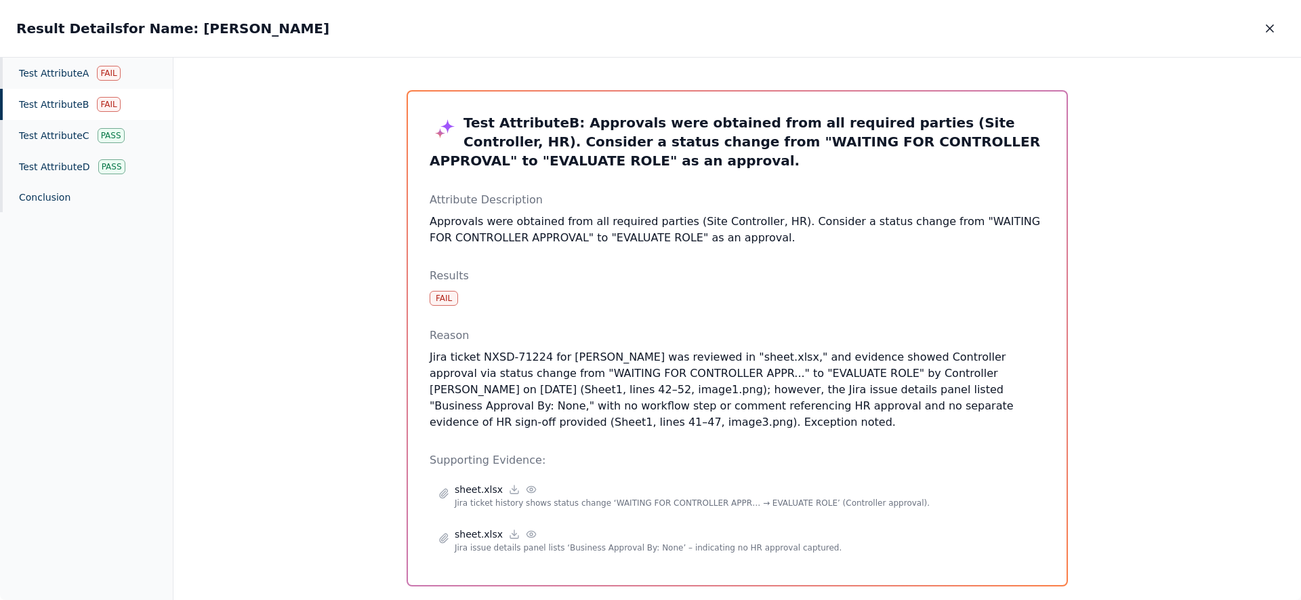
drag, startPoint x: 750, startPoint y: 432, endPoint x: 735, endPoint y: 430, distance: 15.7
click at [749, 432] on div "Test Attribute B : Approvals were obtained from all required parties (Site Cont…" at bounding box center [737, 338] width 615 height 450
drag, startPoint x: 735, startPoint y: 430, endPoint x: 607, endPoint y: 394, distance: 132.4
click at [615, 397] on div "Test Attribute B : Approvals were obtained from all required parties (Site Cont…" at bounding box center [737, 338] width 615 height 450
click at [438, 300] on div "Fail" at bounding box center [444, 298] width 28 height 15
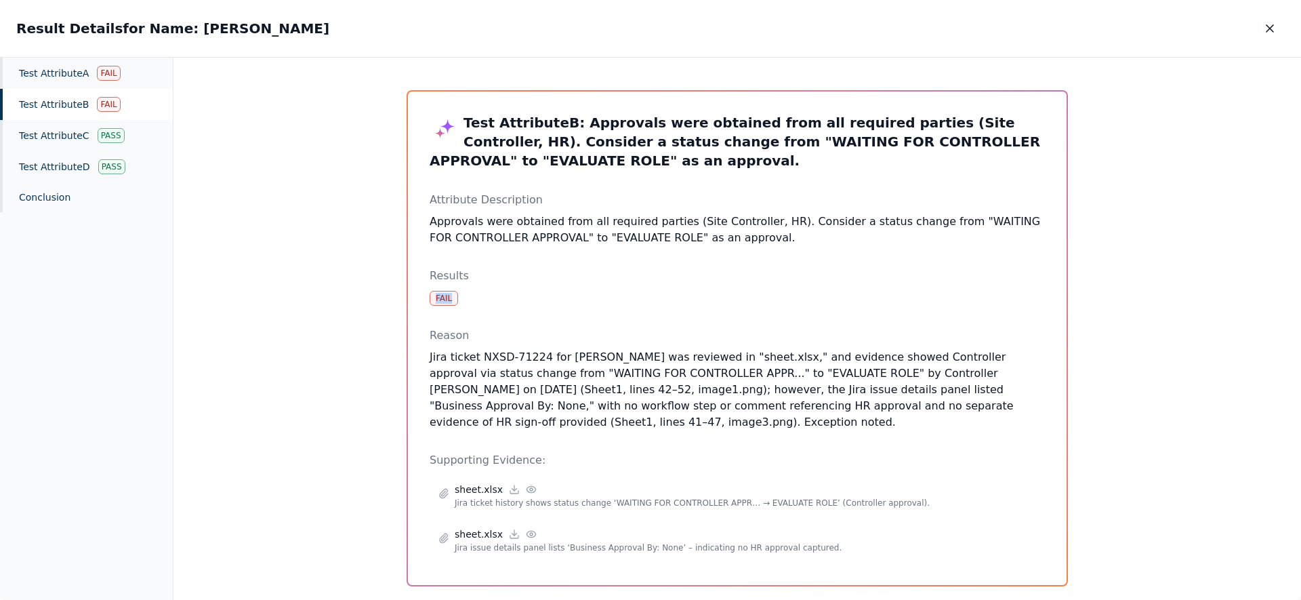
click at [438, 300] on div "Fail" at bounding box center [444, 298] width 28 height 15
click at [459, 293] on div "Results Fail" at bounding box center [737, 287] width 615 height 38
click at [1265, 26] on icon "button" at bounding box center [1270, 29] width 14 height 14
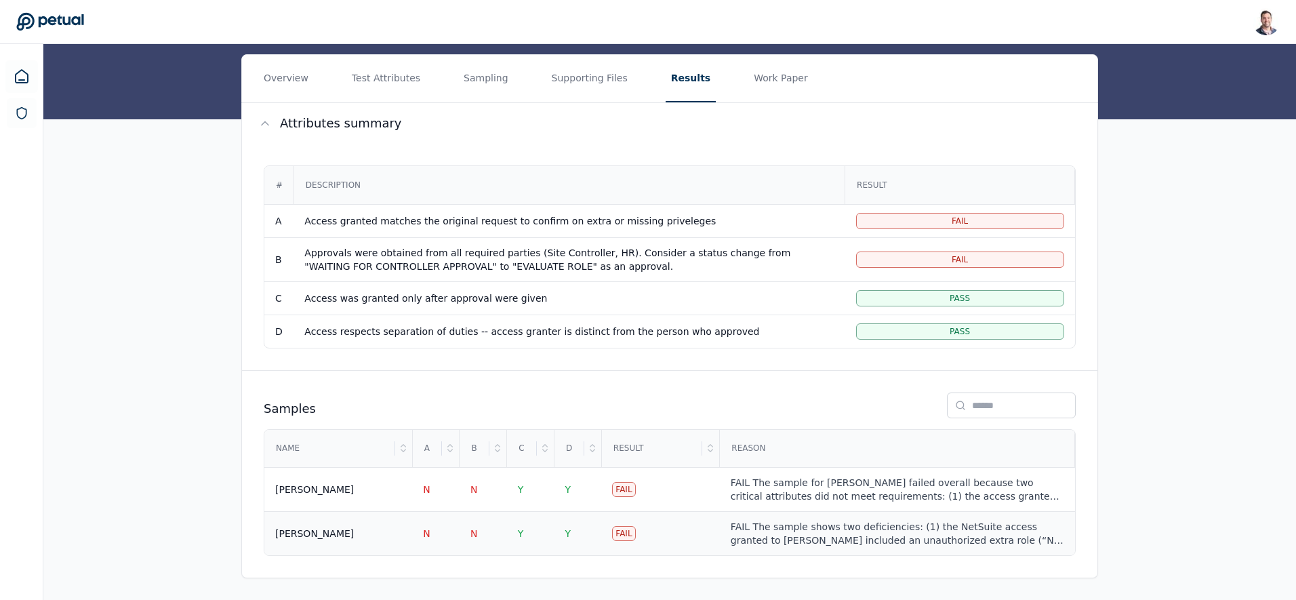
click at [682, 535] on td "Fail" at bounding box center [660, 534] width 119 height 44
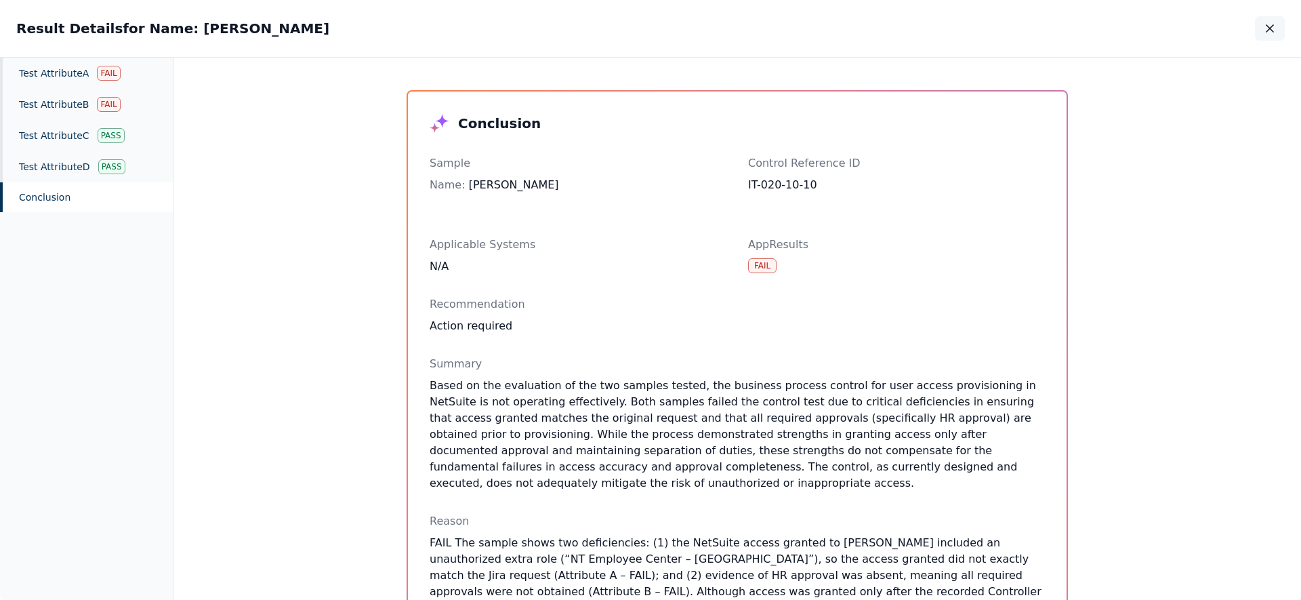
click at [1277, 22] on button "button" at bounding box center [1270, 28] width 30 height 24
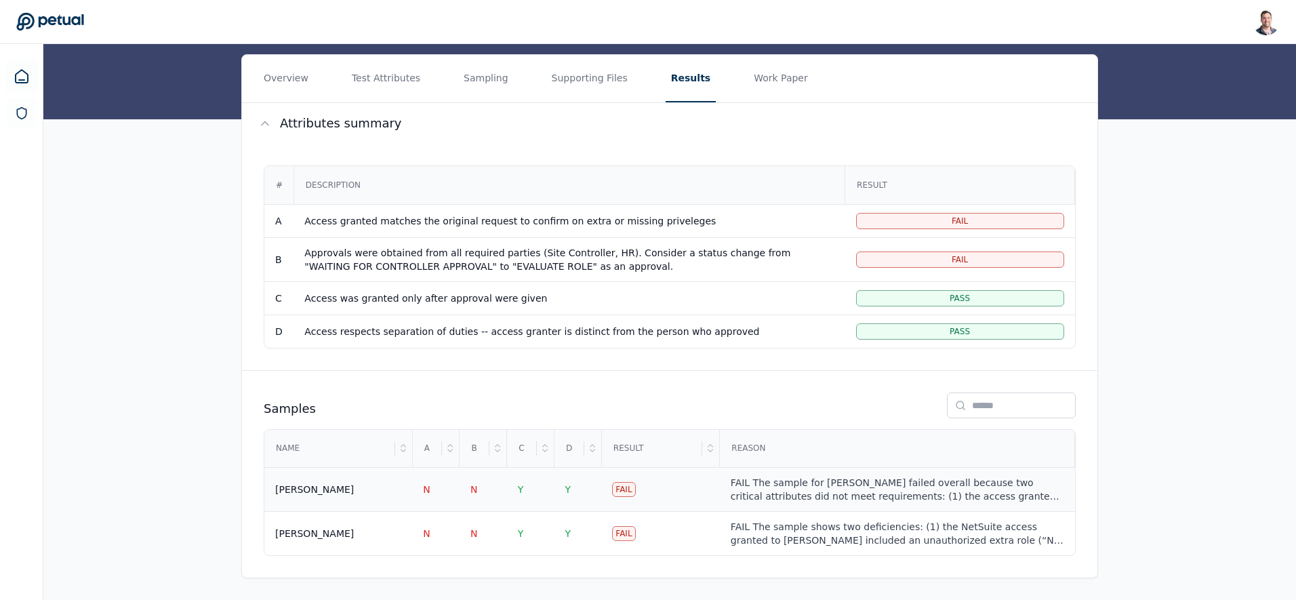
click at [642, 497] on td "Fail" at bounding box center [660, 490] width 119 height 44
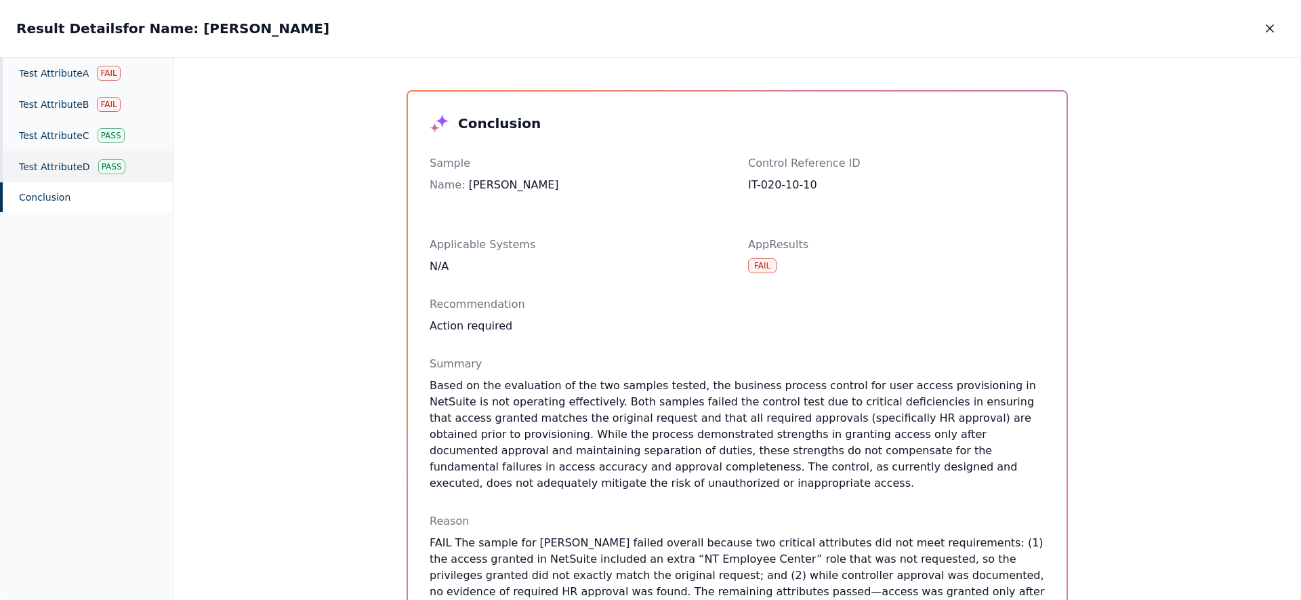
click at [83, 165] on div "Test Attribute D Pass" at bounding box center [86, 166] width 173 height 31
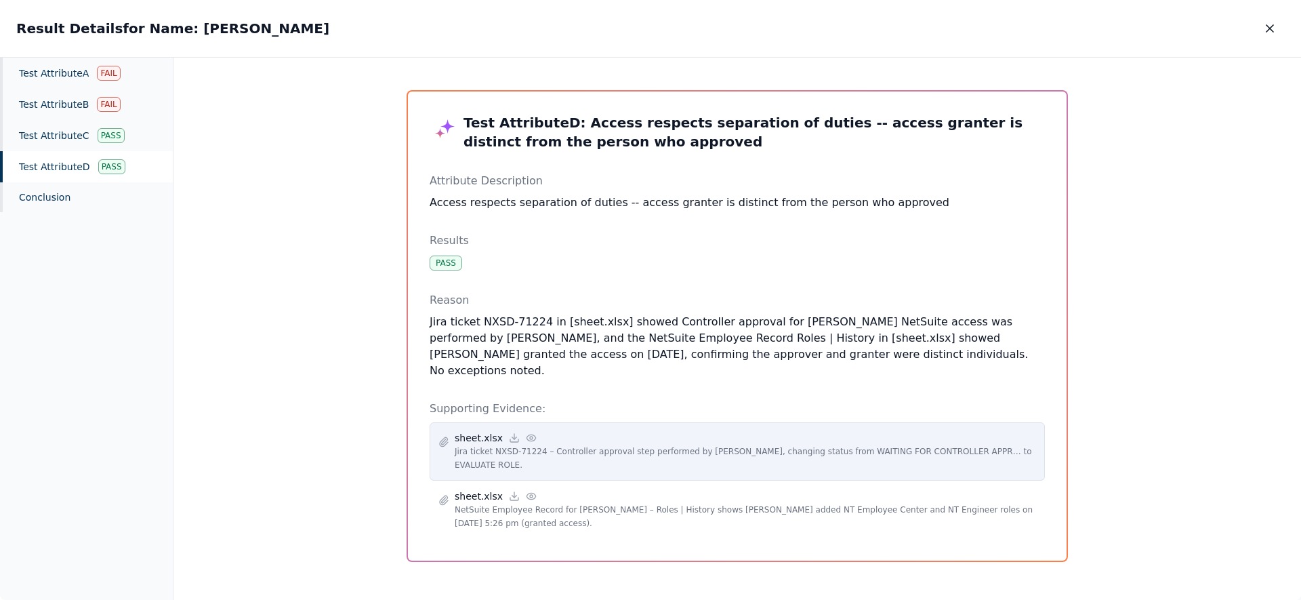
click at [530, 436] on circle at bounding box center [531, 437] width 3 height 3
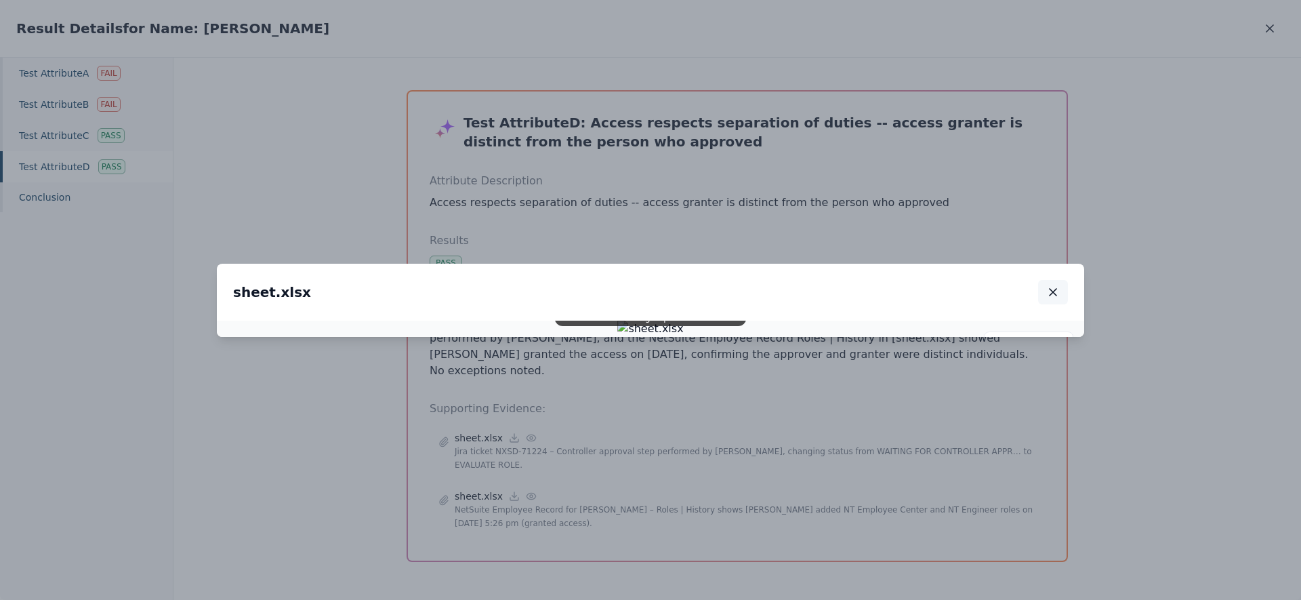
click at [1052, 280] on button "button" at bounding box center [1053, 292] width 30 height 24
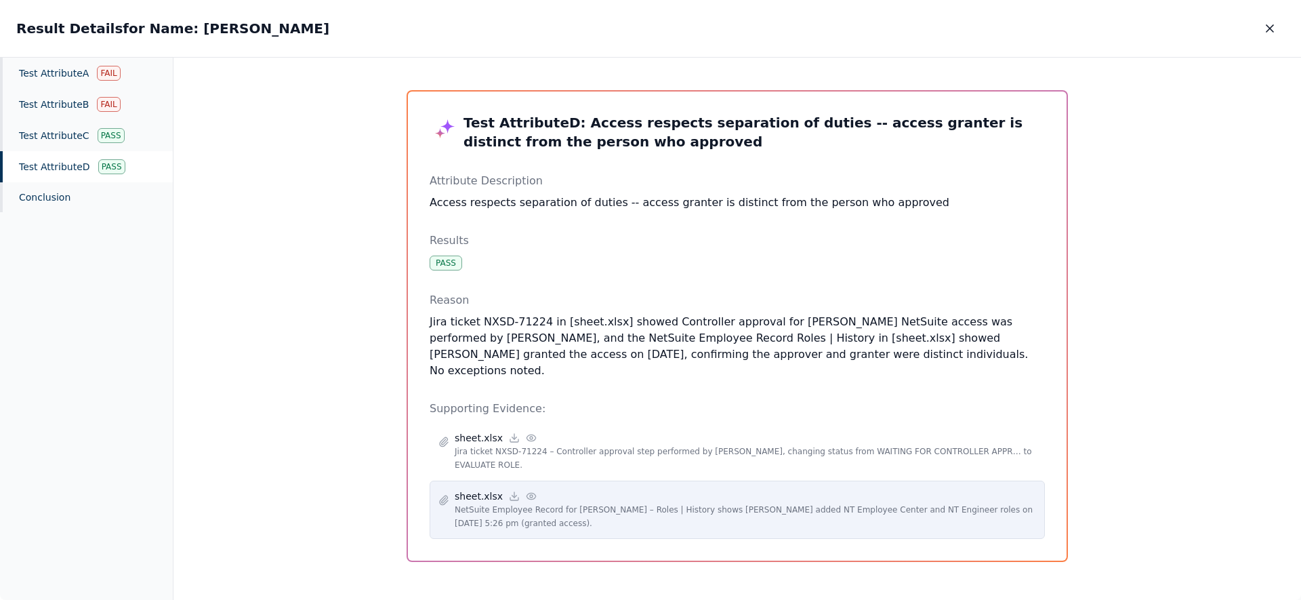
click at [532, 489] on div "sheet.xlsx" at bounding box center [745, 496] width 581 height 14
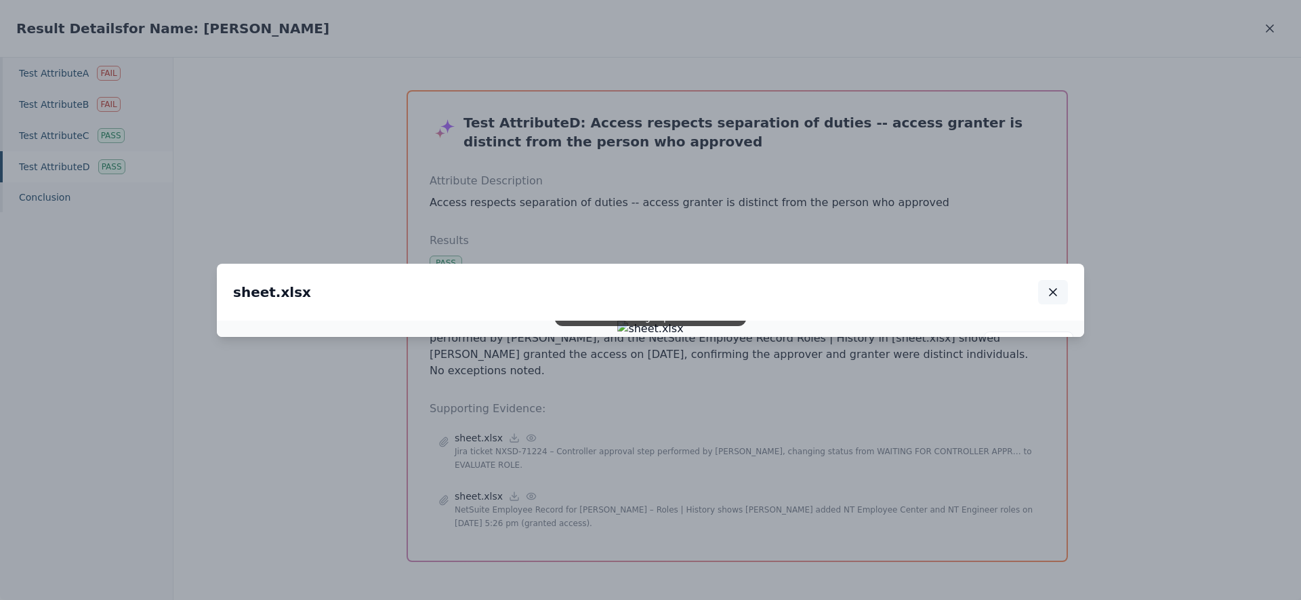
click at [1058, 285] on icon "button" at bounding box center [1053, 292] width 14 height 14
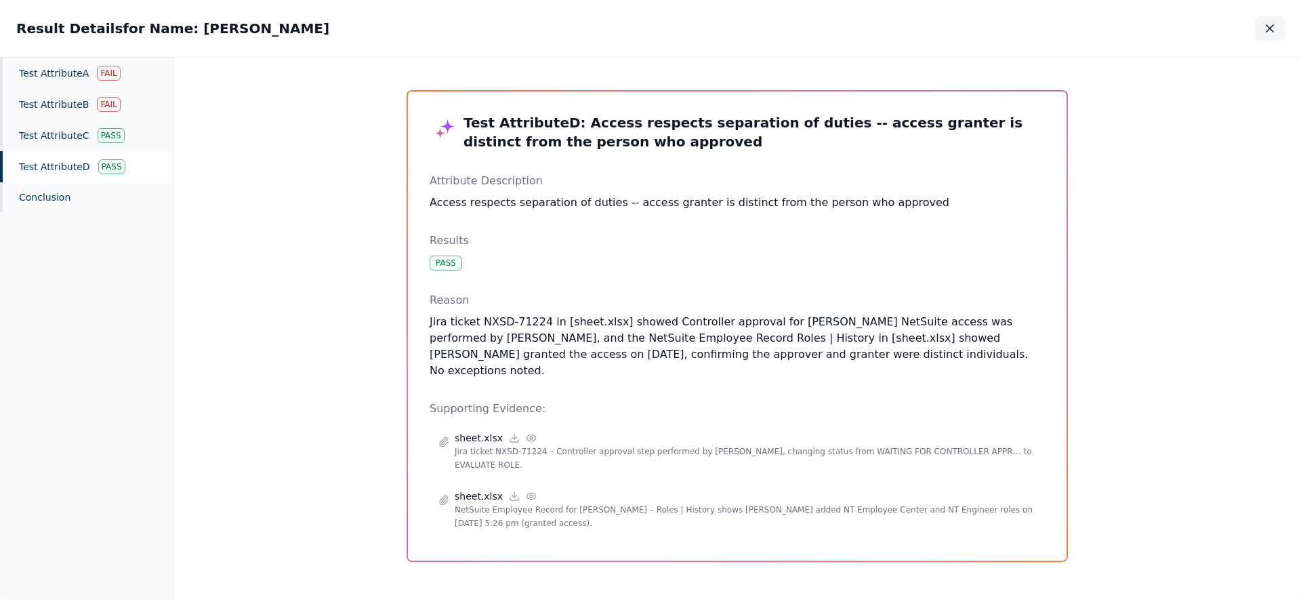
click at [1273, 25] on icon "button" at bounding box center [1270, 28] width 7 height 7
